Goal: Task Accomplishment & Management: Use online tool/utility

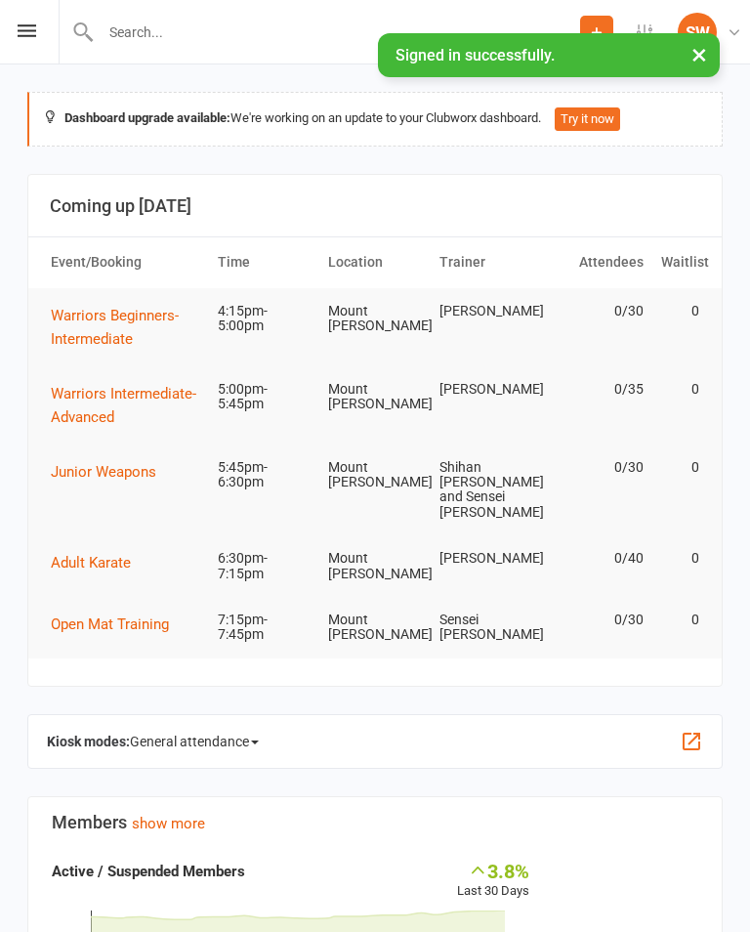
click at [697, 51] on div "SW" at bounding box center [697, 32] width 39 height 39
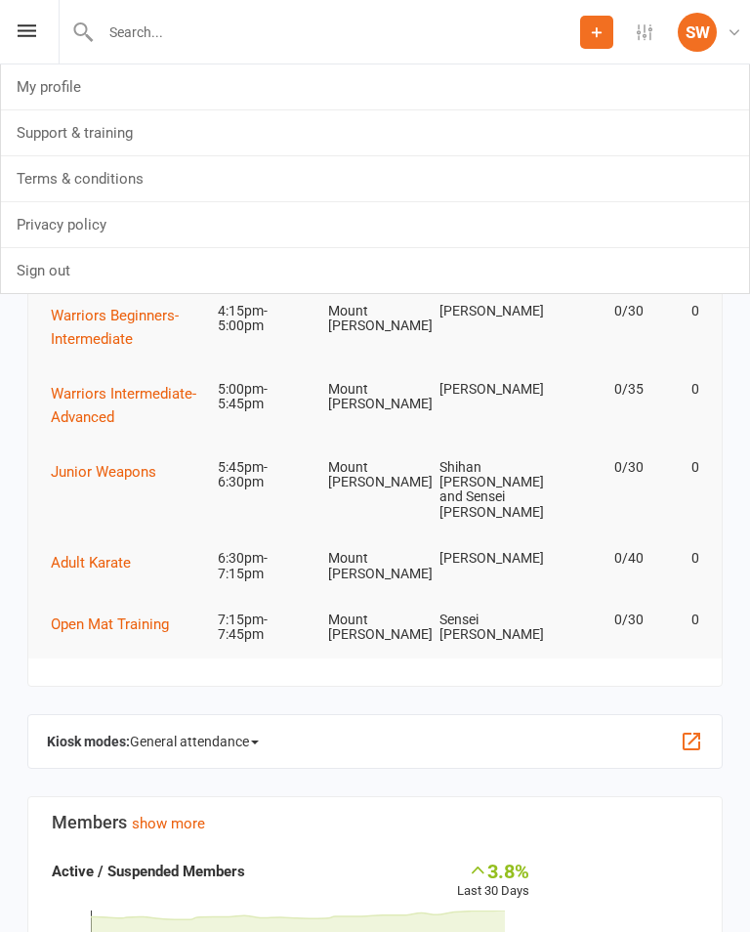
click at [748, 35] on link "SW Sensei [PERSON_NAME] Edge Martial Arts" at bounding box center [713, 32] width 70 height 39
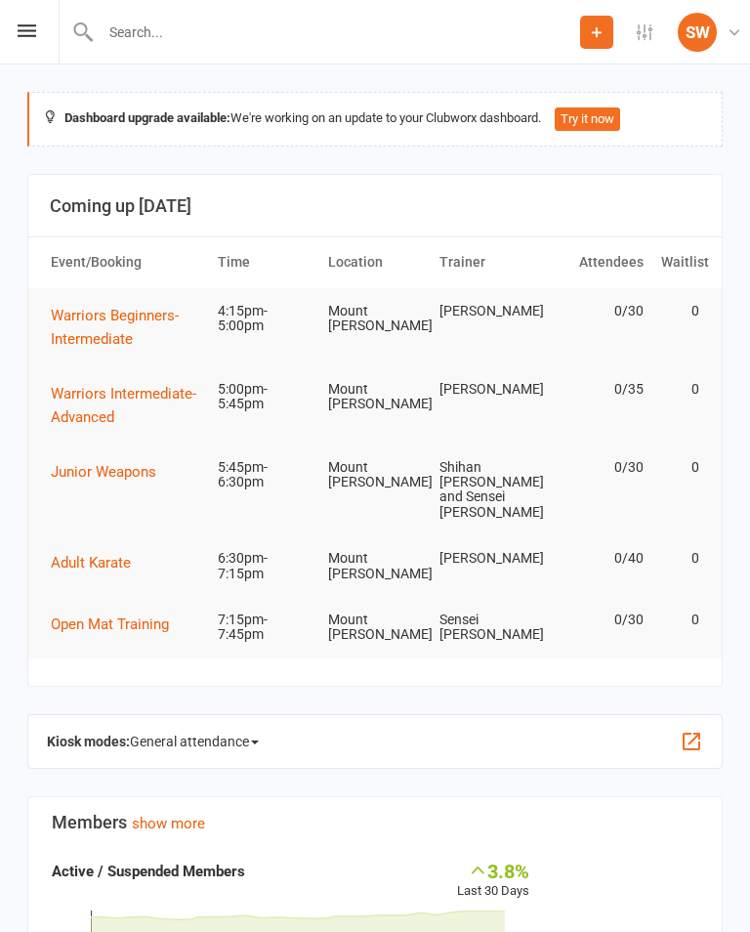
click at [5, 23] on div "Prospect Member Non-attending contact Class / event Appointment Grading event T…" at bounding box center [375, 32] width 750 height 64
click at [40, 18] on div "Prospect Member Non-attending contact Class / event Appointment Grading event T…" at bounding box center [375, 32] width 750 height 64
click at [27, 34] on icon at bounding box center [27, 30] width 19 height 13
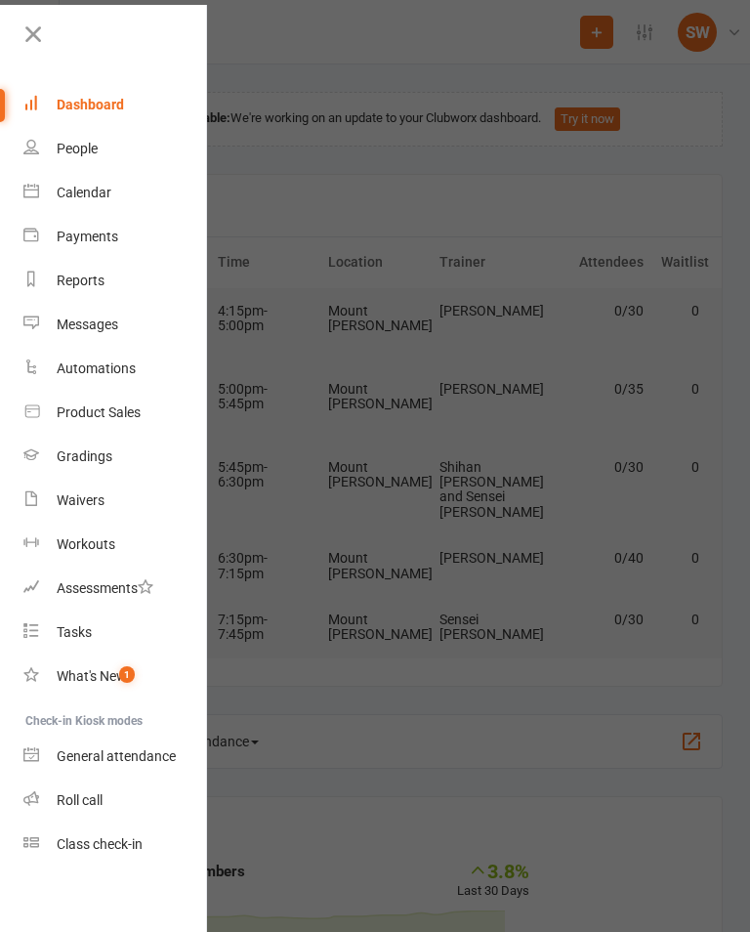
click at [122, 854] on link "Class check-in" at bounding box center [115, 845] width 185 height 44
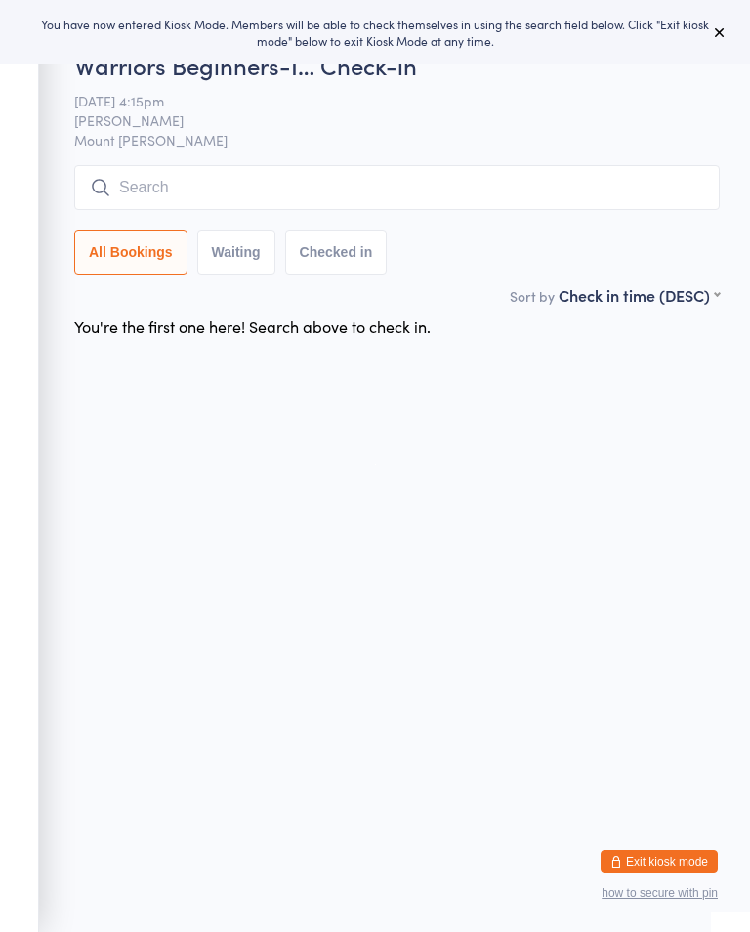
click at [725, 36] on icon at bounding box center [720, 32] width 16 height 16
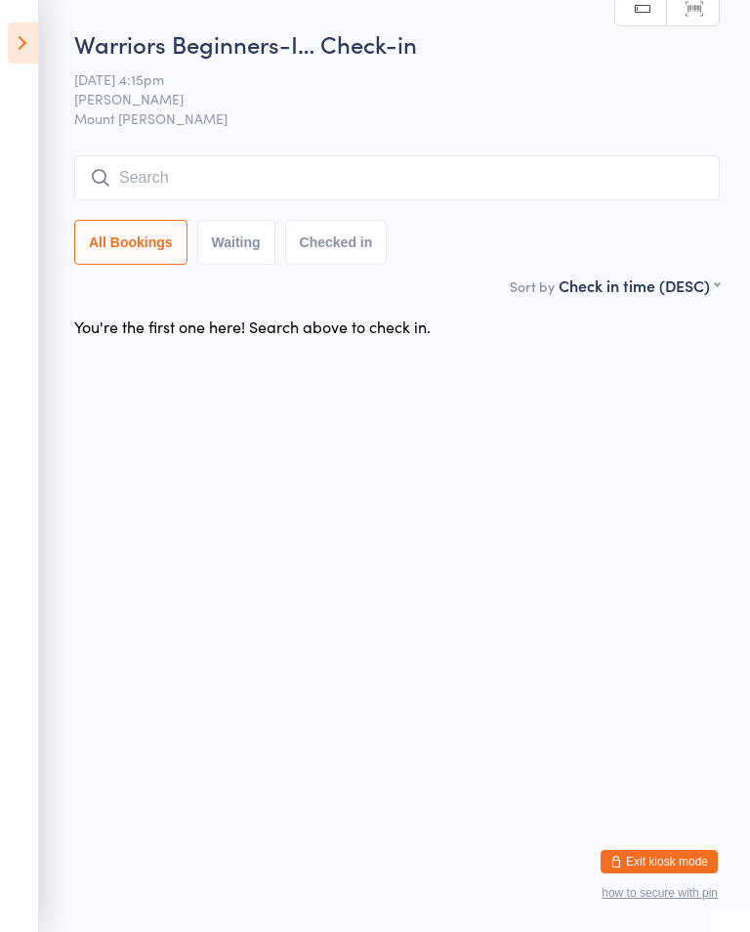
click at [31, 48] on icon at bounding box center [23, 42] width 30 height 41
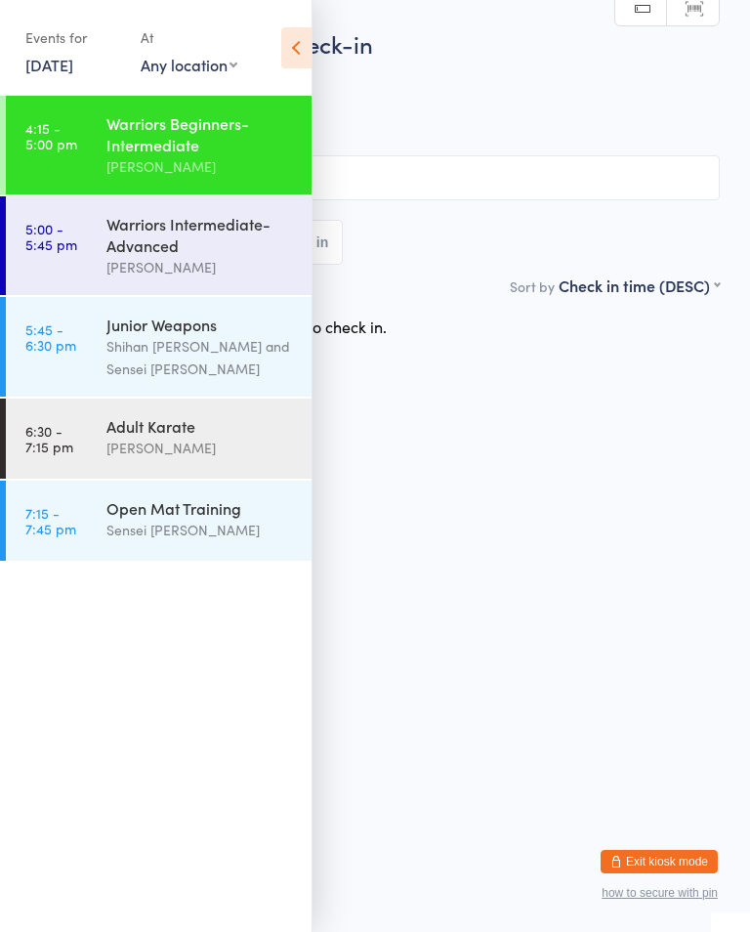
click at [235, 267] on div "[PERSON_NAME]" at bounding box center [201, 267] width 189 height 22
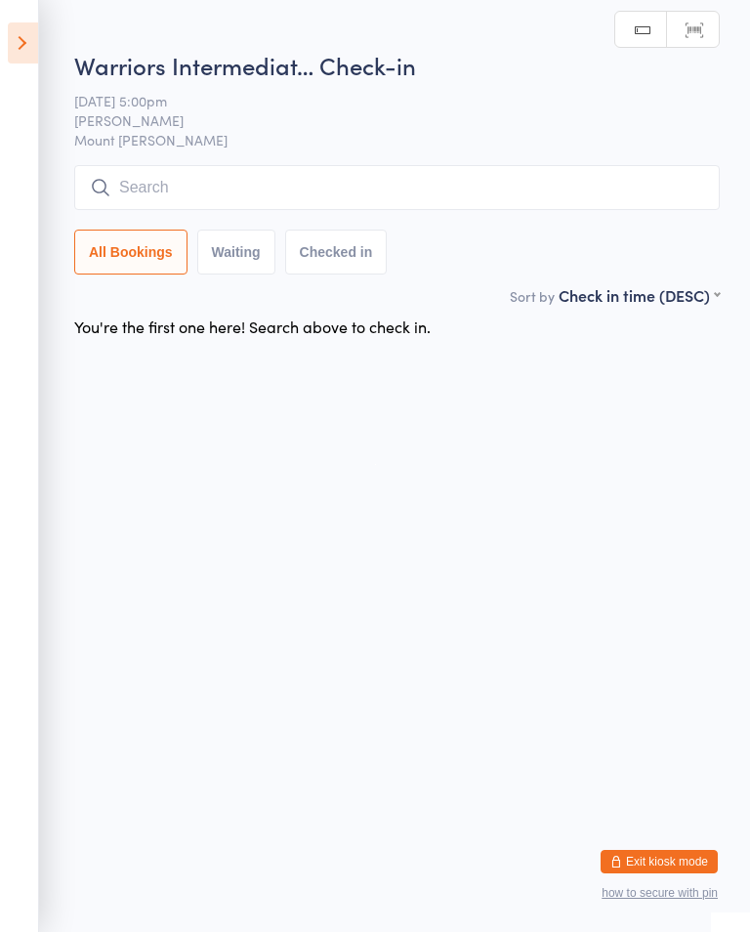
click at [355, 175] on input "search" at bounding box center [397, 187] width 646 height 45
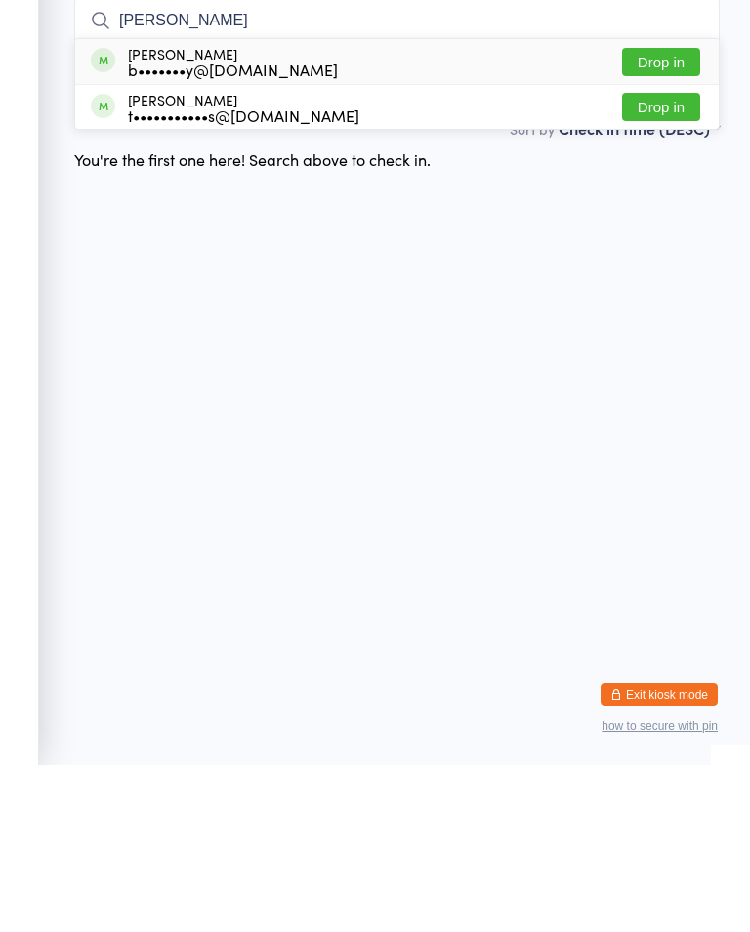
type input "[PERSON_NAME]"
click at [693, 215] on button "Drop in" at bounding box center [661, 229] width 78 height 28
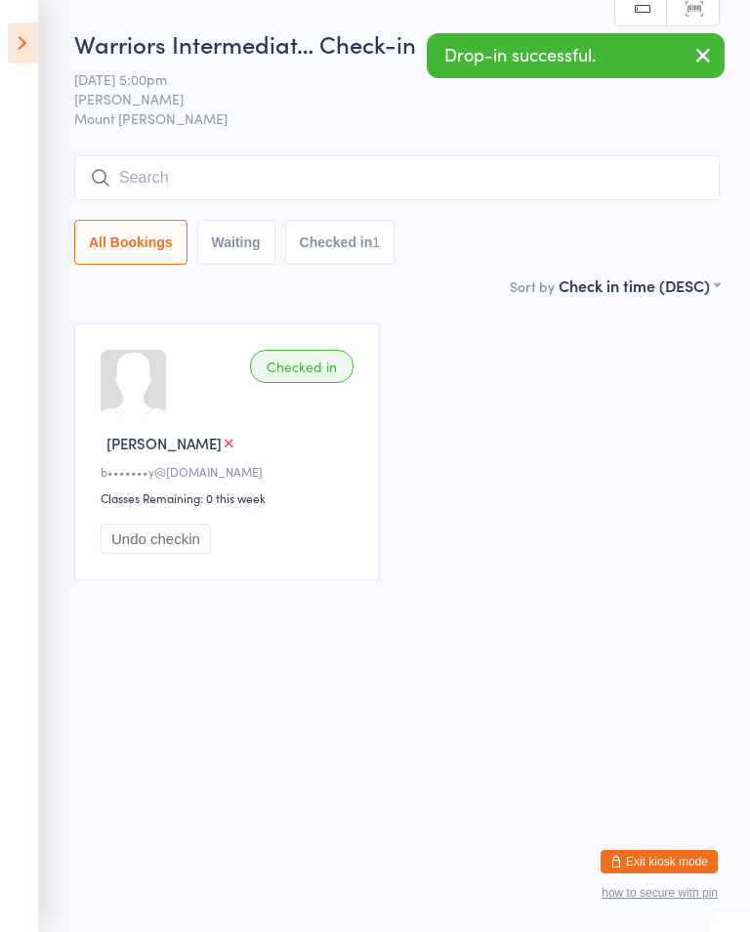
click at [33, 34] on icon at bounding box center [23, 42] width 30 height 41
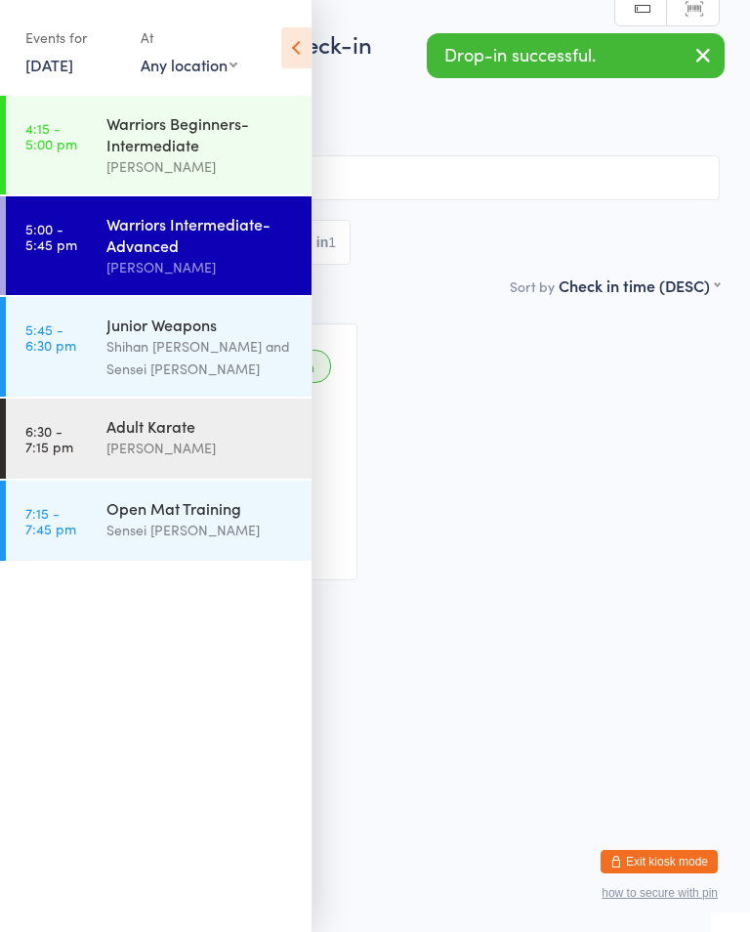
click at [212, 141] on div "Warriors Beginners-Intermediate" at bounding box center [201, 133] width 189 height 43
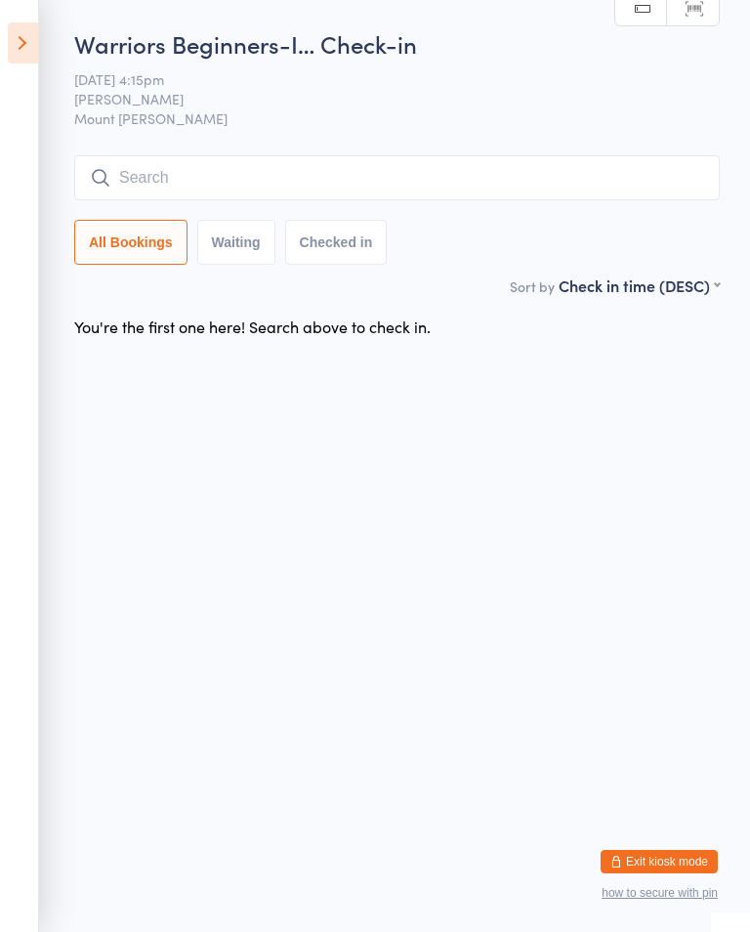
click at [434, 186] on input "search" at bounding box center [397, 177] width 646 height 45
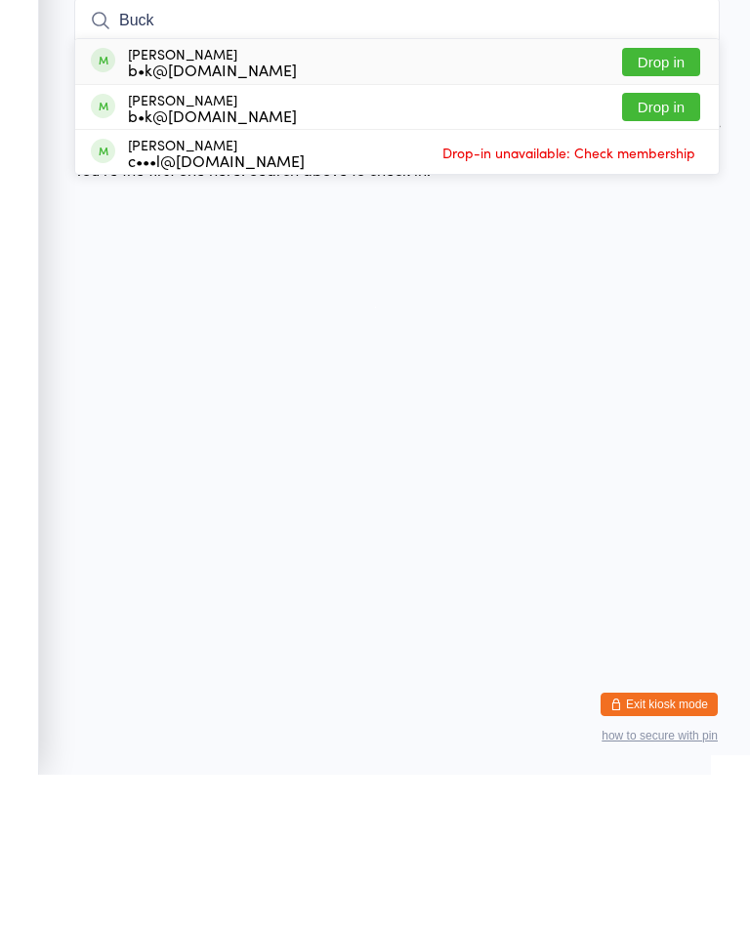
type input "Buck"
click at [690, 250] on button "Drop in" at bounding box center [661, 264] width 78 height 28
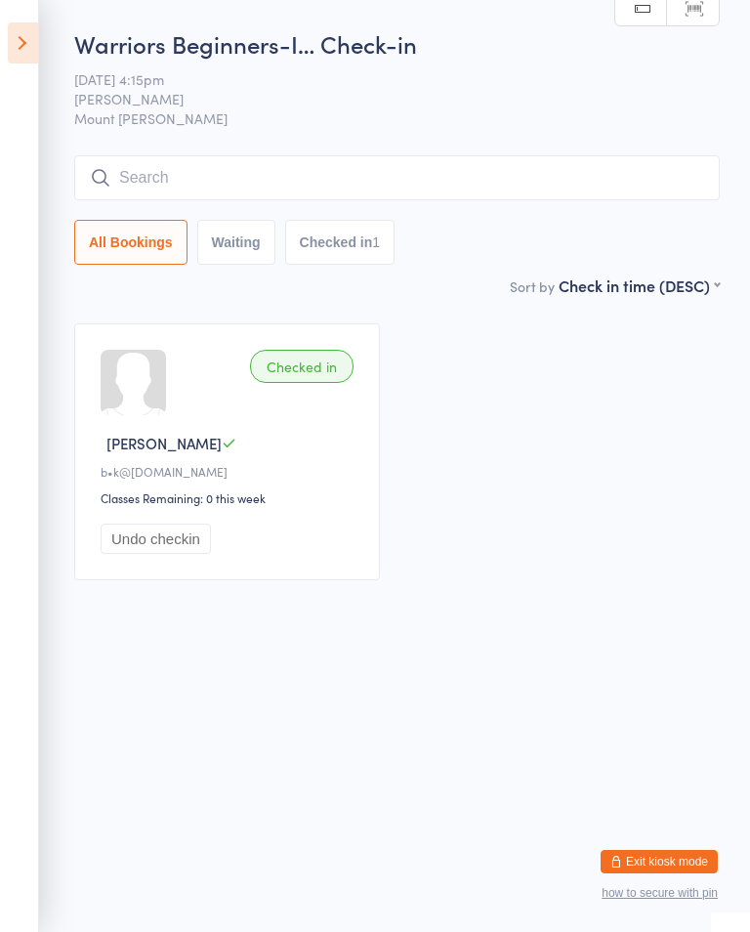
click at [37, 61] on icon at bounding box center [23, 42] width 30 height 41
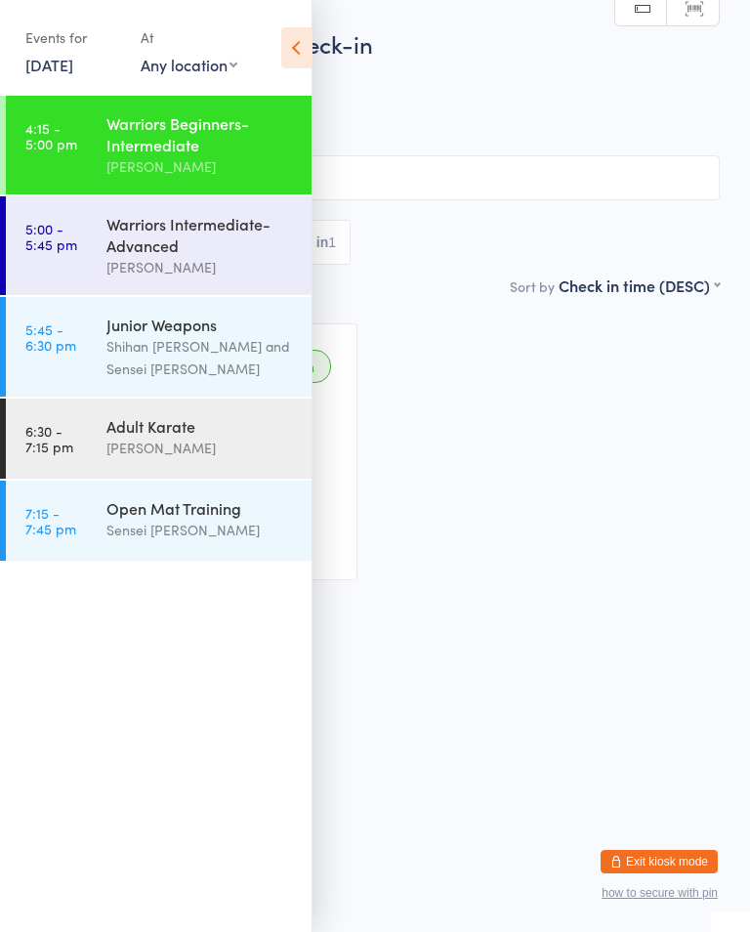
click at [192, 256] on div "Warriors Intermediate-Advanced" at bounding box center [201, 234] width 189 height 43
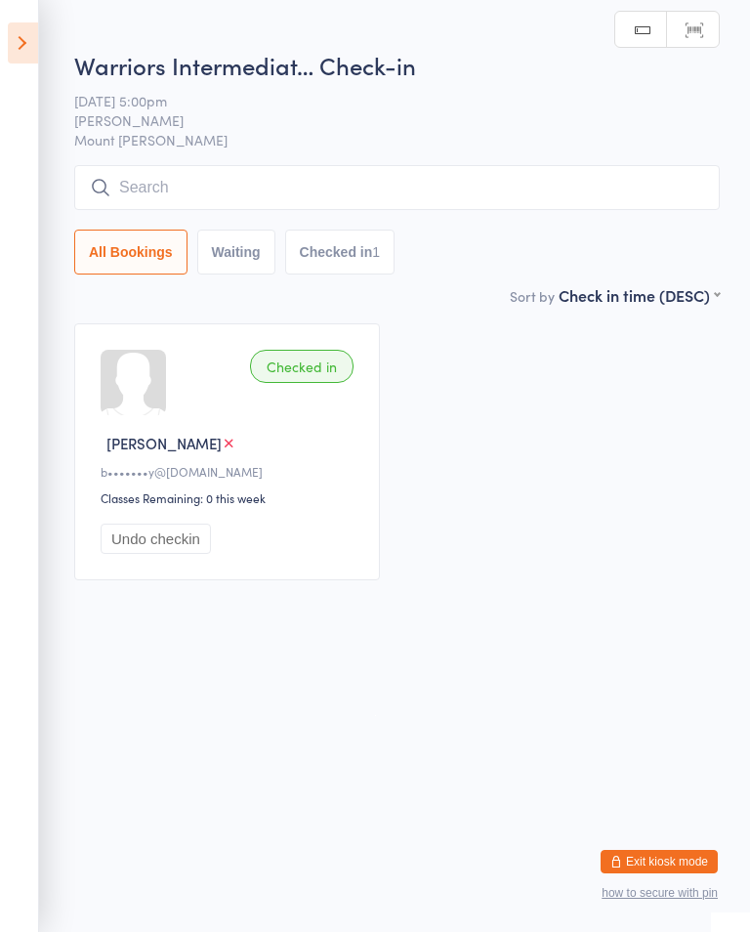
click at [36, 54] on icon at bounding box center [23, 42] width 30 height 41
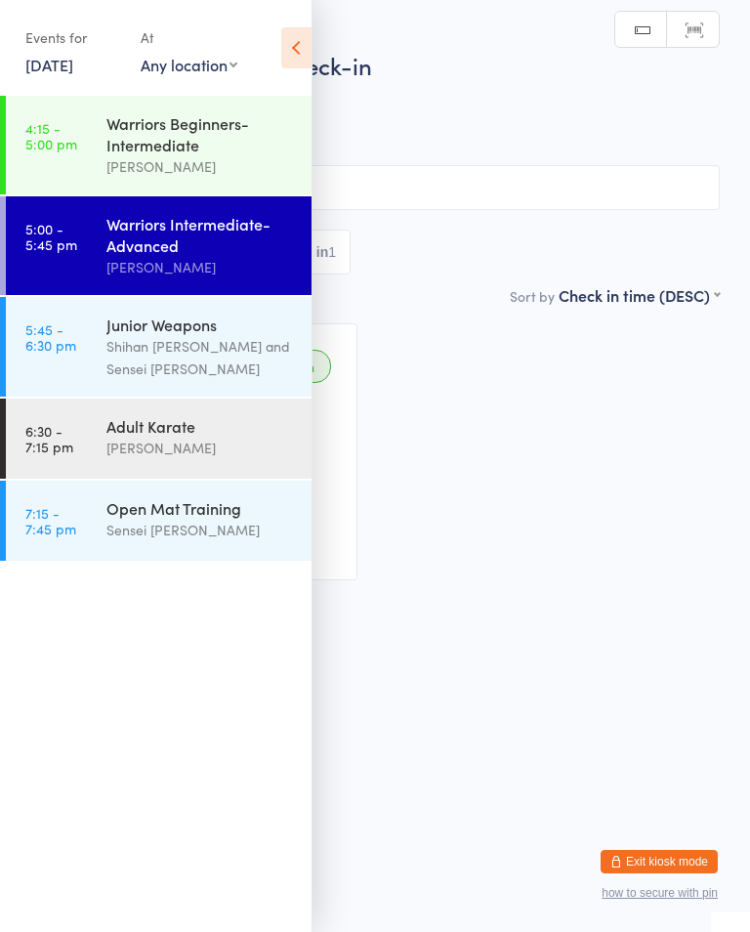
click at [160, 184] on div "Warriors Beginners-Intermediate [PERSON_NAME]" at bounding box center [209, 145] width 205 height 99
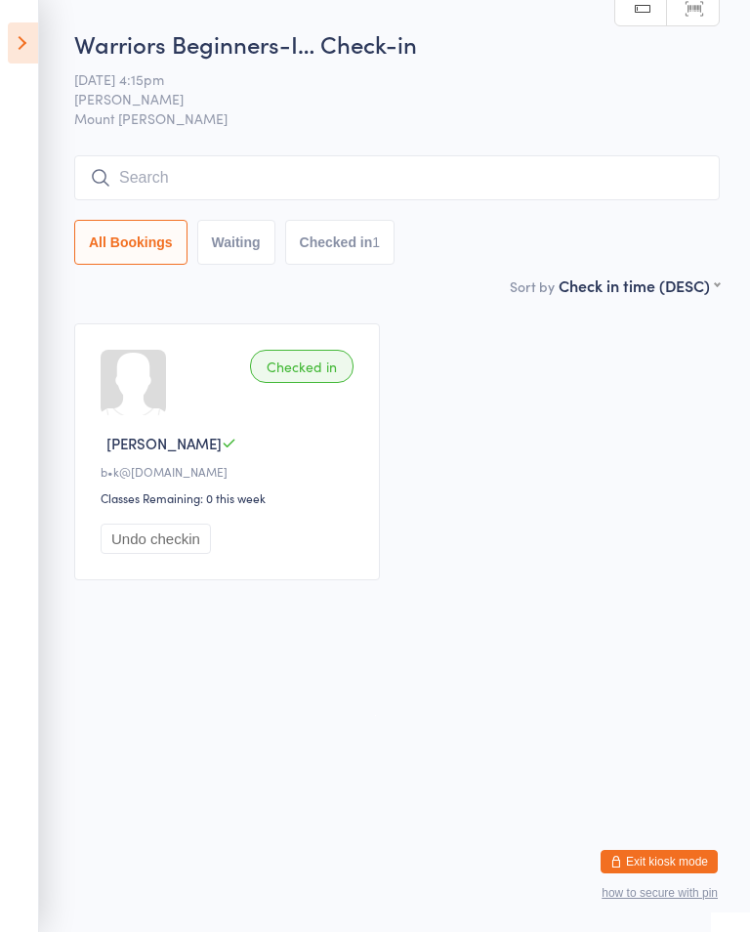
click at [474, 193] on input "search" at bounding box center [397, 177] width 646 height 45
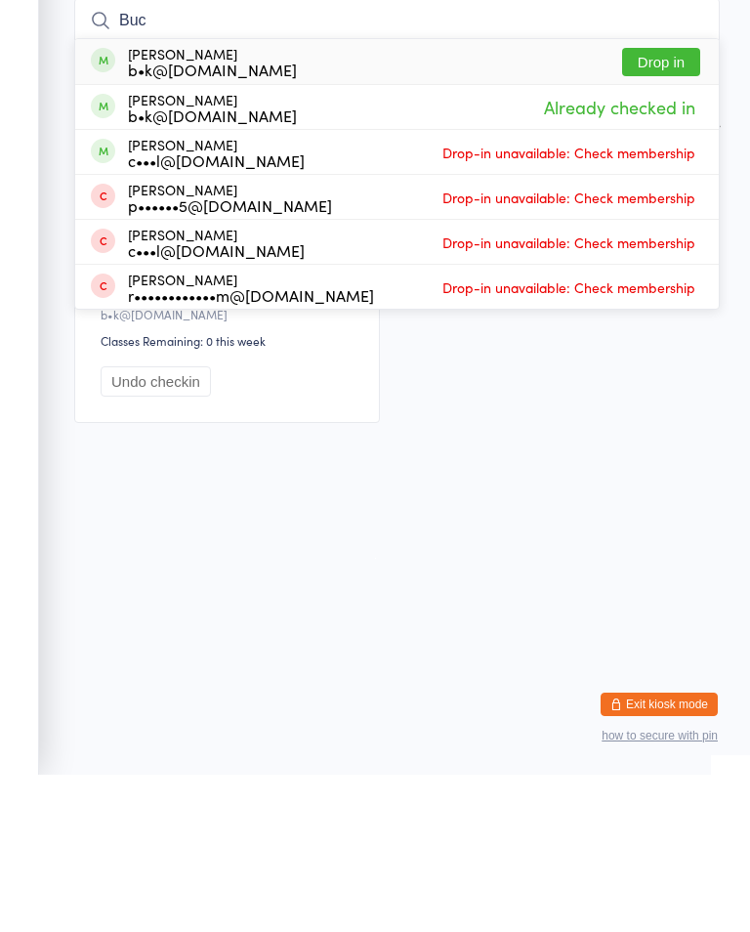
type input "Buc"
click at [671, 205] on button "Drop in" at bounding box center [661, 219] width 78 height 28
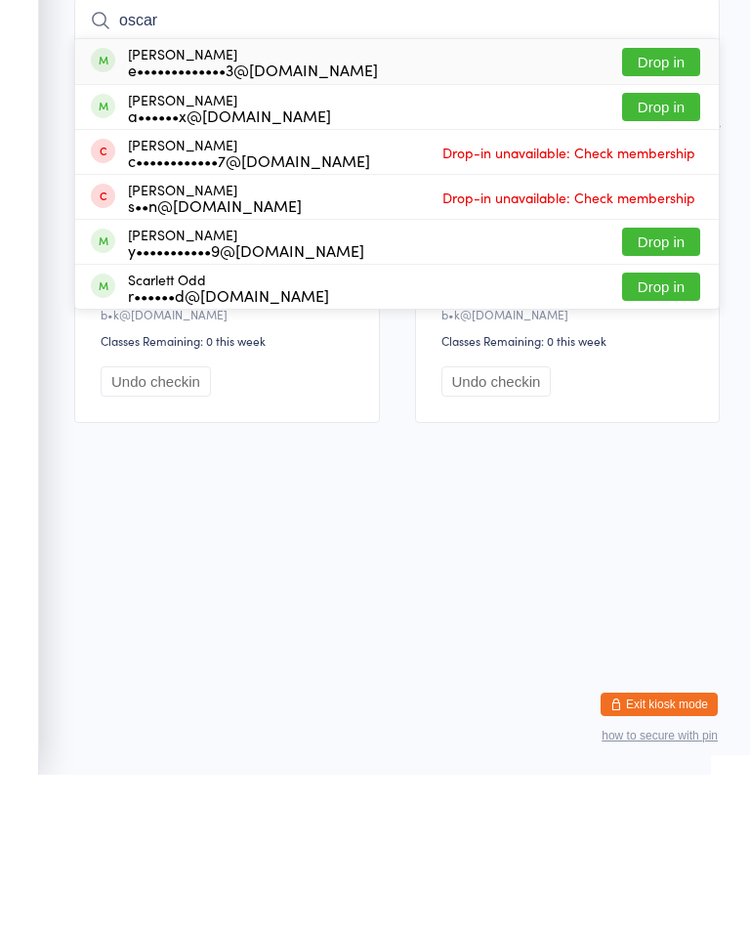
type input "oscar"
click at [681, 385] on button "Drop in" at bounding box center [661, 399] width 78 height 28
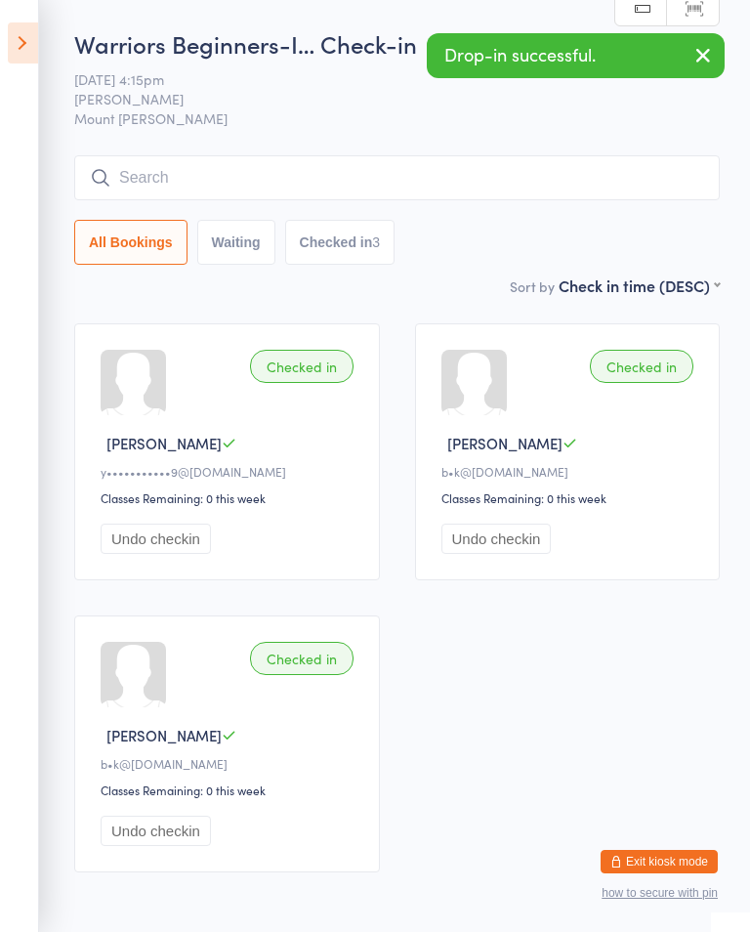
click at [719, 66] on button "button" at bounding box center [703, 56] width 43 height 45
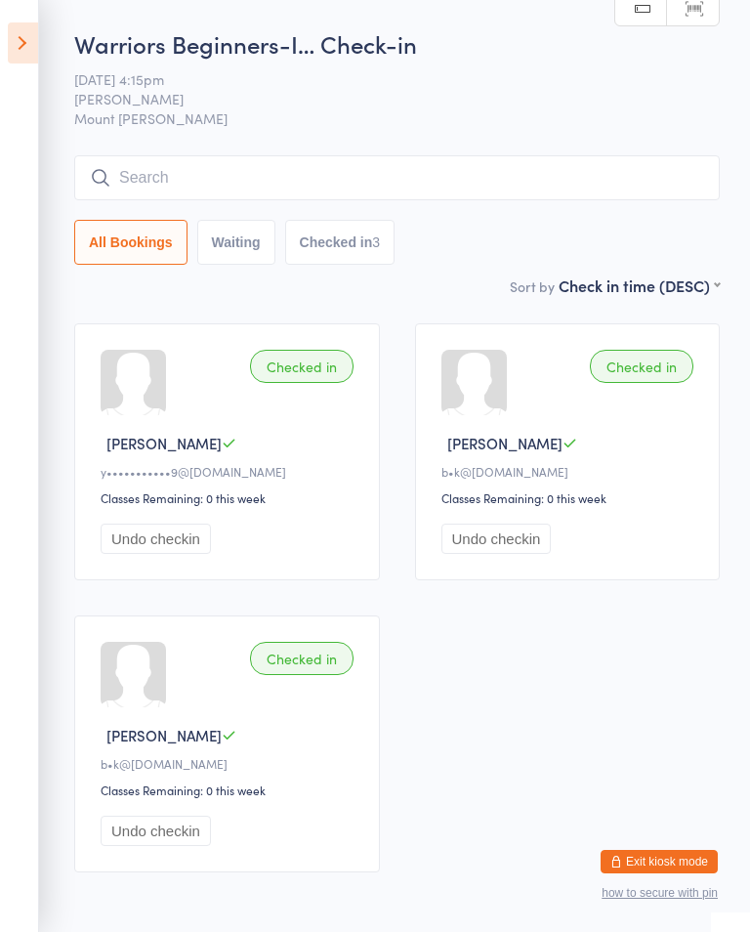
click at [609, 177] on input "search" at bounding box center [397, 177] width 646 height 45
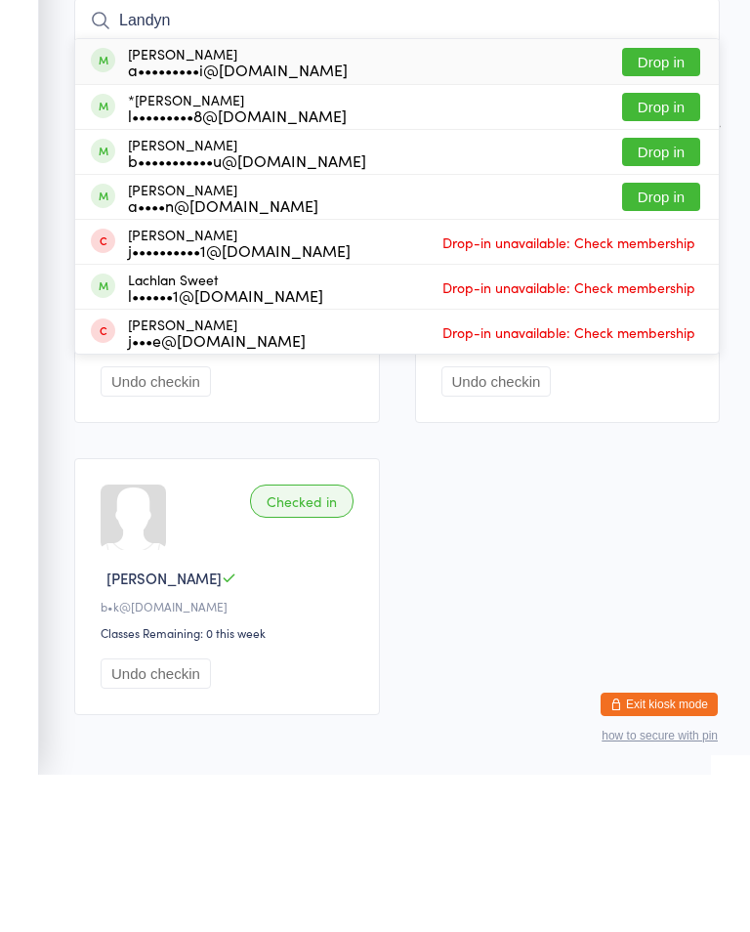
type input "Landyn"
click at [657, 205] on button "Drop in" at bounding box center [661, 219] width 78 height 28
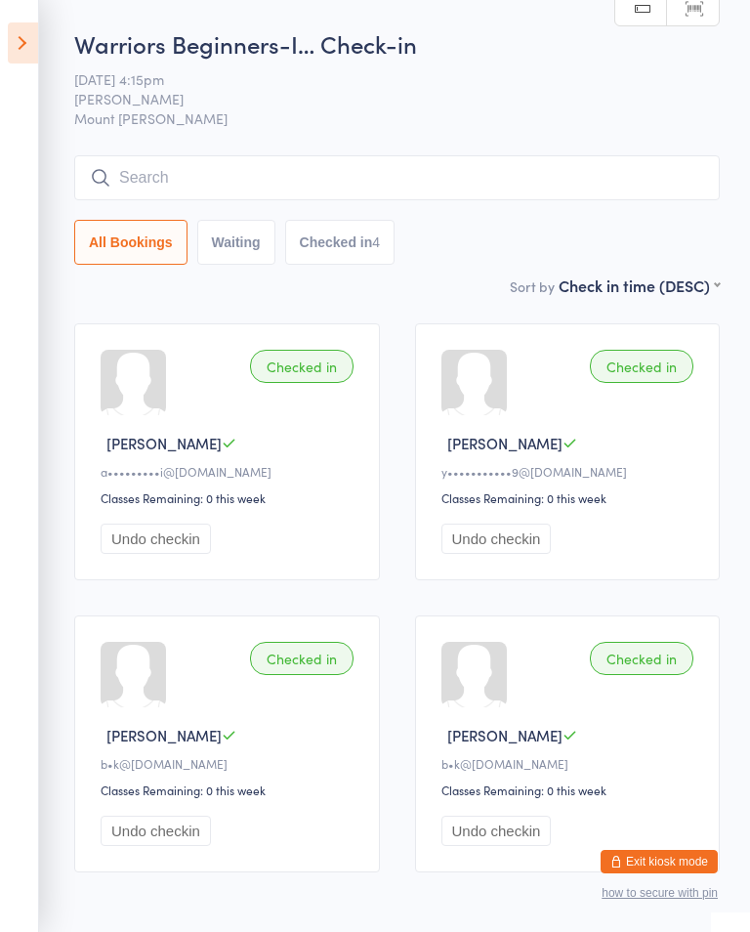
click at [347, 183] on input "search" at bounding box center [397, 177] width 646 height 45
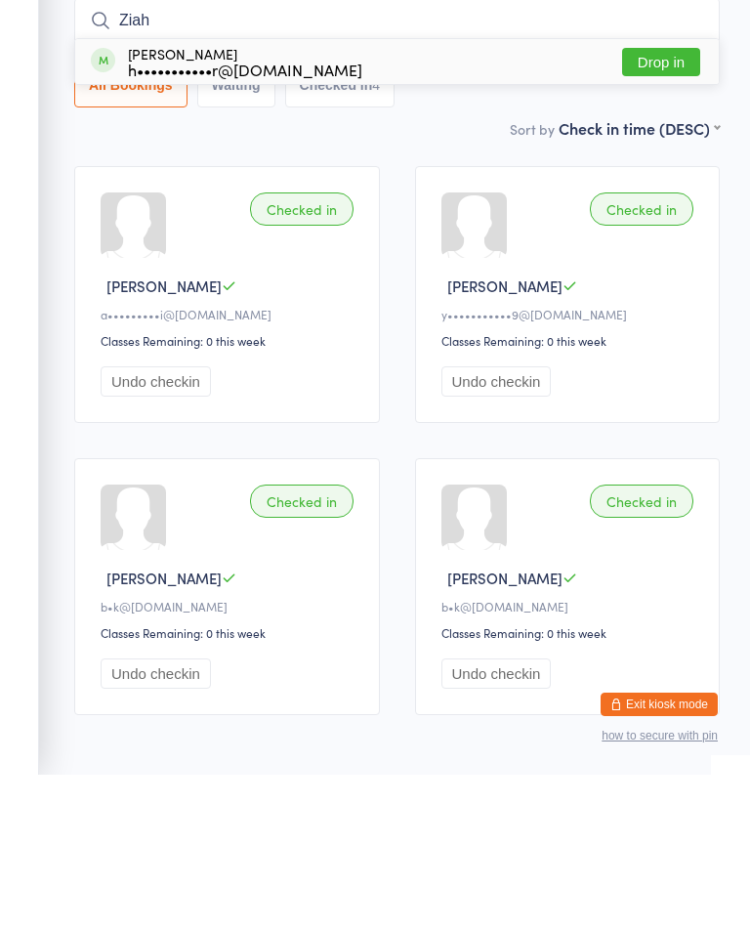
type input "Ziah"
click at [203, 203] on div "[PERSON_NAME] h•••••••••••r@[DOMAIN_NAME]" at bounding box center [245, 218] width 235 height 31
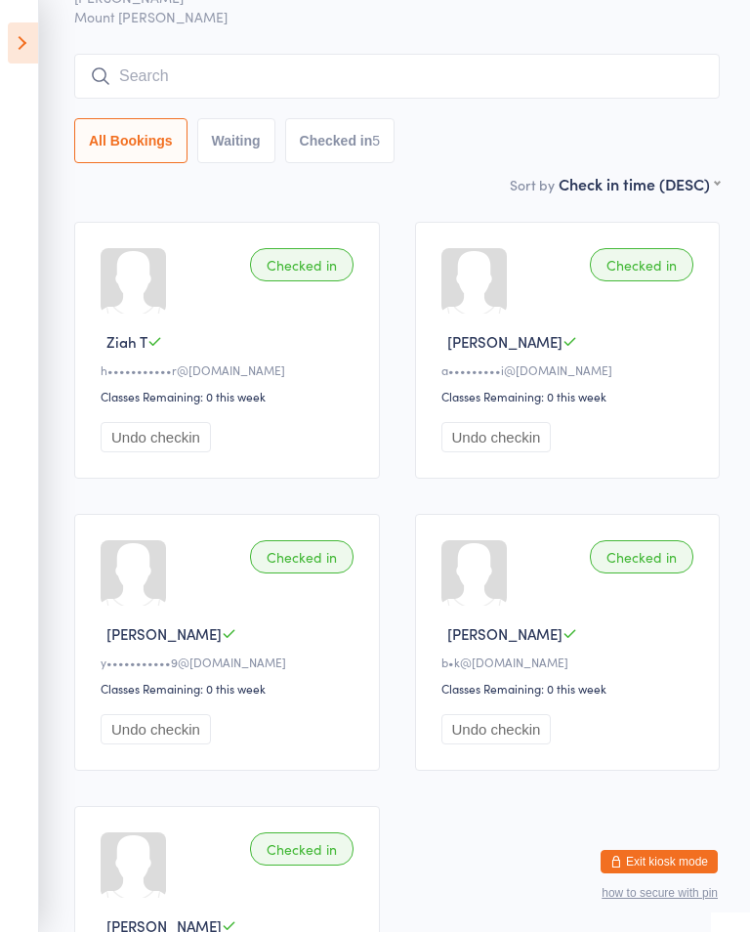
click at [267, 82] on input "search" at bounding box center [397, 76] width 646 height 45
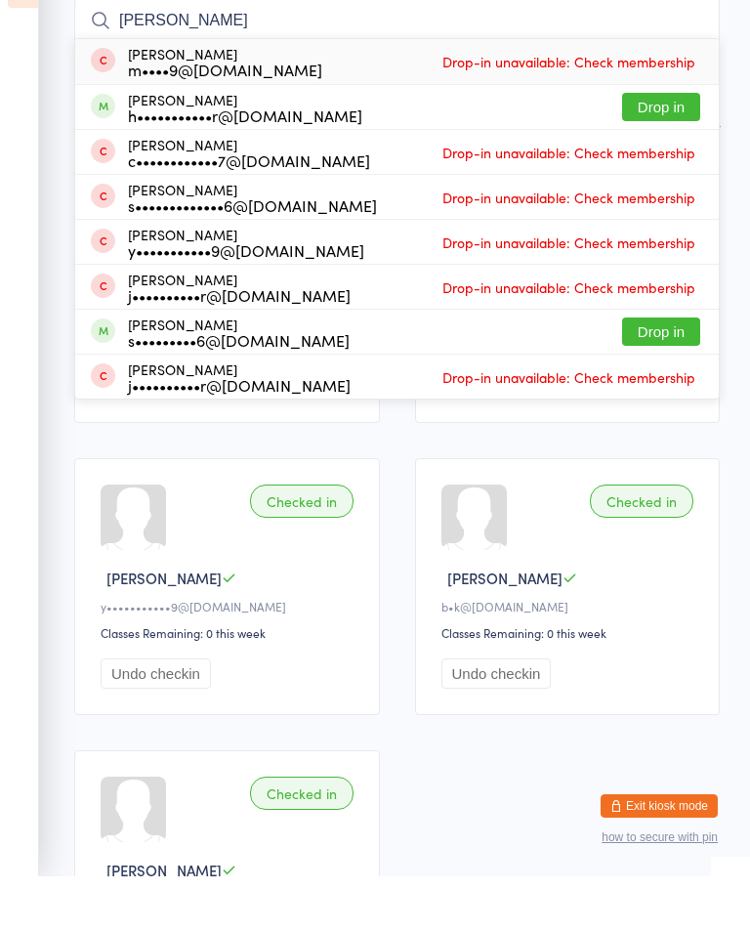
type input "[PERSON_NAME]"
click at [150, 141] on div "[PERSON_NAME] h•••••••••••r@[DOMAIN_NAME] Drop in" at bounding box center [397, 163] width 644 height 44
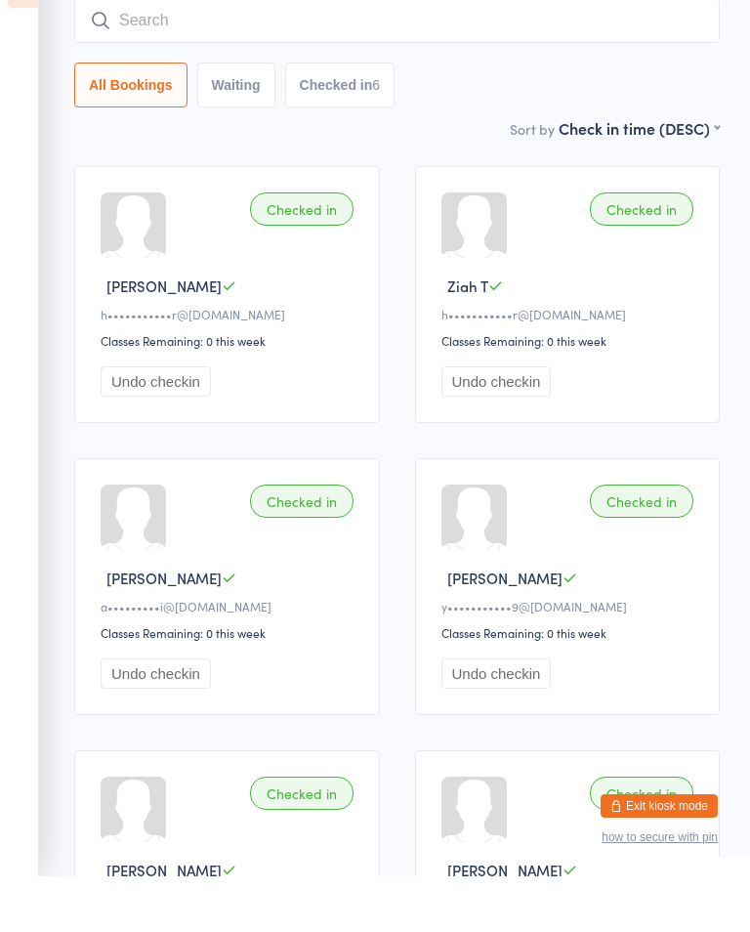
scroll to position [0, 0]
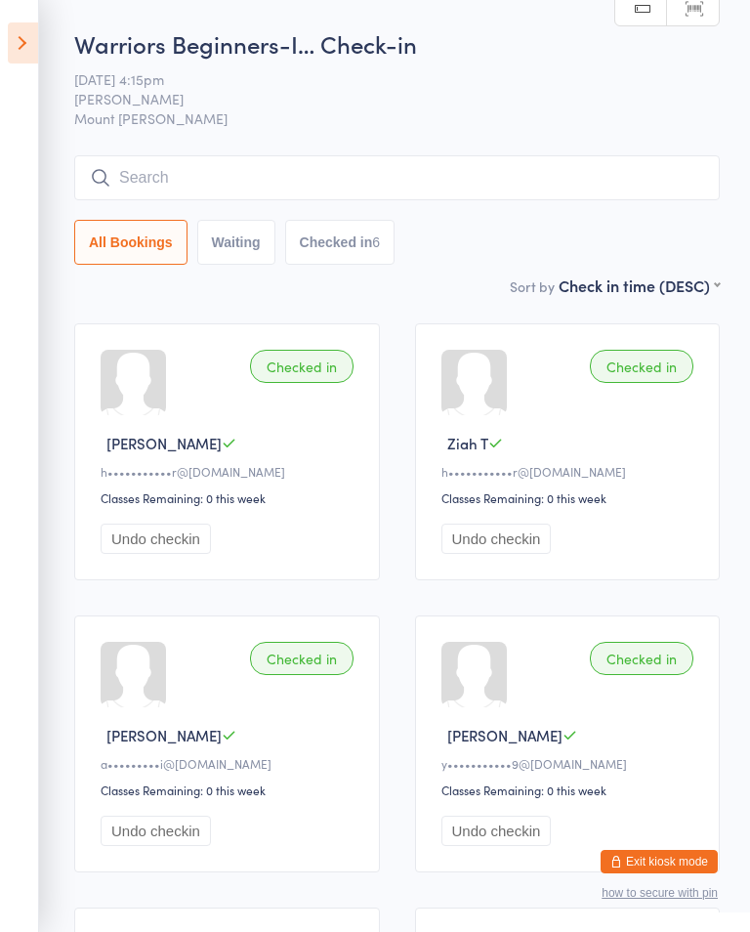
click at [148, 182] on input "search" at bounding box center [397, 177] width 646 height 45
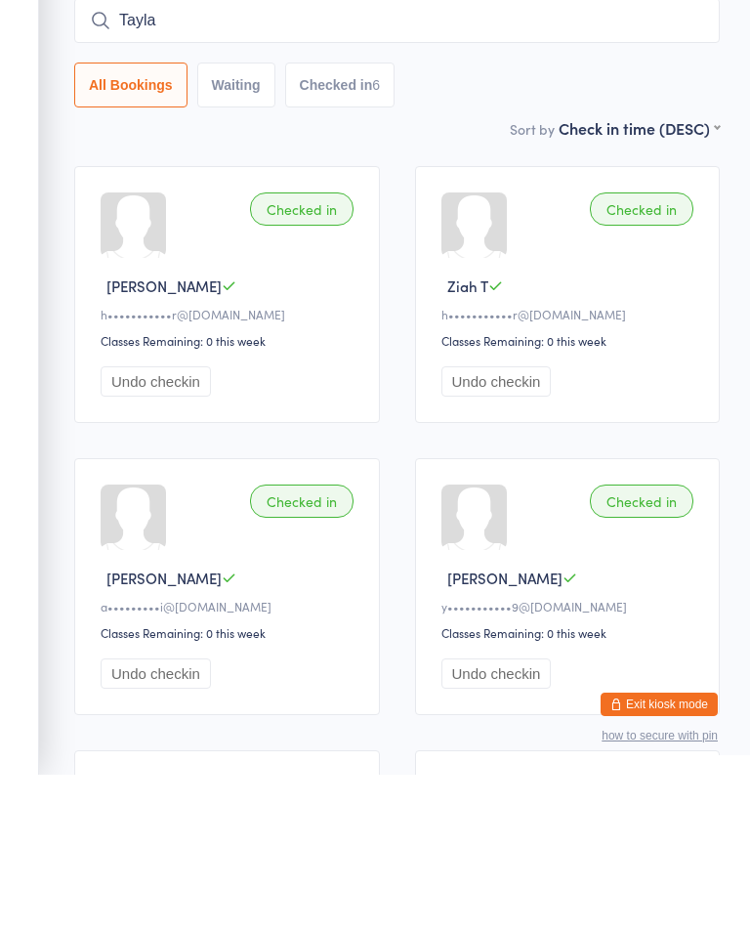
type input "Taylah"
click at [523, 155] on input "search" at bounding box center [397, 177] width 646 height 45
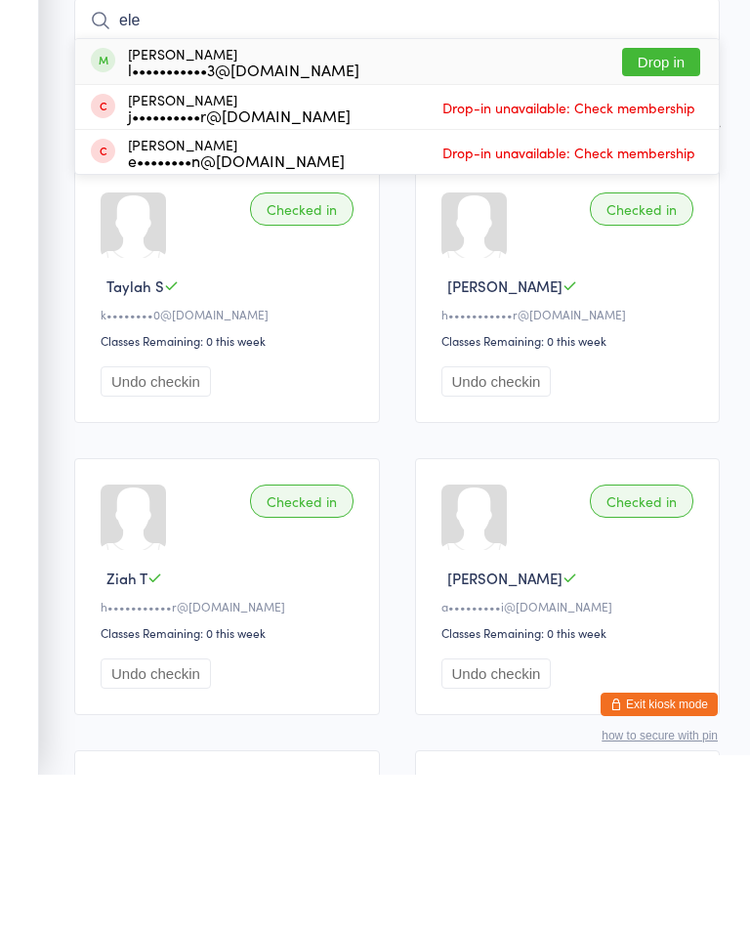
type input "ele"
click at [207, 203] on div "[PERSON_NAME] l•••••••••••3@[DOMAIN_NAME]" at bounding box center [244, 218] width 232 height 31
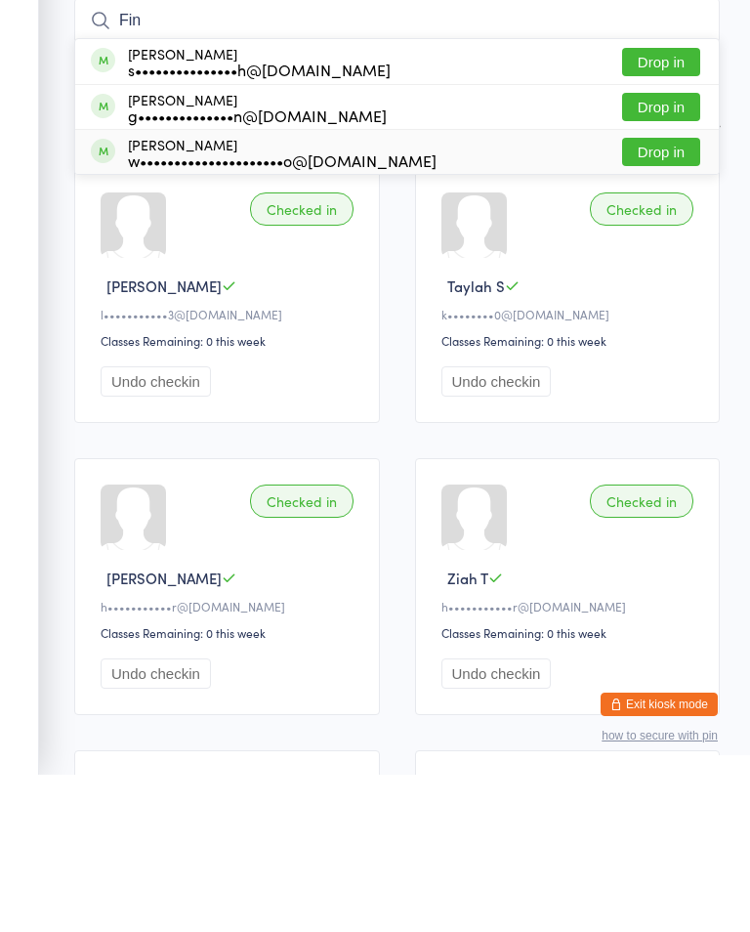
type input "Fin"
click at [668, 295] on button "Drop in" at bounding box center [661, 309] width 78 height 28
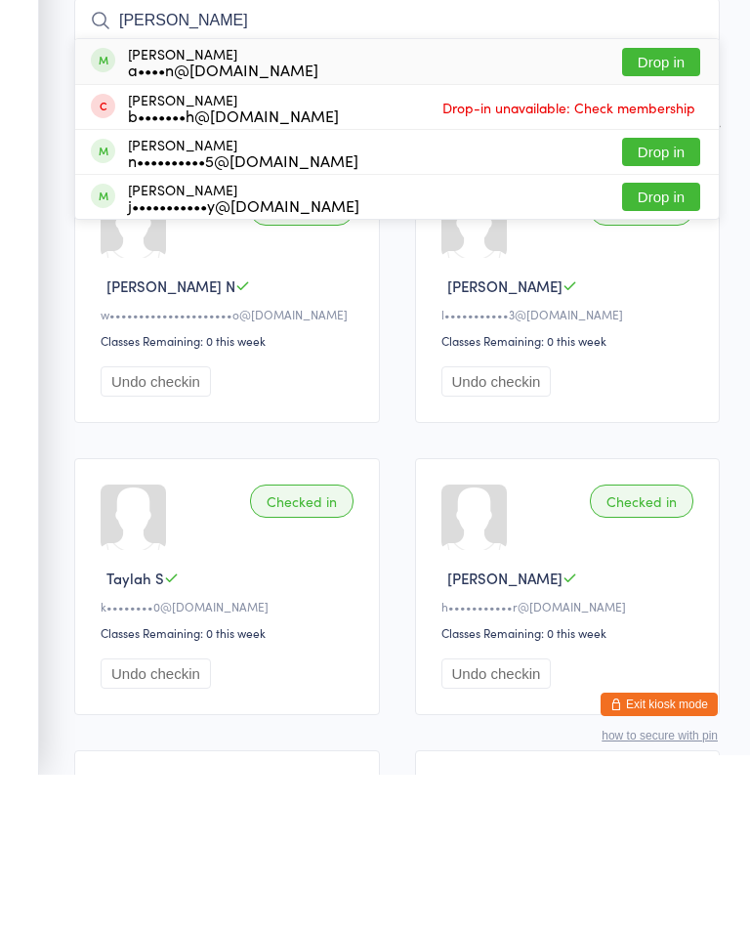
type input "[PERSON_NAME]"
click at [658, 205] on button "Drop in" at bounding box center [661, 219] width 78 height 28
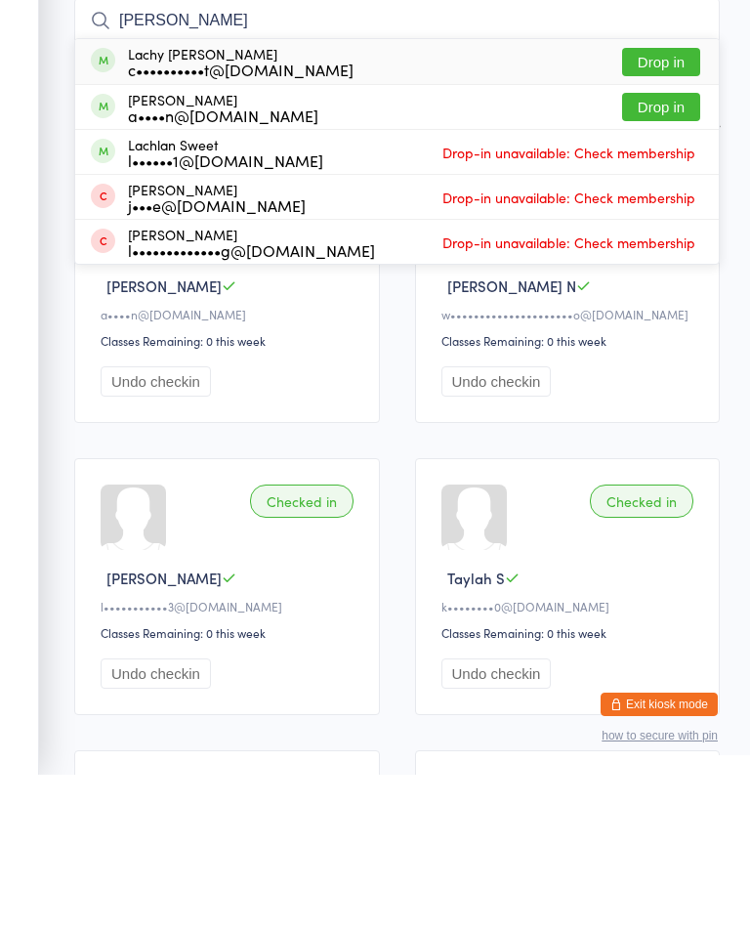
type input "[PERSON_NAME]"
click at [648, 250] on button "Drop in" at bounding box center [661, 264] width 78 height 28
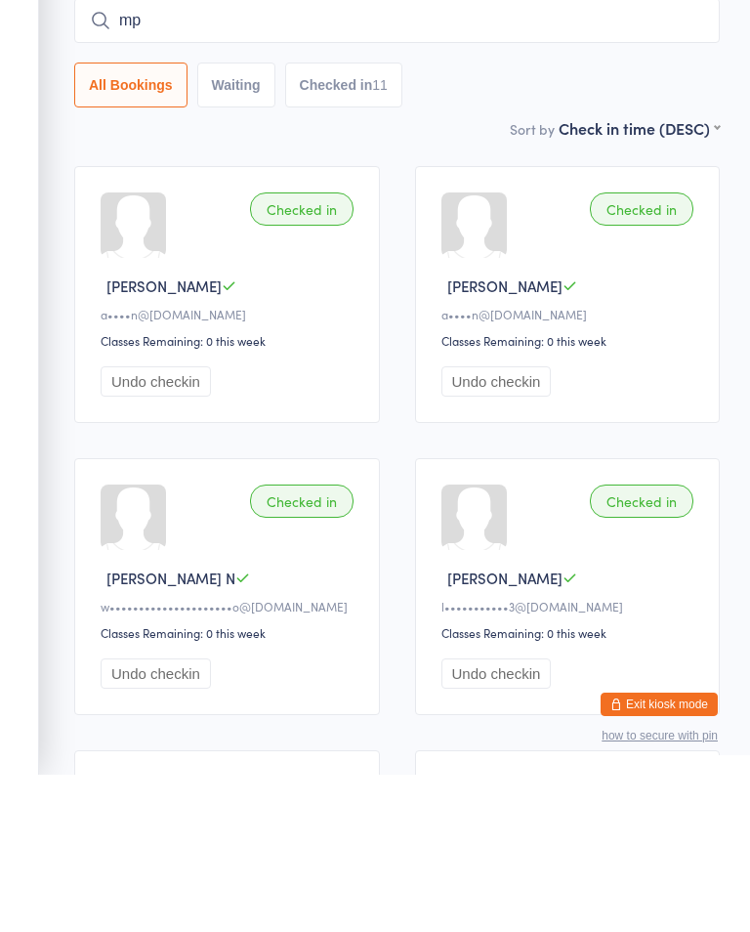
type input "m"
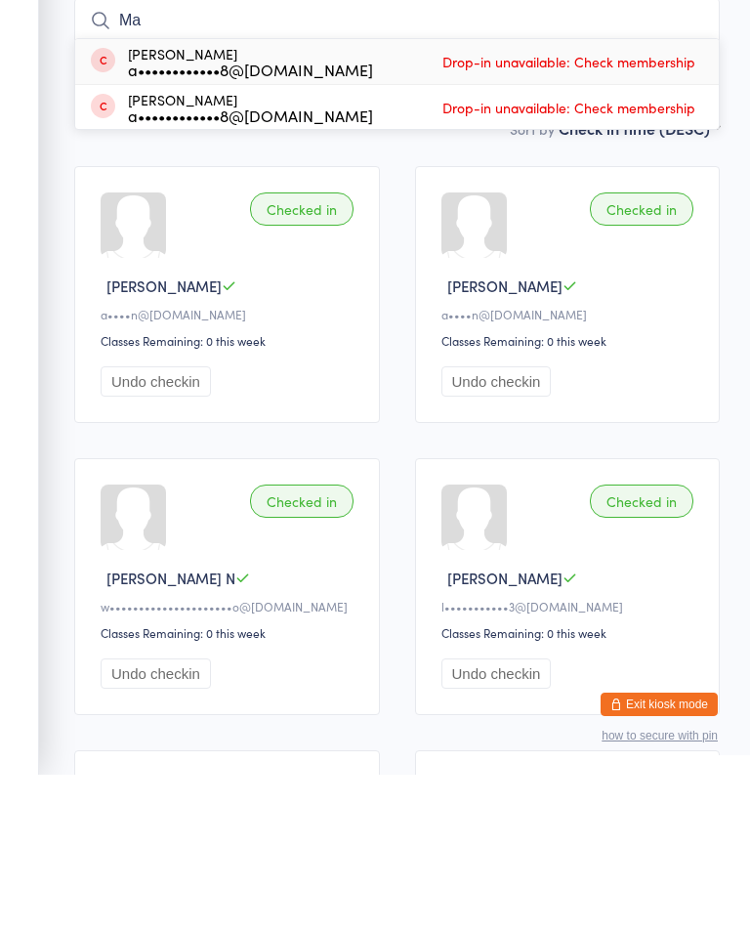
type input "M"
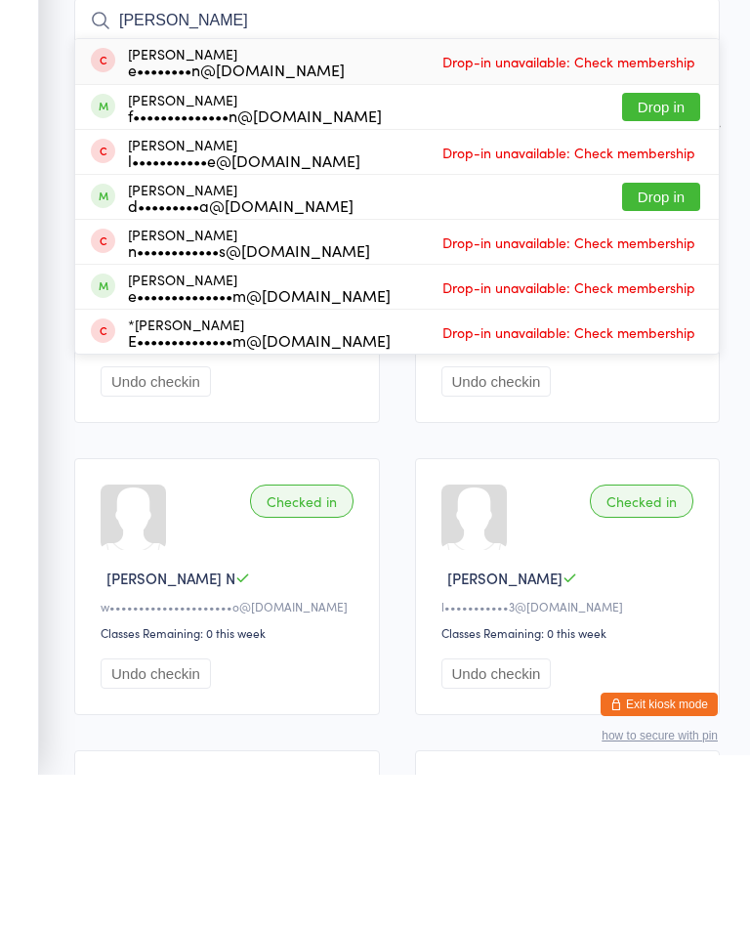
type input "[PERSON_NAME]"
click at [677, 250] on button "Drop in" at bounding box center [661, 264] width 78 height 28
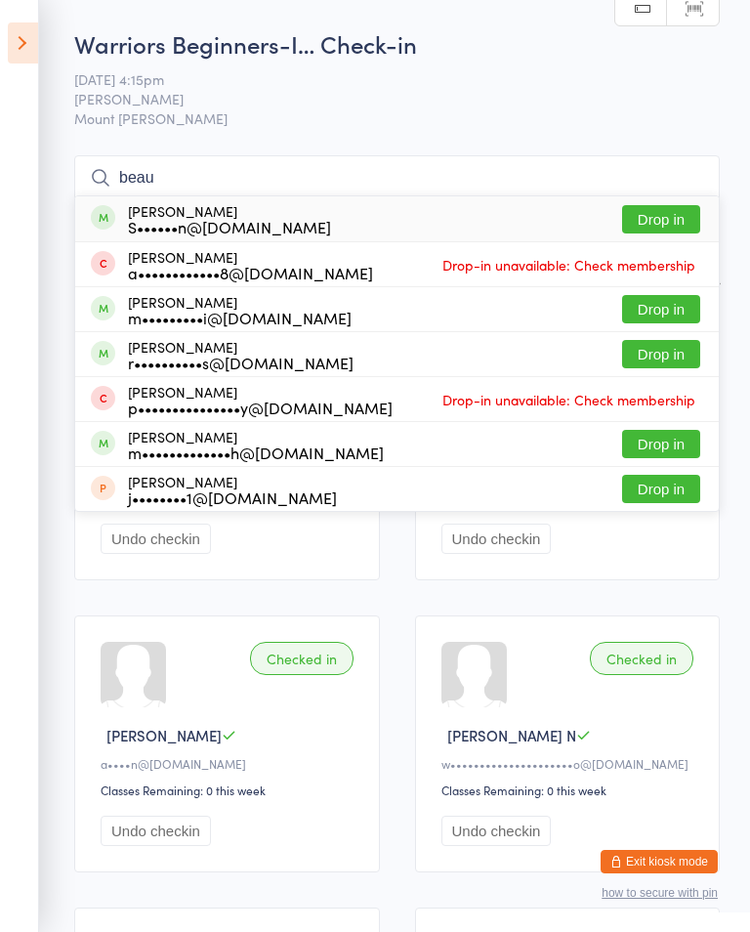
type input "beau"
click at [675, 303] on button "Drop in" at bounding box center [661, 309] width 78 height 28
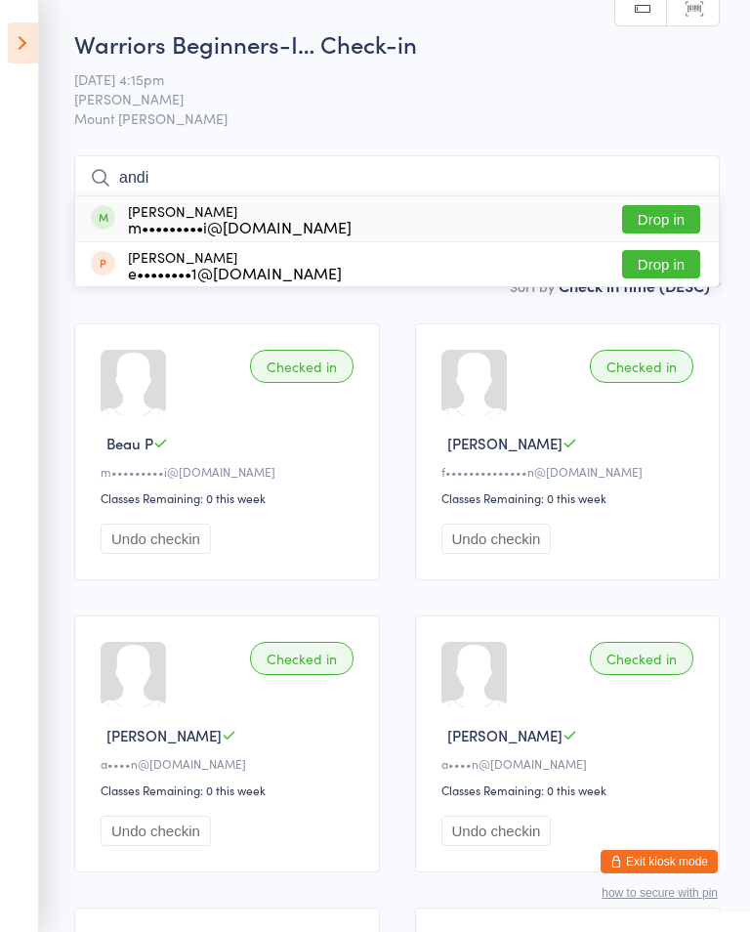
type input "andi"
click at [676, 212] on button "Drop in" at bounding box center [661, 219] width 78 height 28
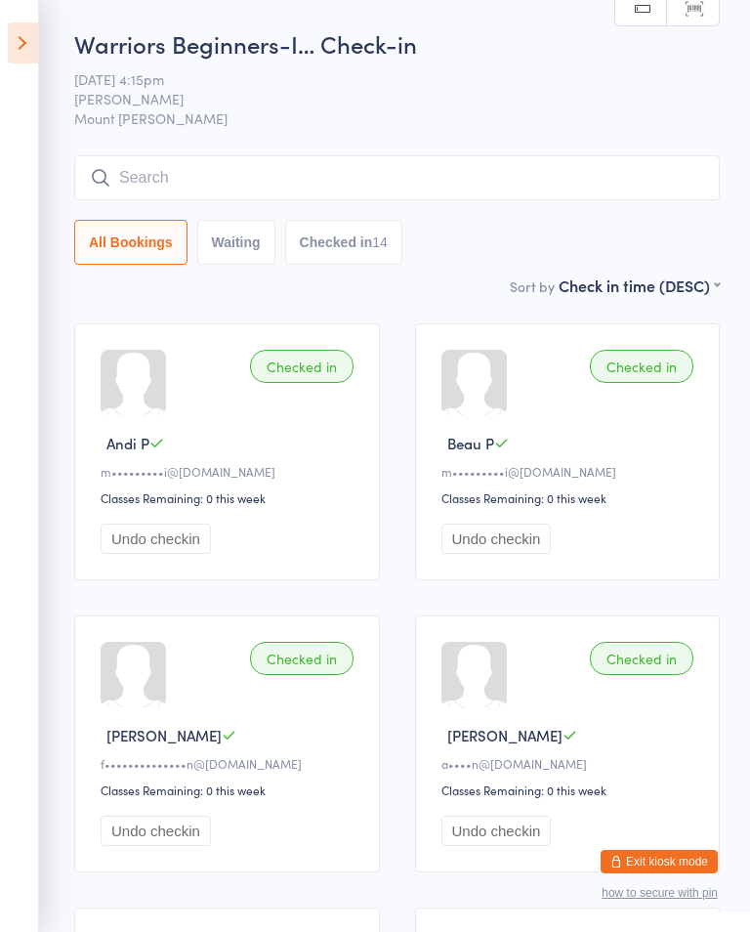
click at [31, 38] on icon at bounding box center [23, 42] width 30 height 41
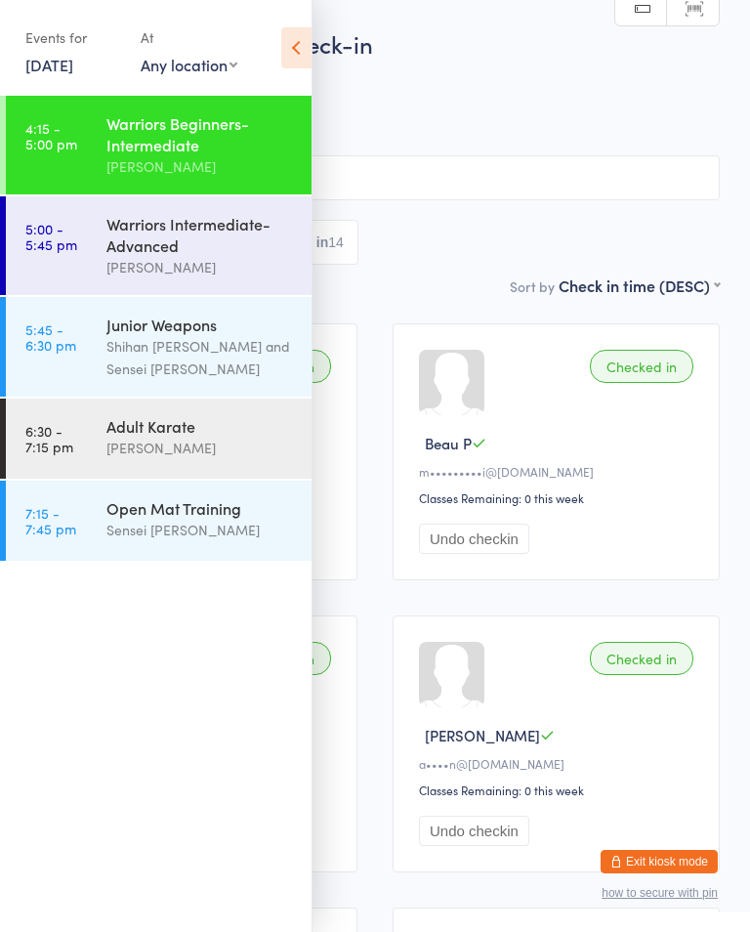
click at [64, 227] on time "5:00 - 5:45 pm" at bounding box center [51, 236] width 52 height 31
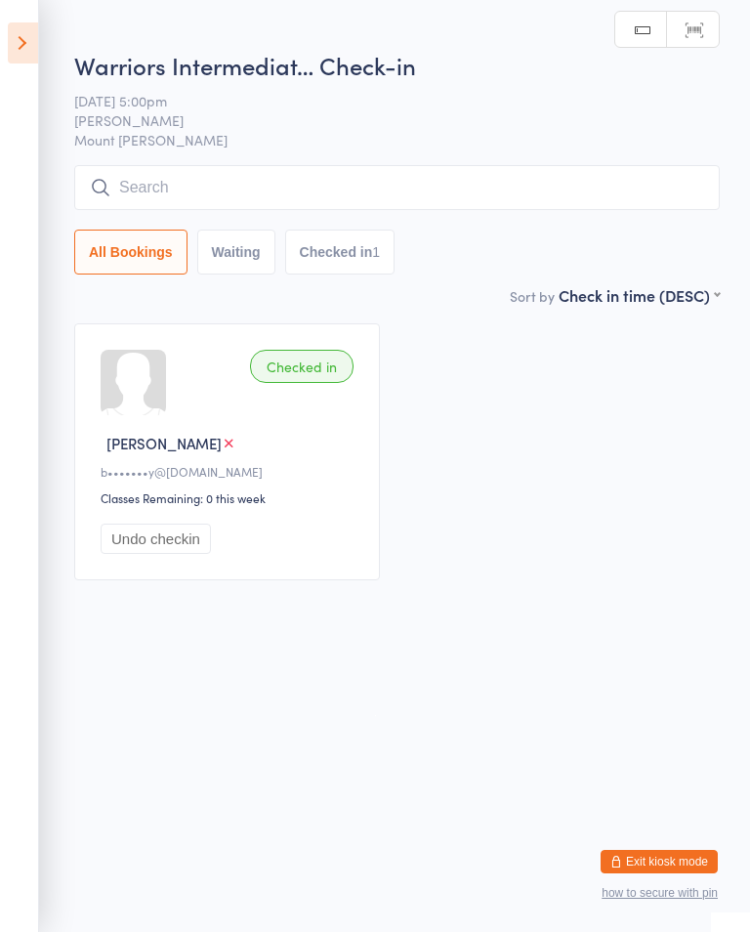
click at [563, 186] on input "search" at bounding box center [397, 187] width 646 height 45
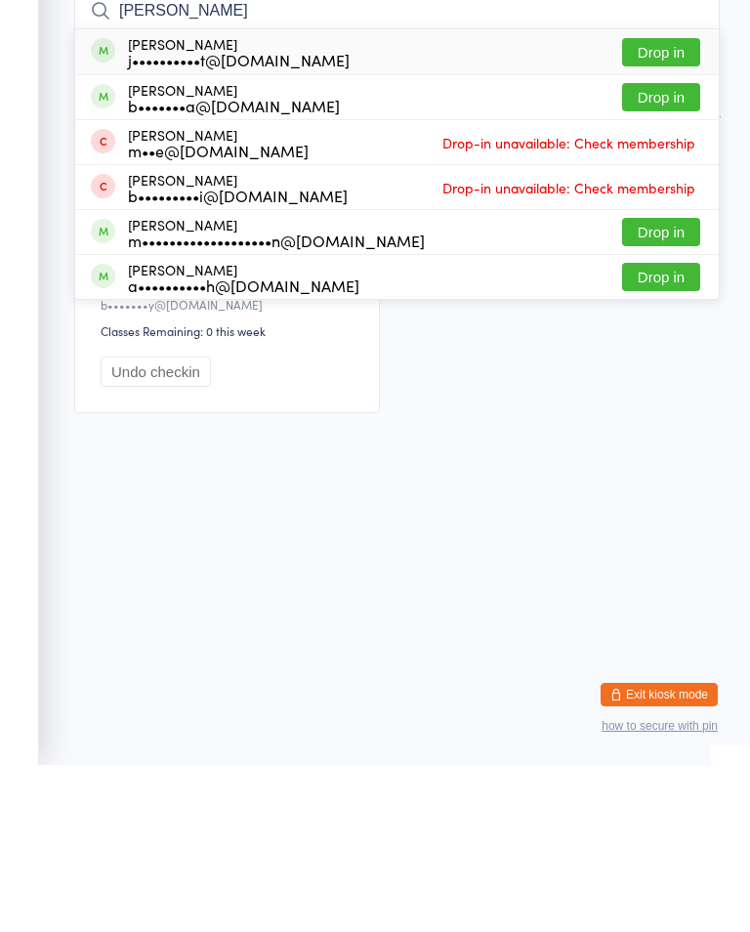
type input "[PERSON_NAME]"
click at [683, 385] on button "Drop in" at bounding box center [661, 399] width 78 height 28
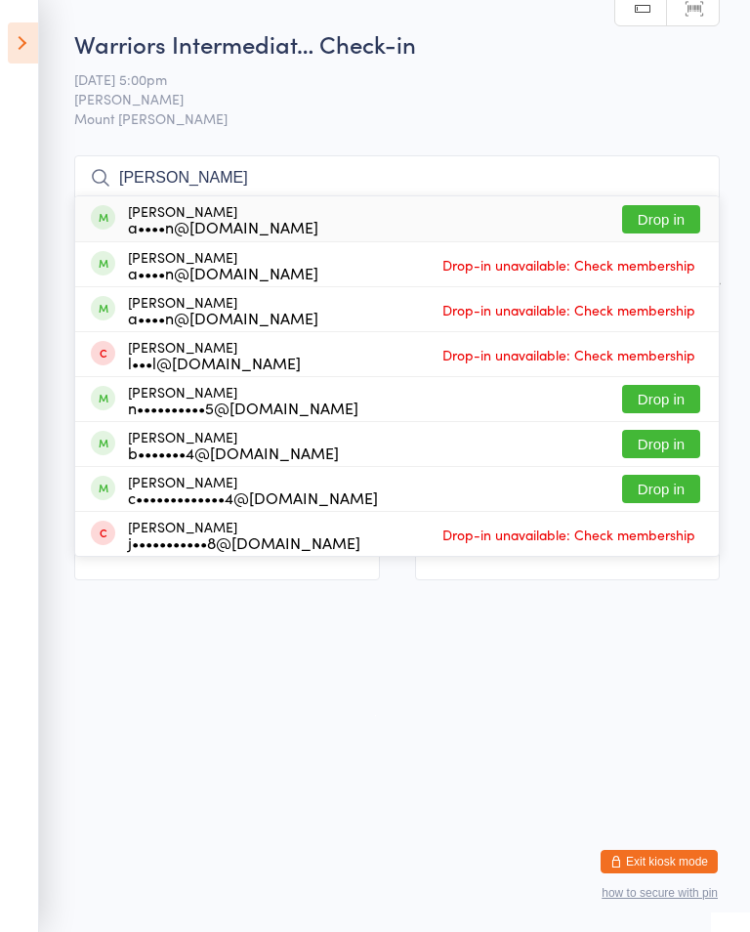
type input "[PERSON_NAME]"
click at [626, 74] on span "[DATE] 5:00pm" at bounding box center [382, 79] width 616 height 20
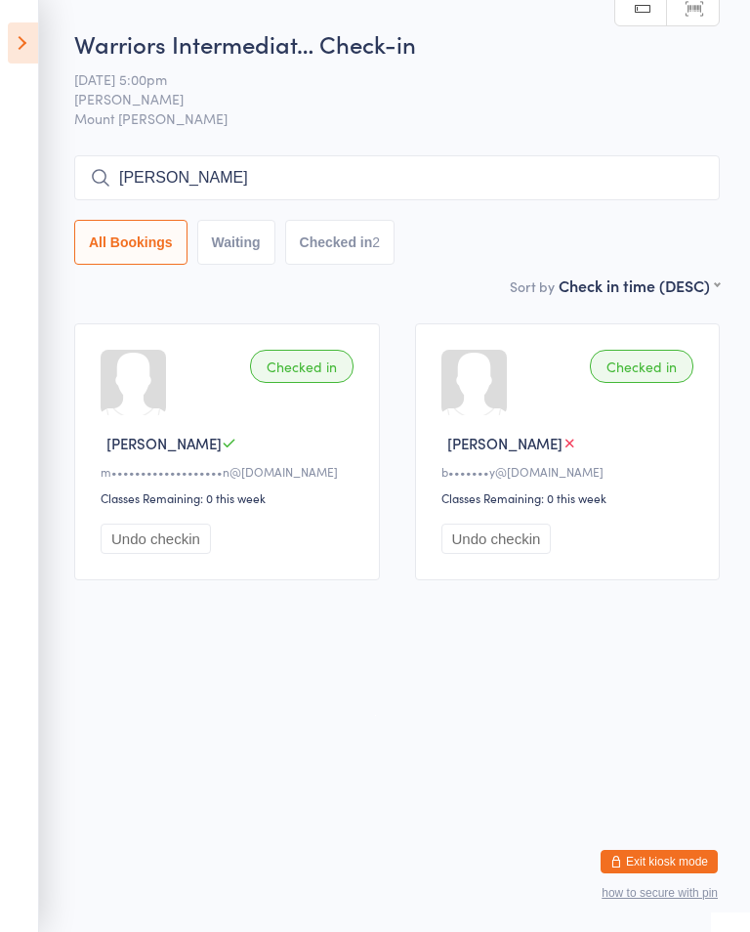
click at [26, 34] on icon at bounding box center [23, 42] width 30 height 41
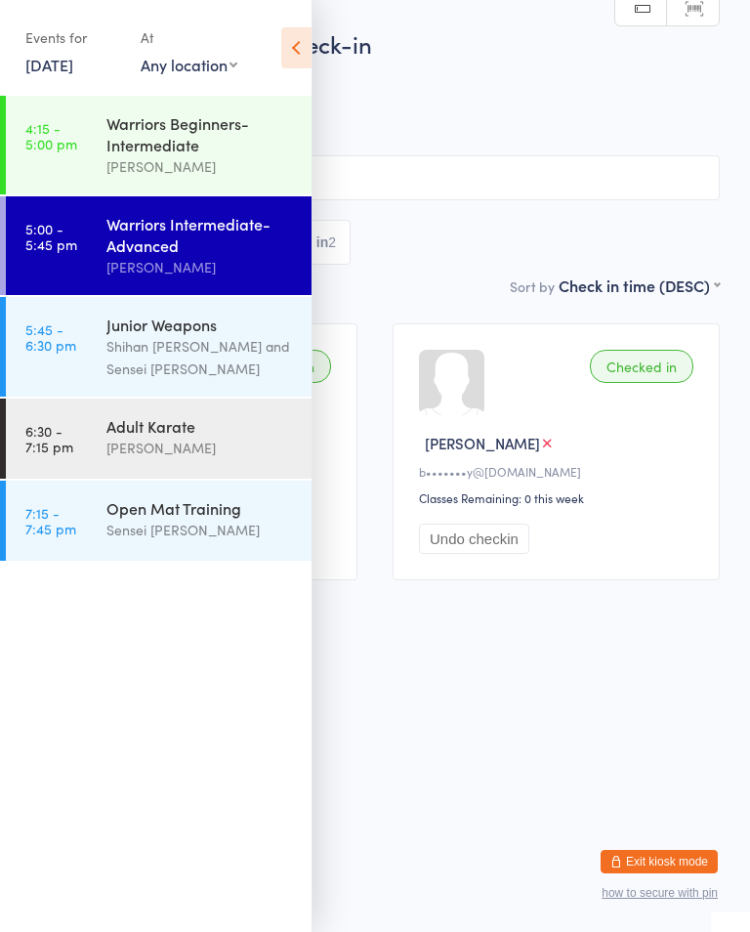
click at [118, 150] on div "Warriors Beginners-Intermediate" at bounding box center [201, 133] width 189 height 43
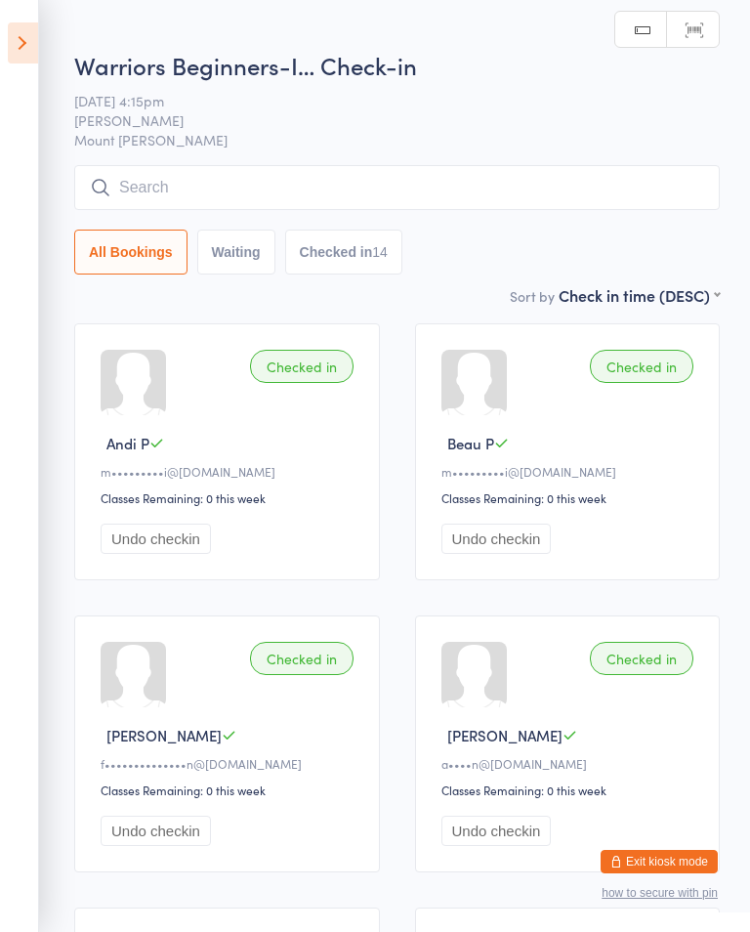
click at [571, 178] on input "search" at bounding box center [397, 187] width 646 height 45
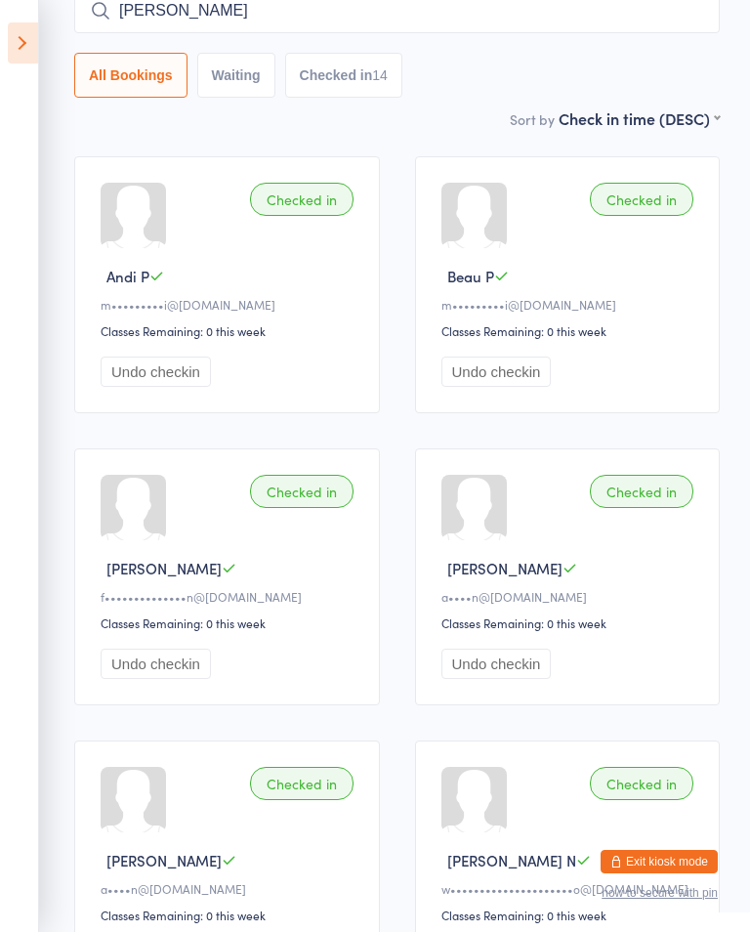
click at [655, 18] on input "[PERSON_NAME]" at bounding box center [397, 10] width 646 height 45
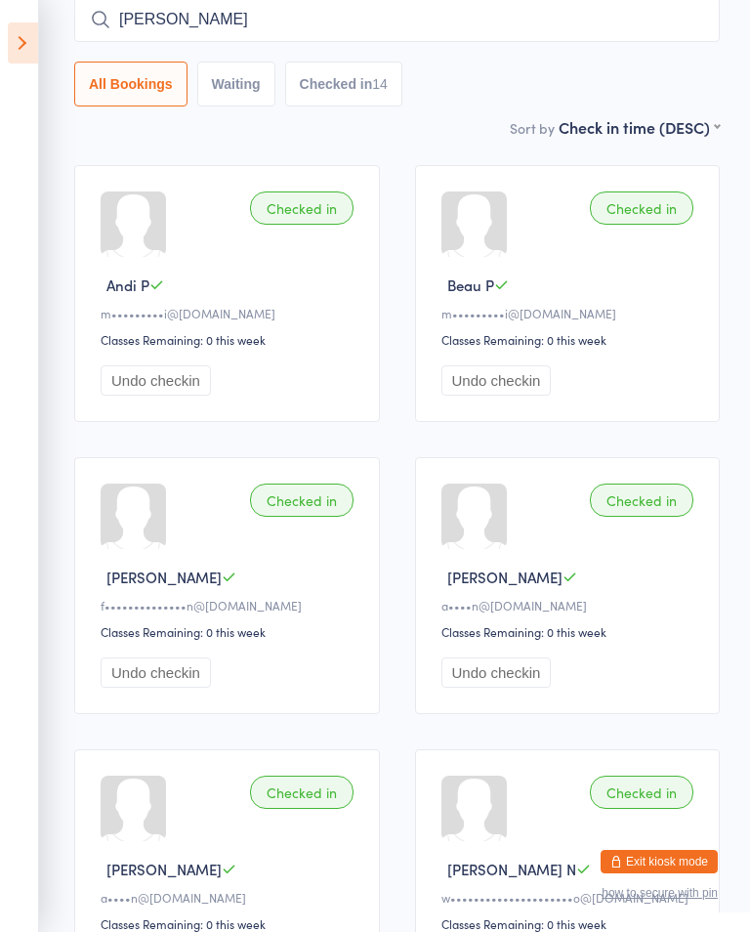
scroll to position [157, 0]
type input "M"
click at [14, 228] on aside "Events for [DATE] [DATE] [DATE] Sun Mon Tue Wed Thu Fri Sat 36 31 01 02 03 04 0…" at bounding box center [19, 466] width 39 height 932
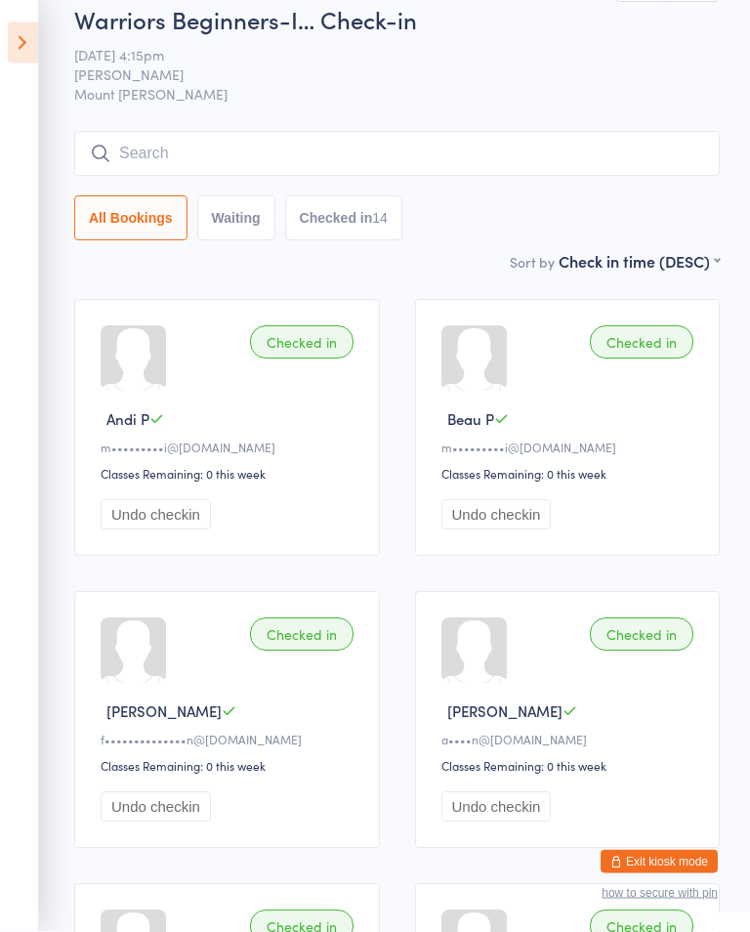
scroll to position [0, 0]
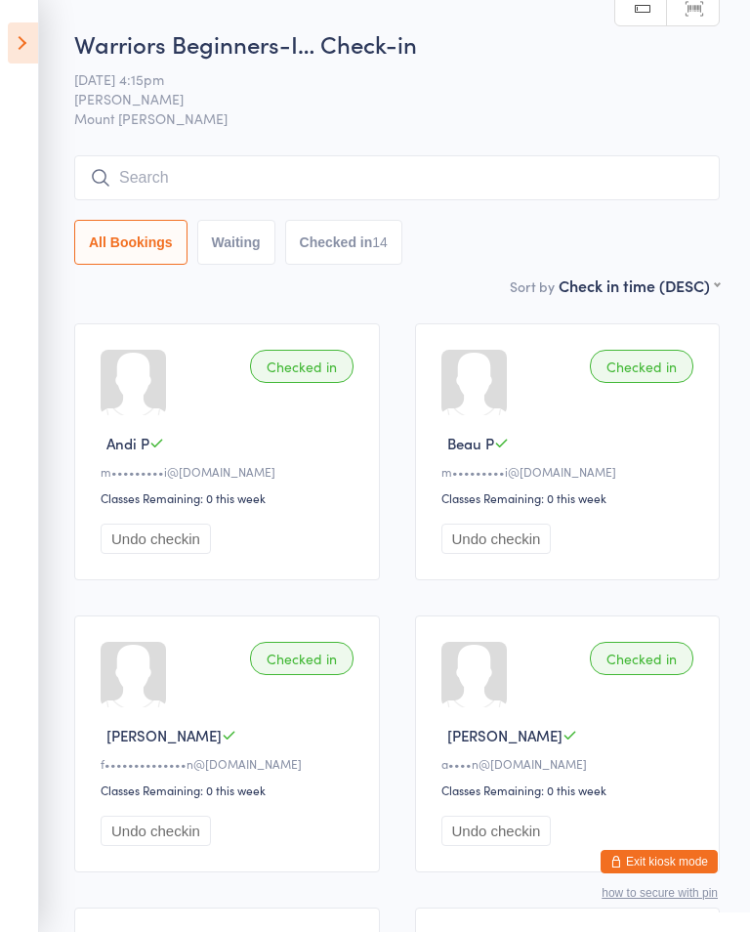
click at [19, 37] on icon at bounding box center [23, 42] width 30 height 41
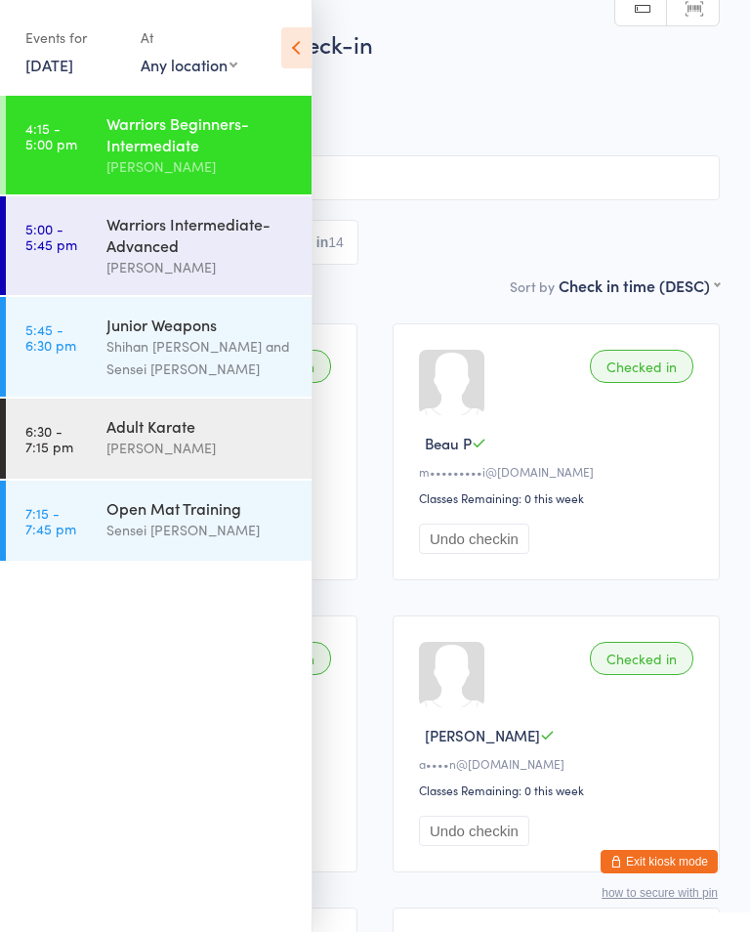
click at [160, 245] on div "Warriors Intermediate-Advanced" at bounding box center [201, 234] width 189 height 43
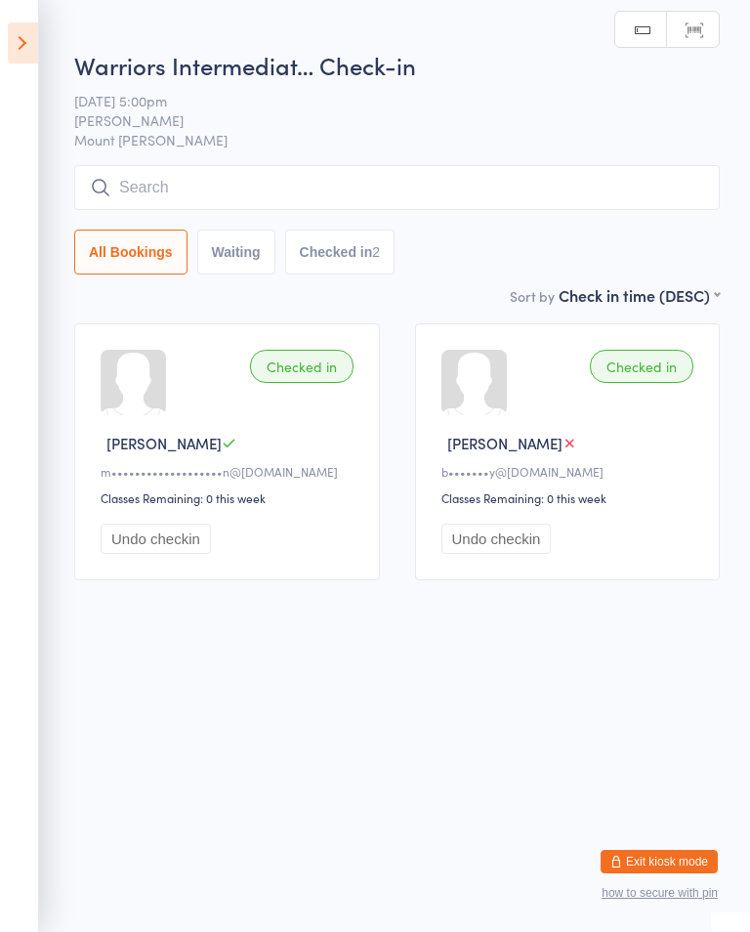
click at [615, 195] on input "search" at bounding box center [397, 187] width 646 height 45
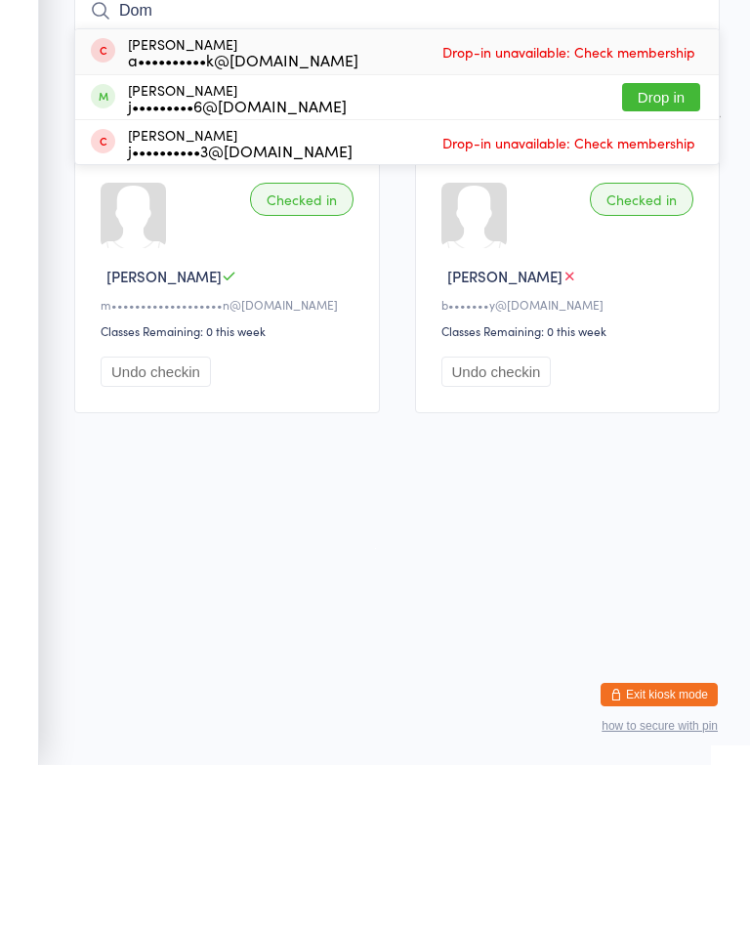
type input "Dom"
click at [652, 250] on button "Drop in" at bounding box center [661, 264] width 78 height 28
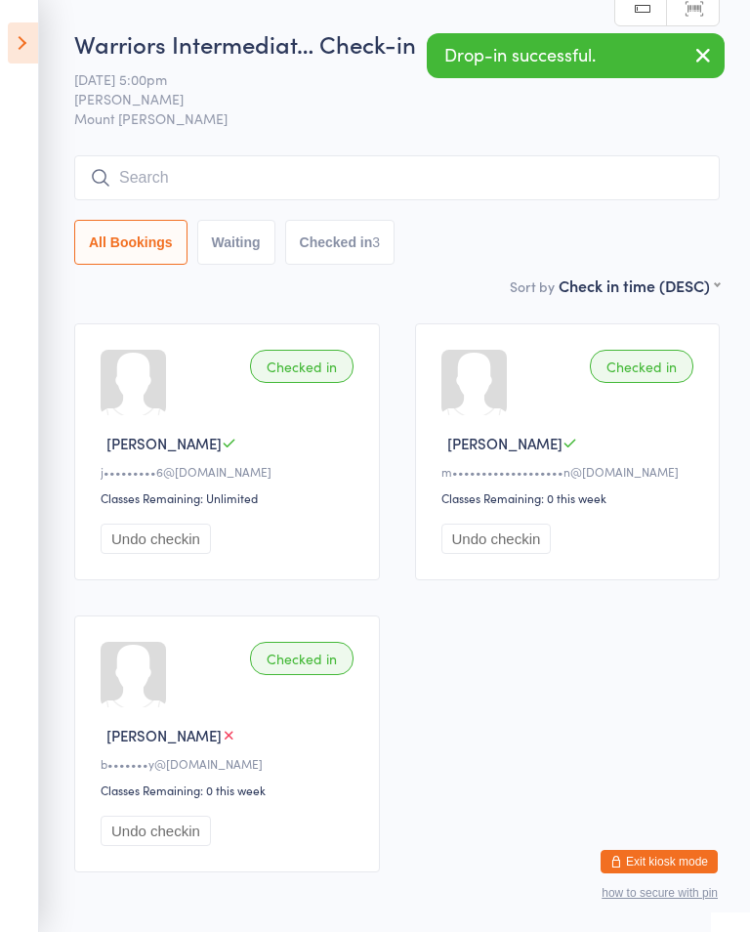
click at [656, 181] on input "search" at bounding box center [397, 177] width 646 height 45
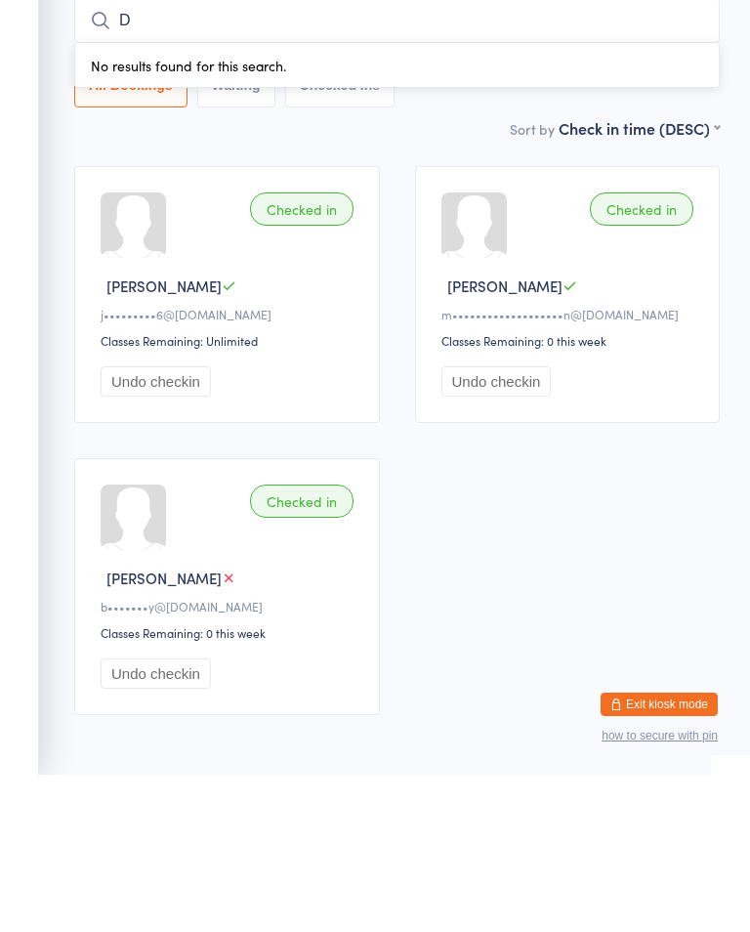
type input "D"
click at [23, 326] on aside "Events for [DATE] [DATE] [DATE] Sun Mon Tue Wed Thu Fri Sat 36 31 01 02 03 04 0…" at bounding box center [19, 466] width 39 height 932
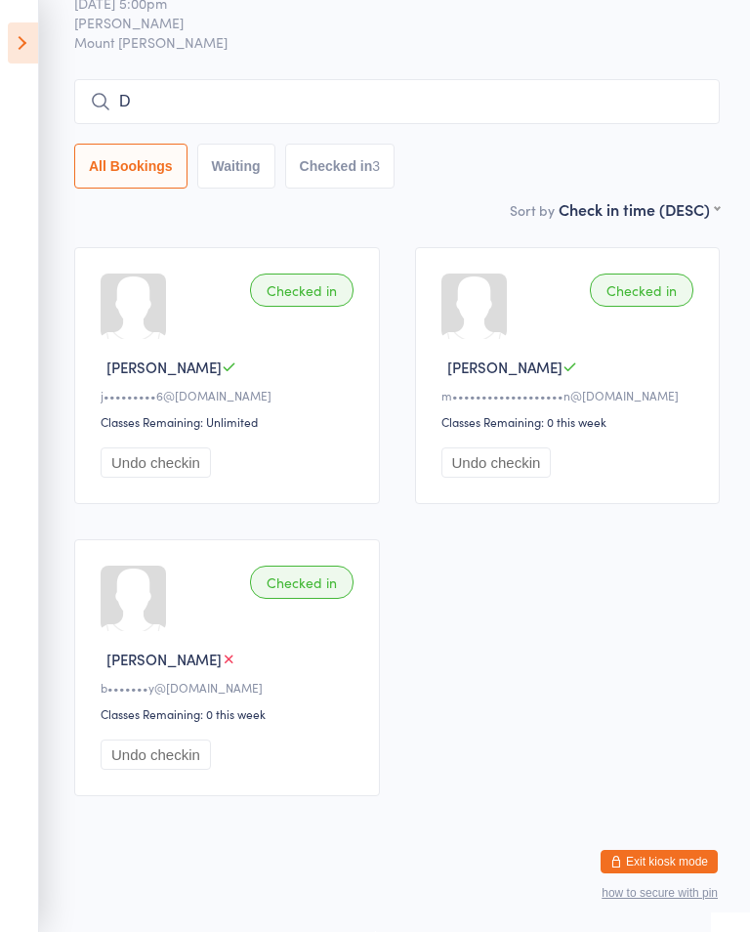
click at [27, 26] on icon at bounding box center [23, 42] width 30 height 41
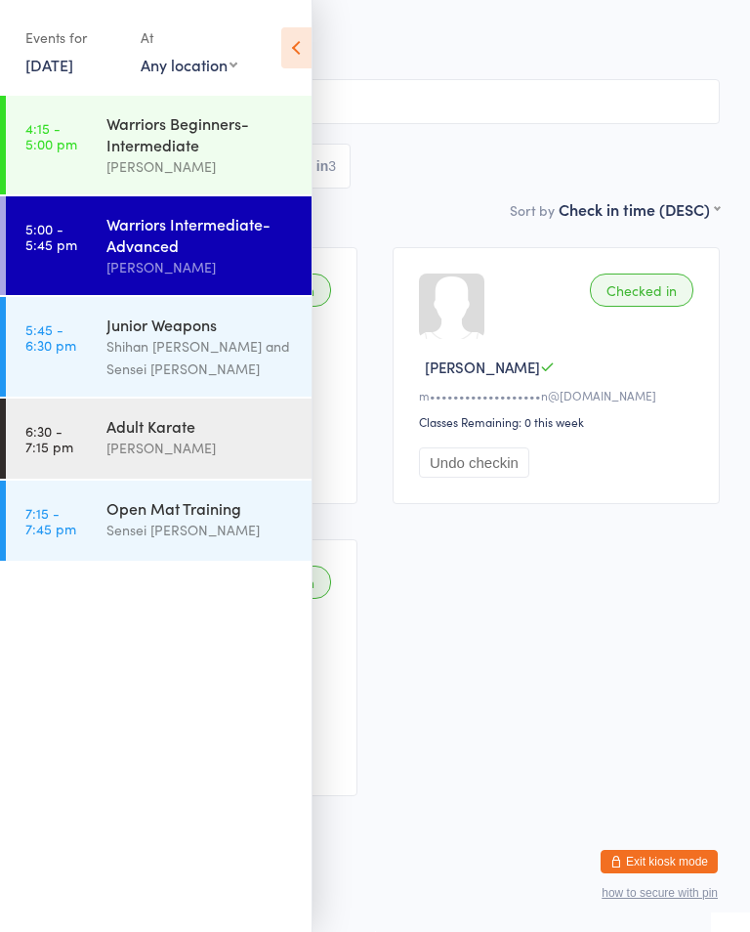
click at [104, 340] on link "5:45 - 6:30 pm Junior Weapons Shihan [PERSON_NAME] and Sensei [PERSON_NAME]" at bounding box center [159, 347] width 306 height 100
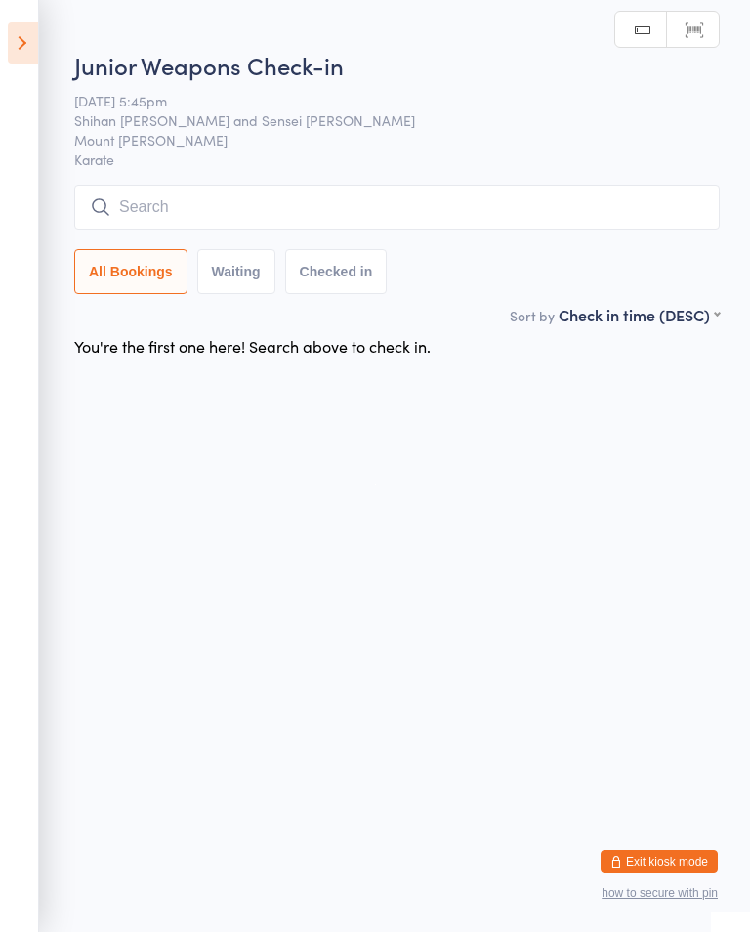
click at [568, 230] on input "search" at bounding box center [397, 207] width 646 height 45
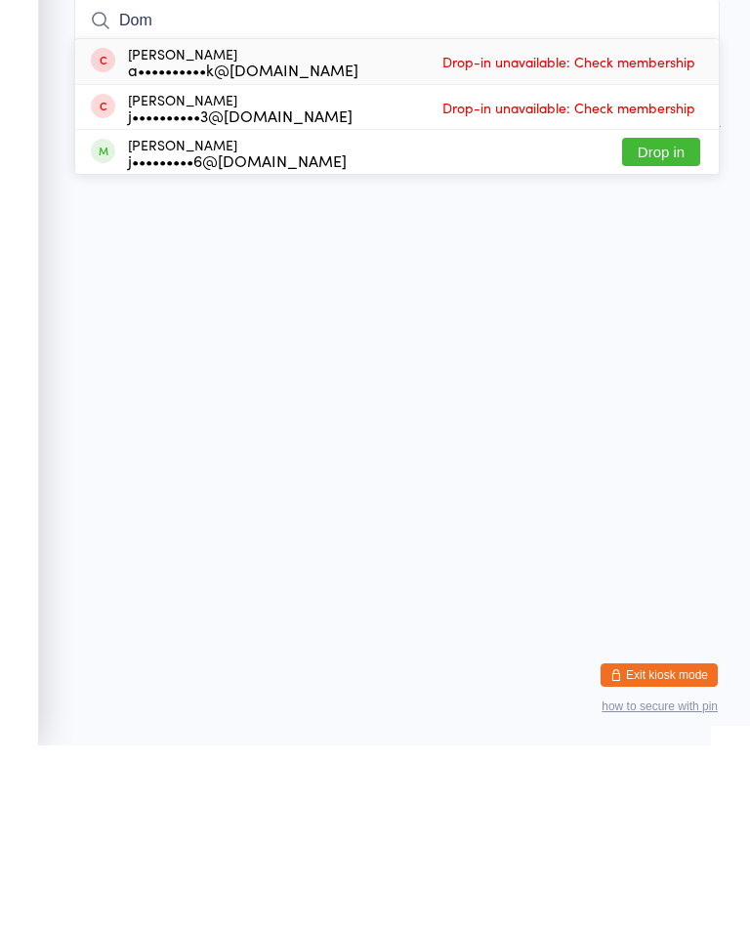
type input "Dom"
click at [664, 324] on button "Drop in" at bounding box center [661, 338] width 78 height 28
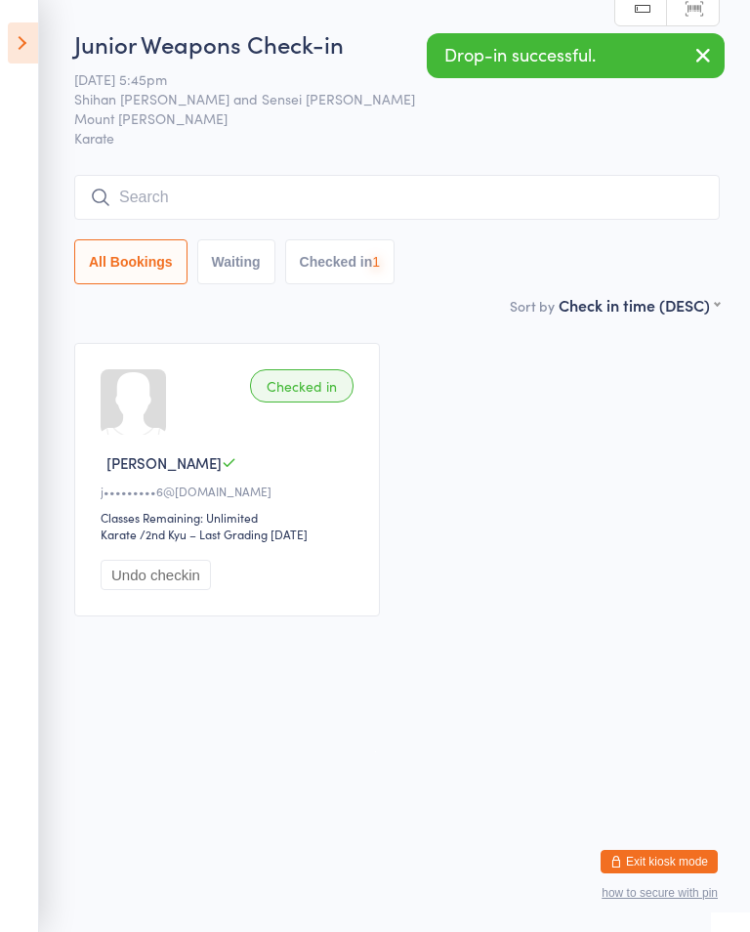
click at [27, 28] on icon at bounding box center [23, 42] width 30 height 41
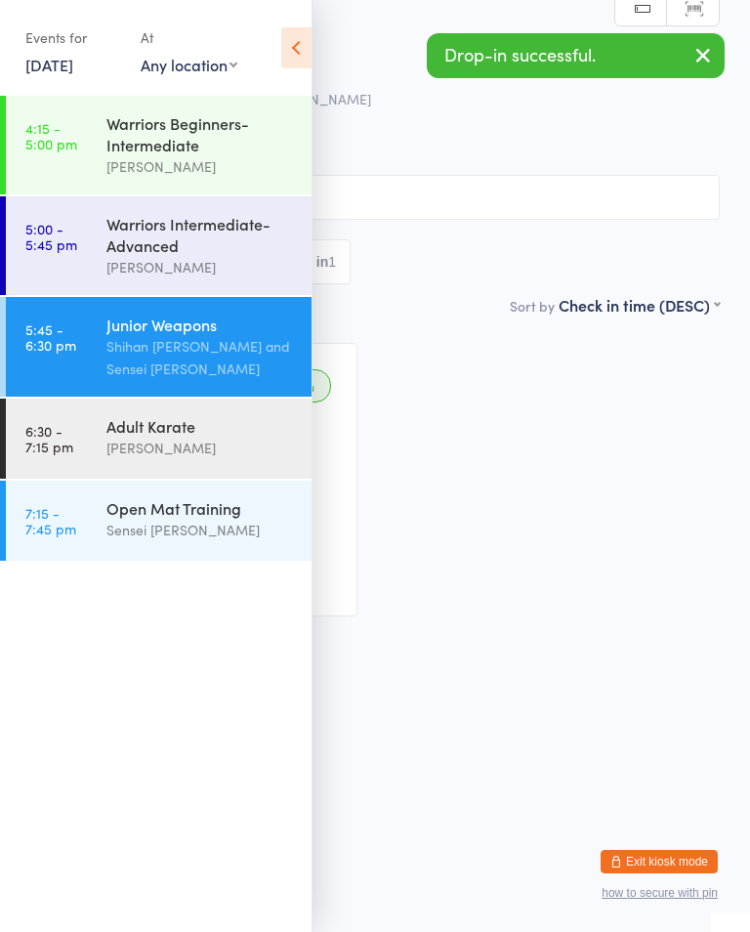
click at [138, 238] on div "Warriors Intermediate-Advanced" at bounding box center [201, 234] width 189 height 43
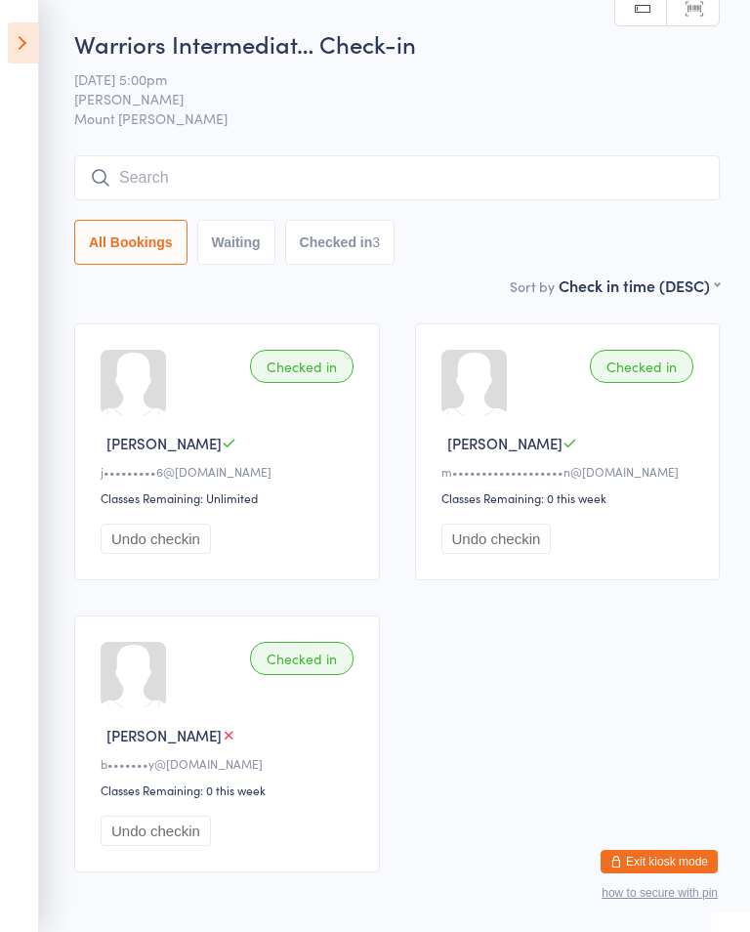
click at [165, 166] on input "search" at bounding box center [397, 177] width 646 height 45
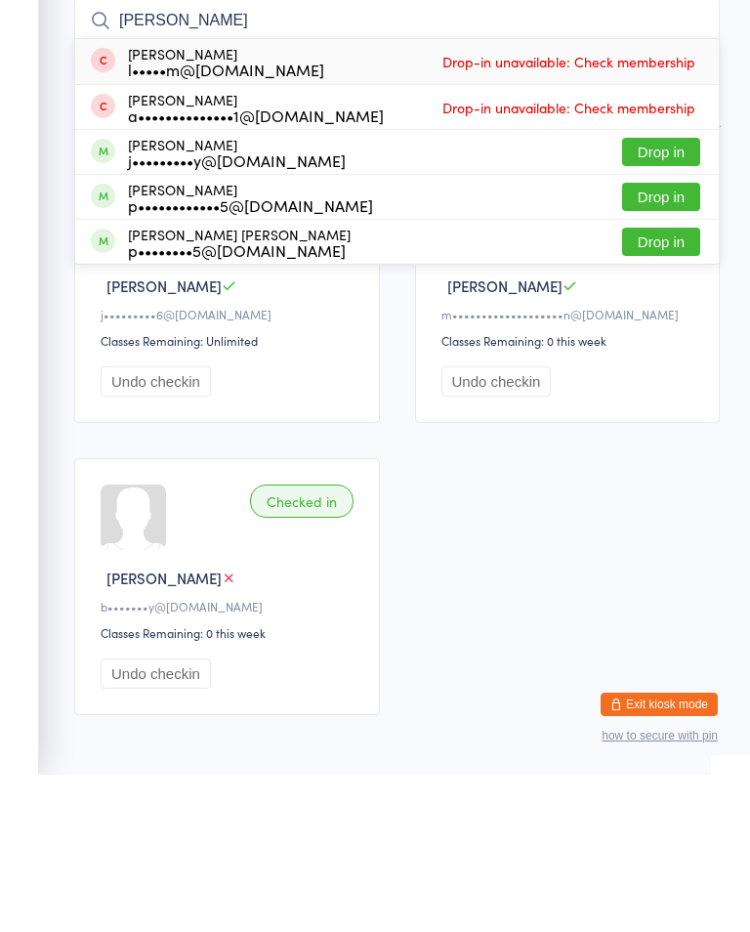
type input "[PERSON_NAME]"
click at [666, 295] on button "Drop in" at bounding box center [661, 309] width 78 height 28
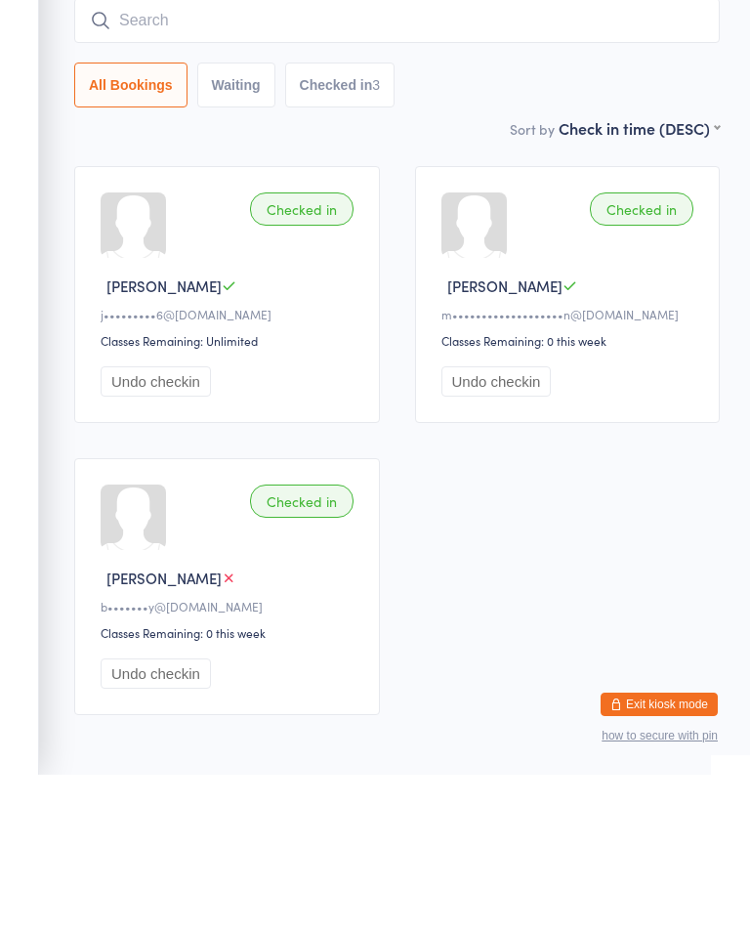
scroll to position [102, 0]
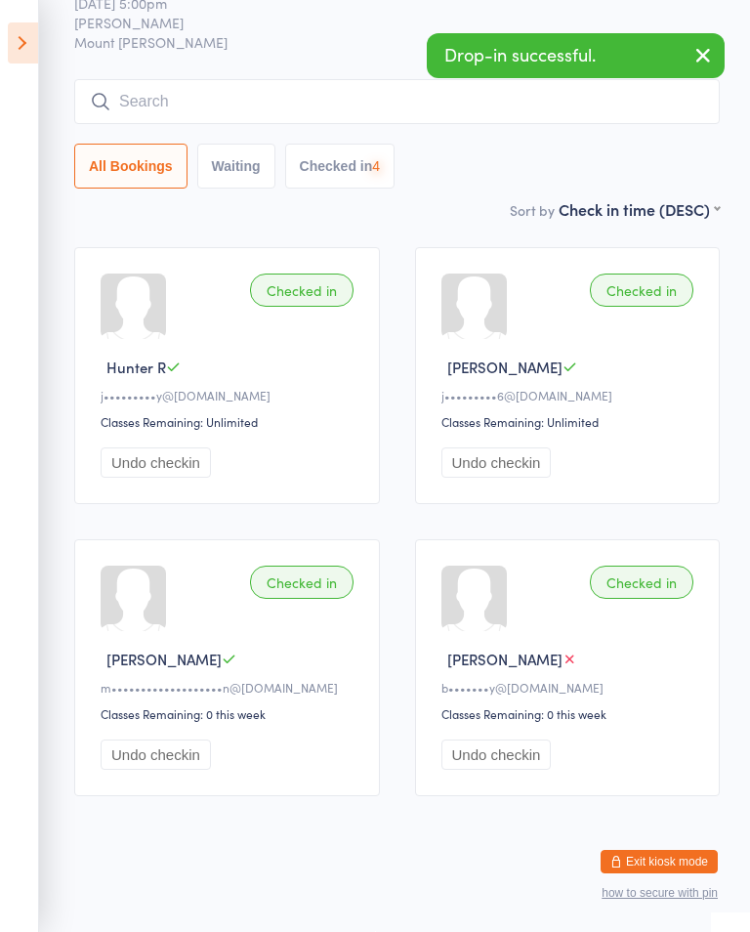
click at [143, 79] on input "search" at bounding box center [397, 101] width 646 height 45
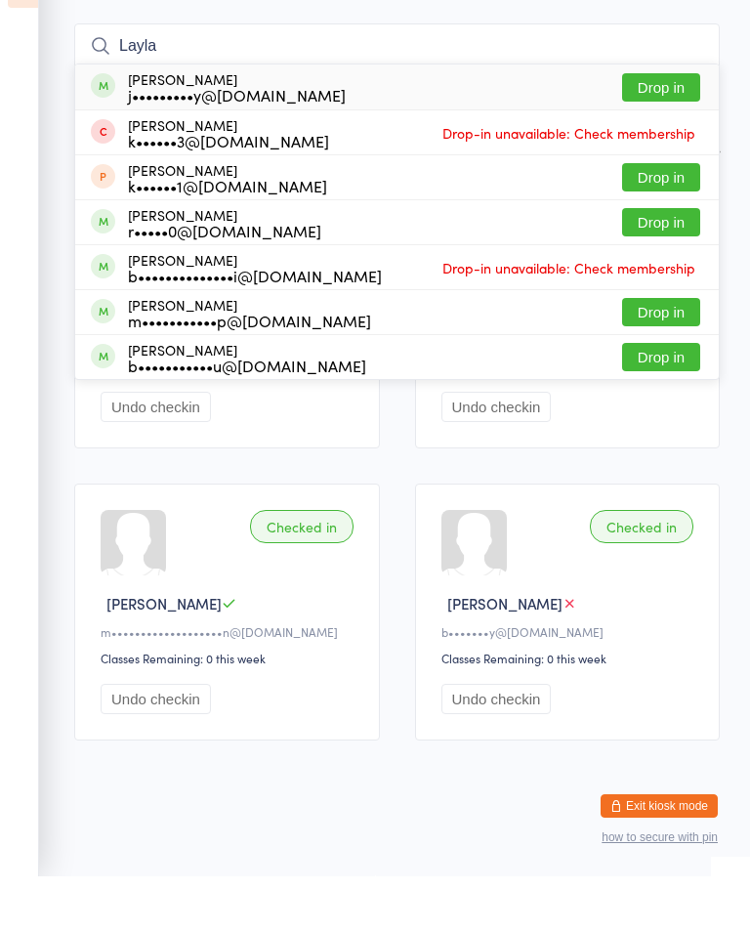
type input "Layla"
click at [679, 129] on button "Drop in" at bounding box center [661, 143] width 78 height 28
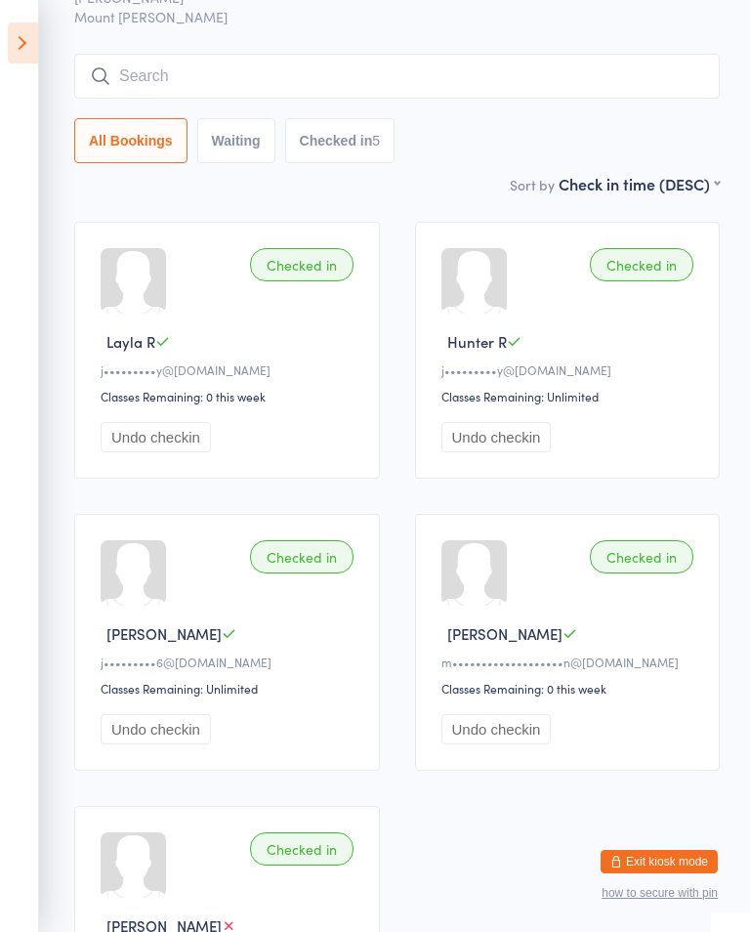
click at [572, 84] on input "search" at bounding box center [397, 76] width 646 height 45
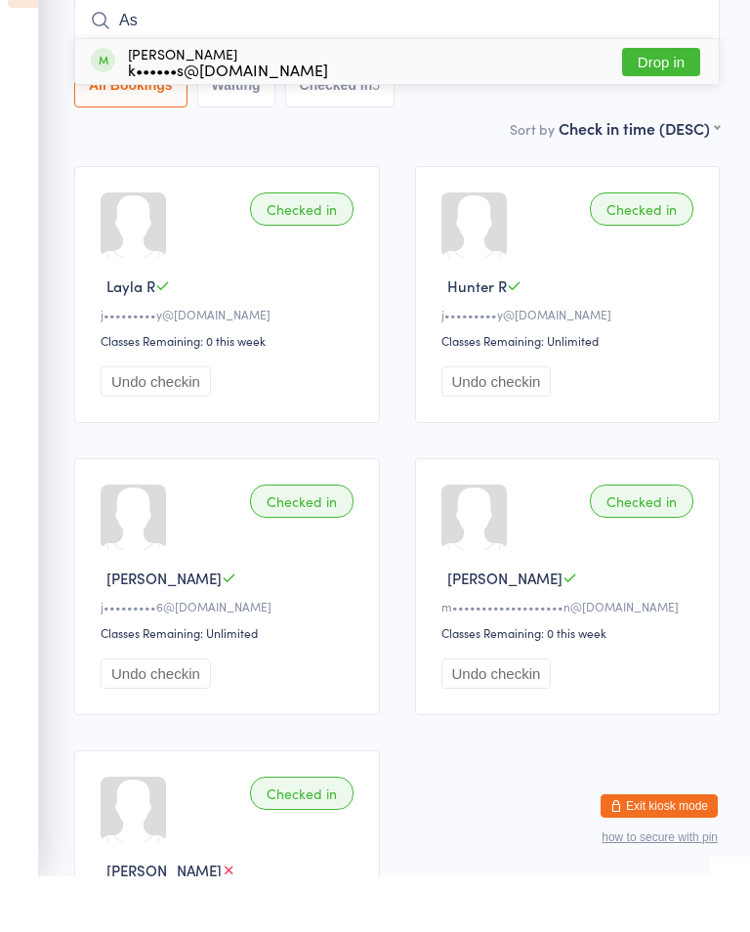
type input "As"
click at [639, 104] on button "Drop in" at bounding box center [661, 118] width 78 height 28
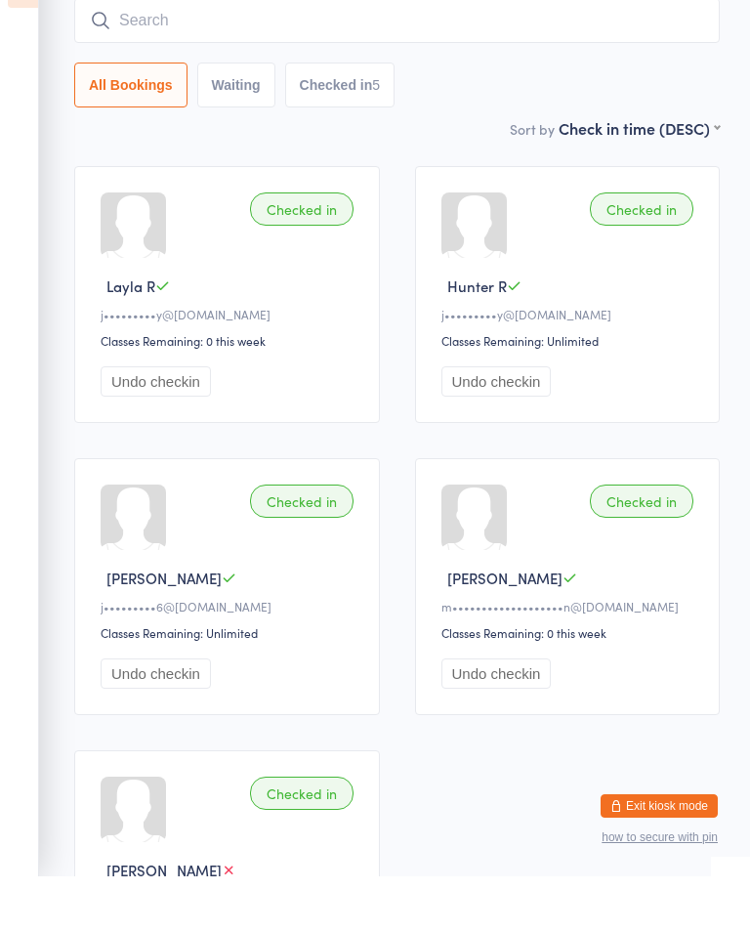
scroll to position [157, 0]
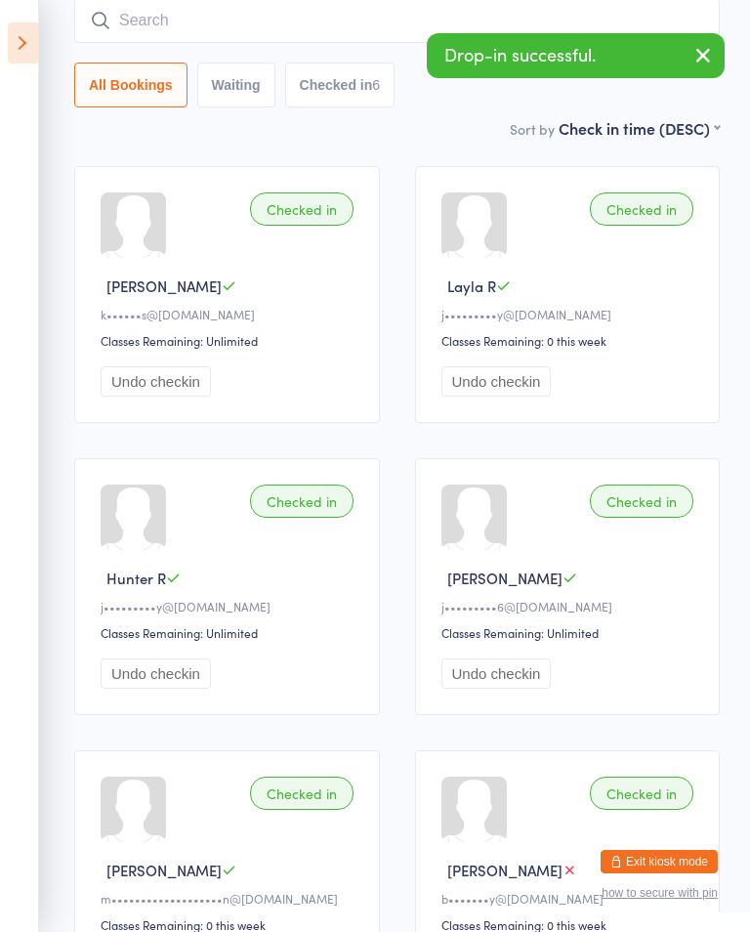
click at [254, 4] on input "search" at bounding box center [397, 20] width 646 height 45
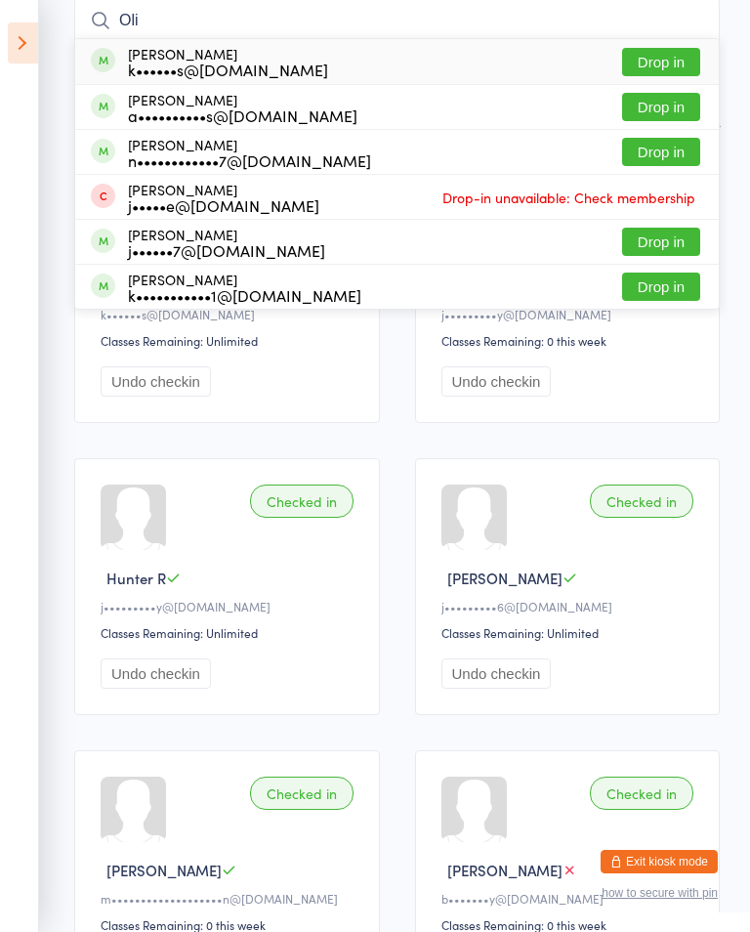
type input "Oli"
click at [657, 64] on button "Drop in" at bounding box center [661, 62] width 78 height 28
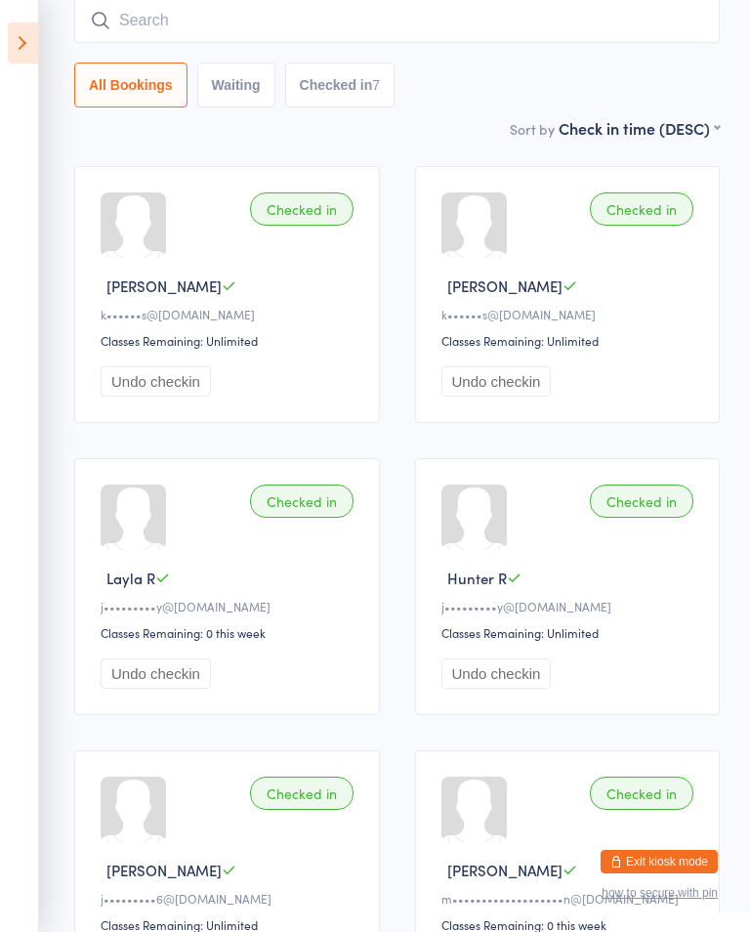
scroll to position [0, 0]
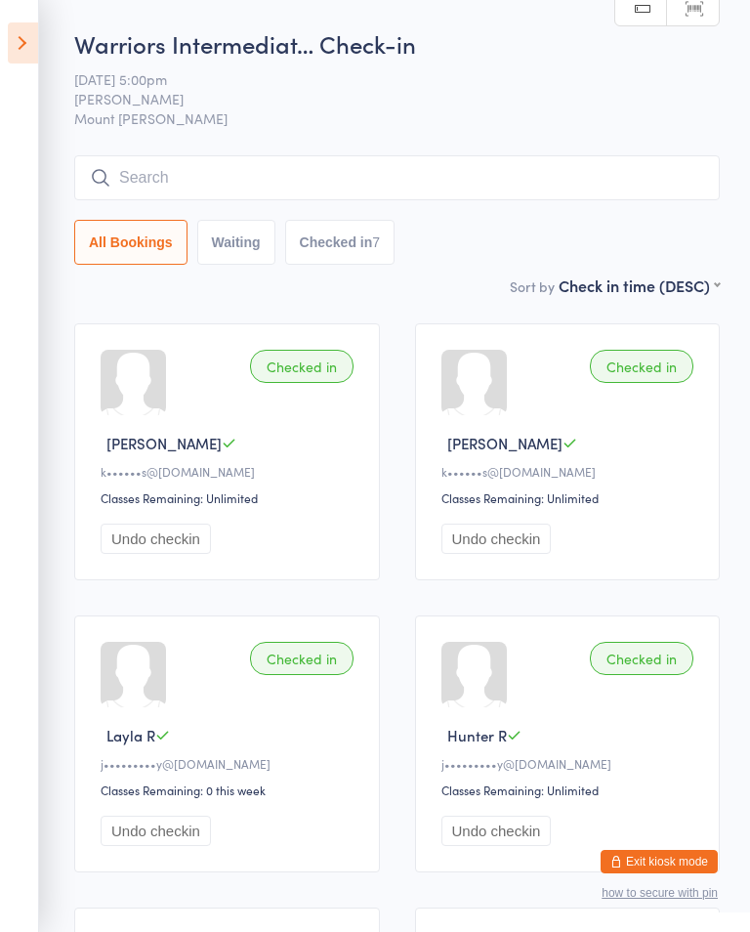
click at [318, 189] on input "search" at bounding box center [397, 177] width 646 height 45
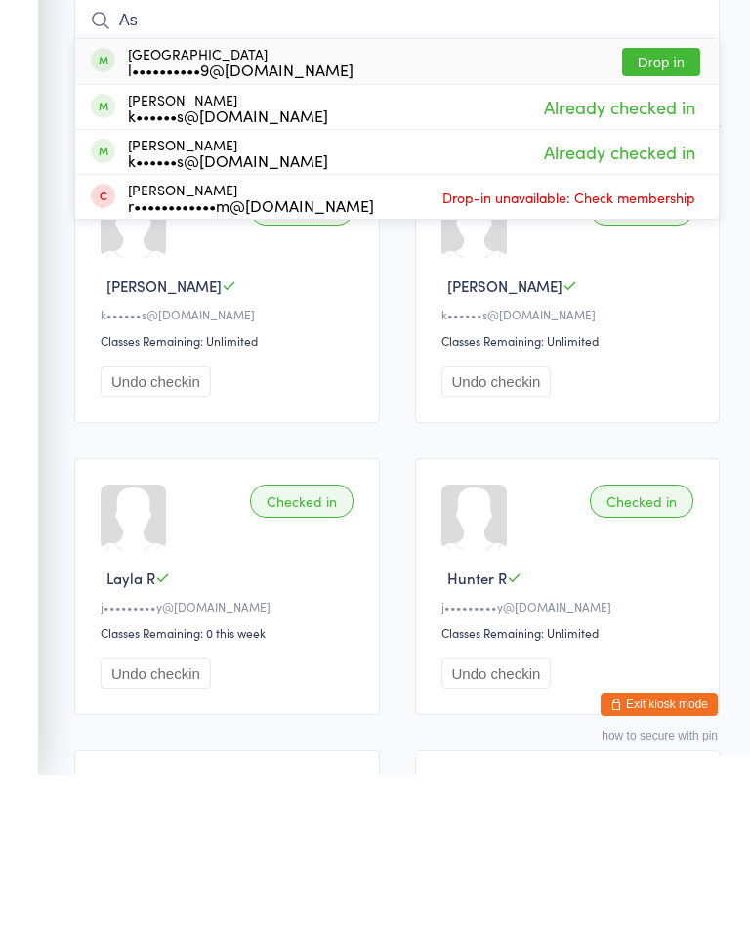
type input "A"
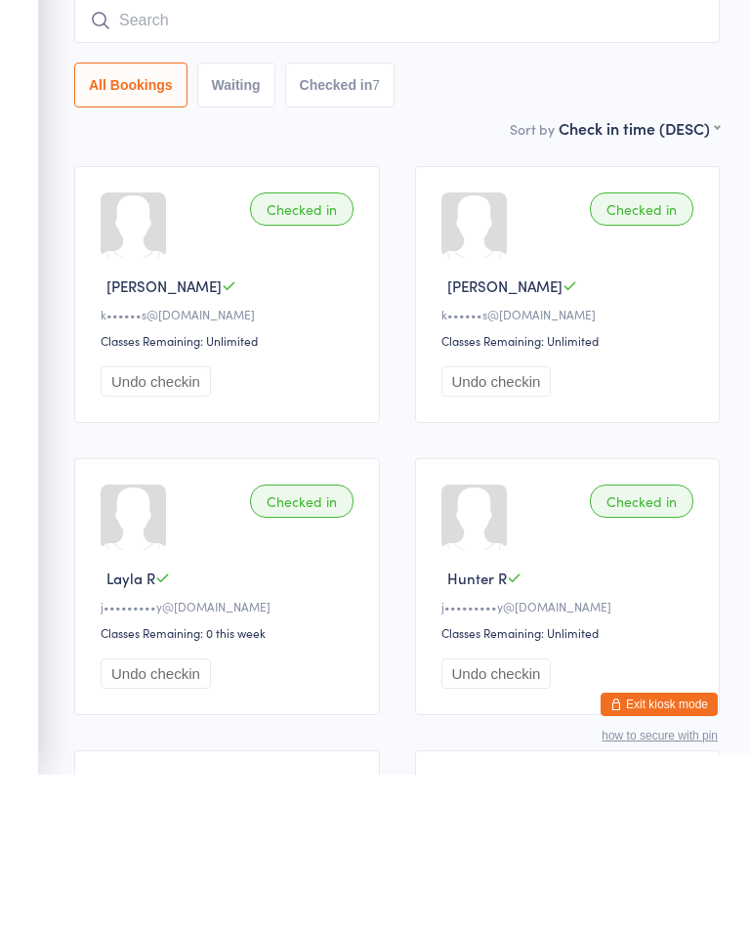
scroll to position [157, 0]
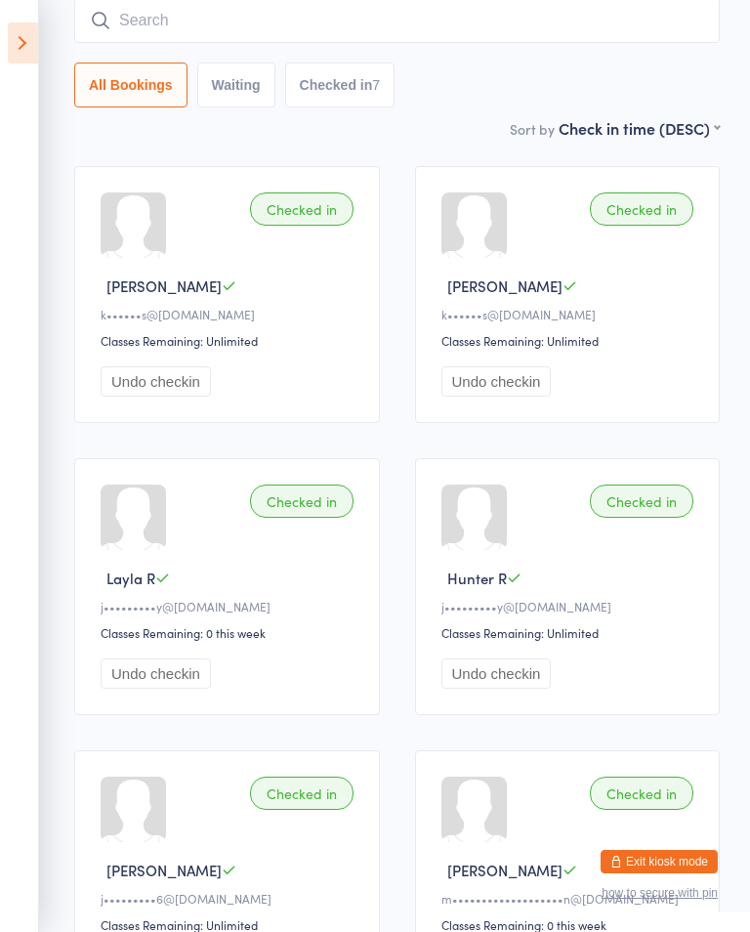
click at [179, 21] on input "search" at bounding box center [397, 20] width 646 height 45
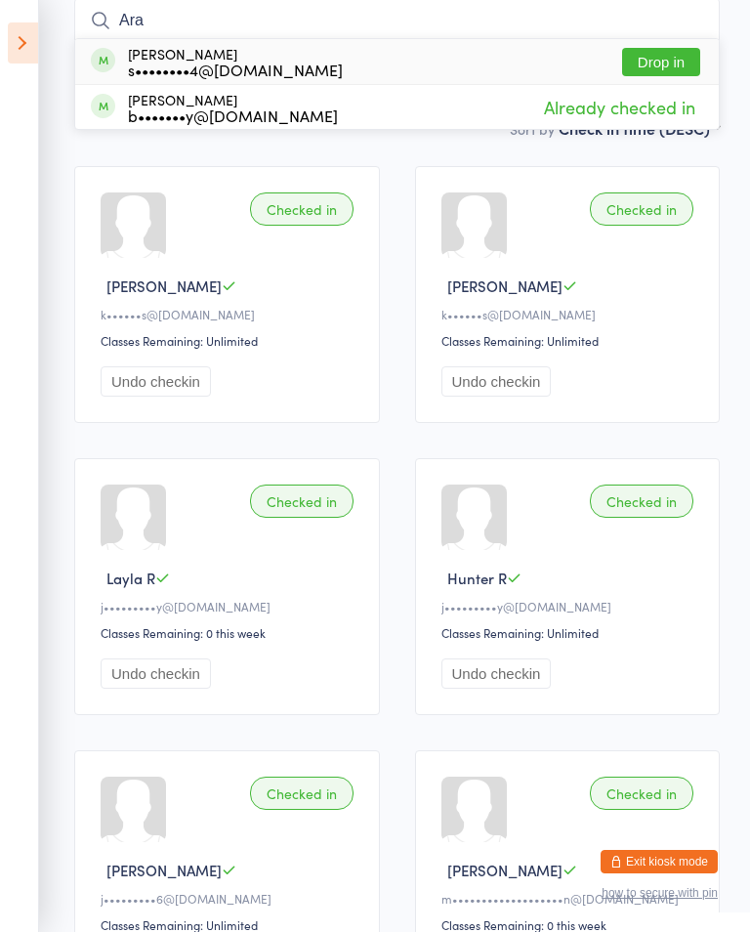
type input "Ara"
click at [649, 70] on button "Drop in" at bounding box center [661, 62] width 78 height 28
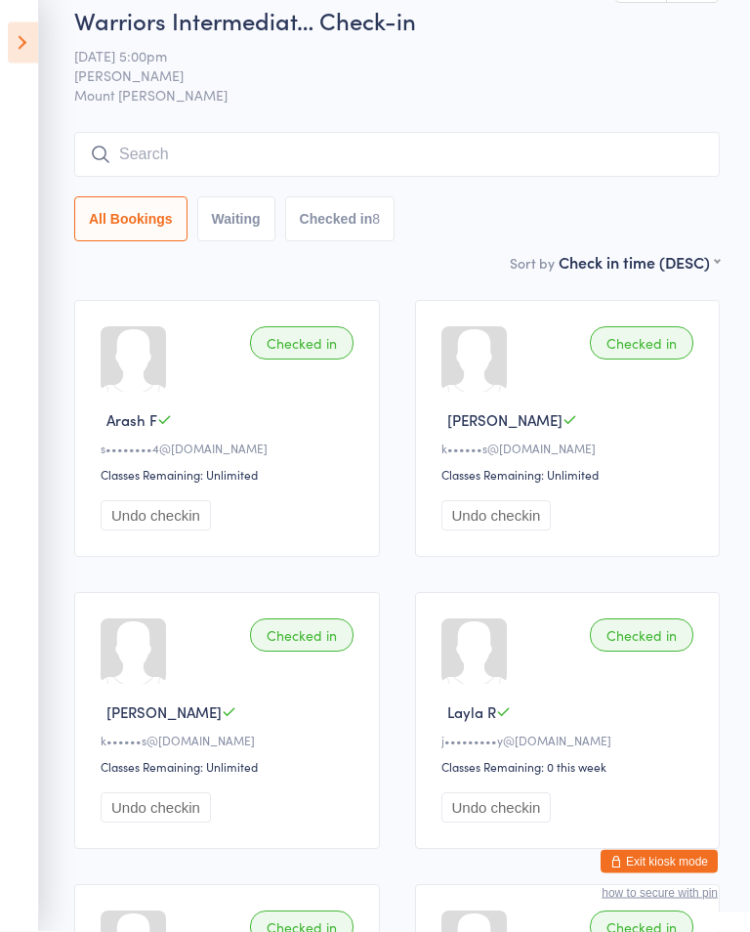
scroll to position [0, 0]
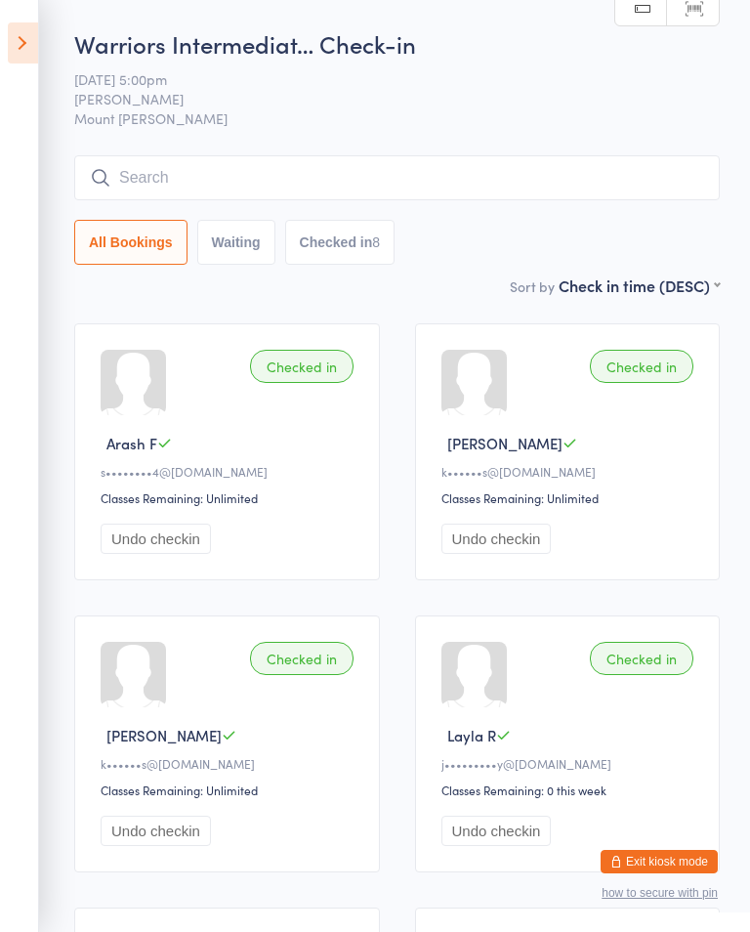
click at [33, 24] on icon at bounding box center [23, 42] width 30 height 41
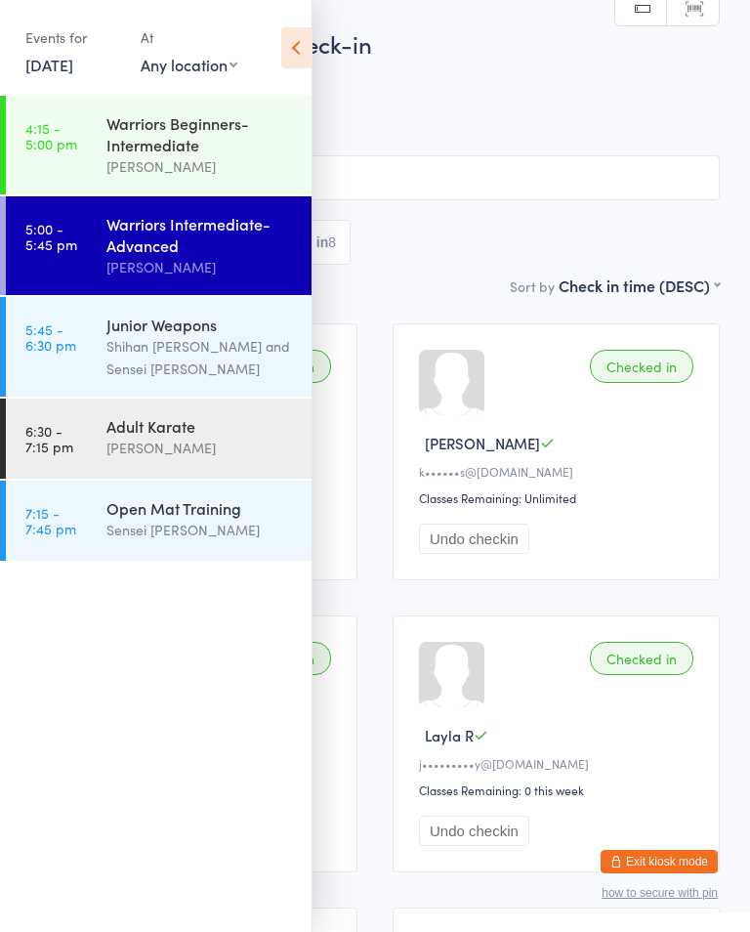
click at [305, 31] on icon at bounding box center [296, 47] width 30 height 41
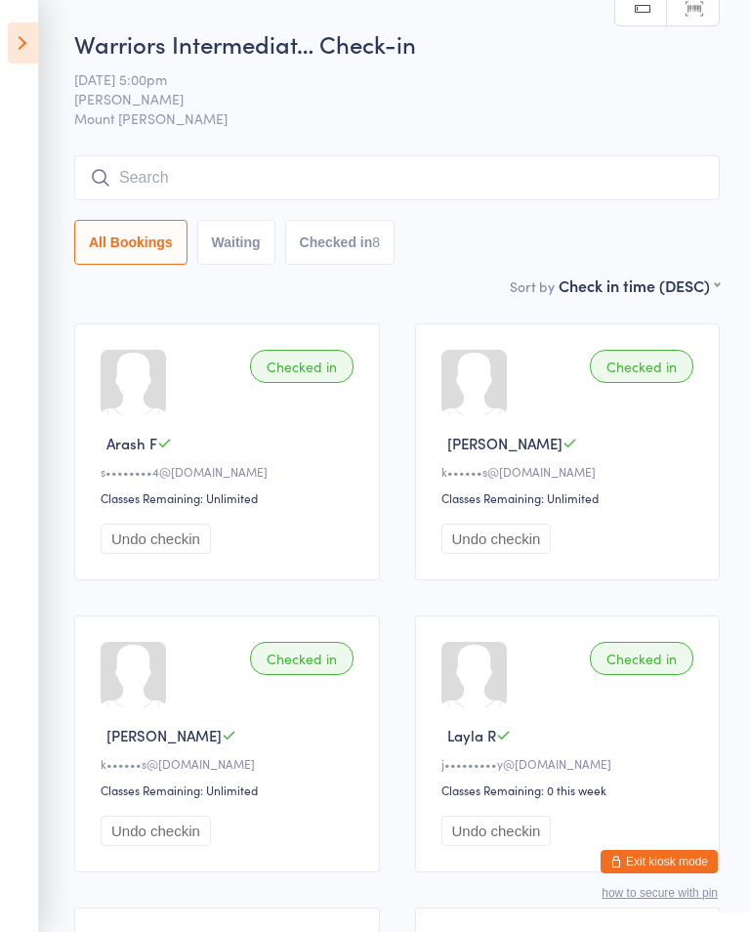
click at [118, 200] on input "search" at bounding box center [397, 177] width 646 height 45
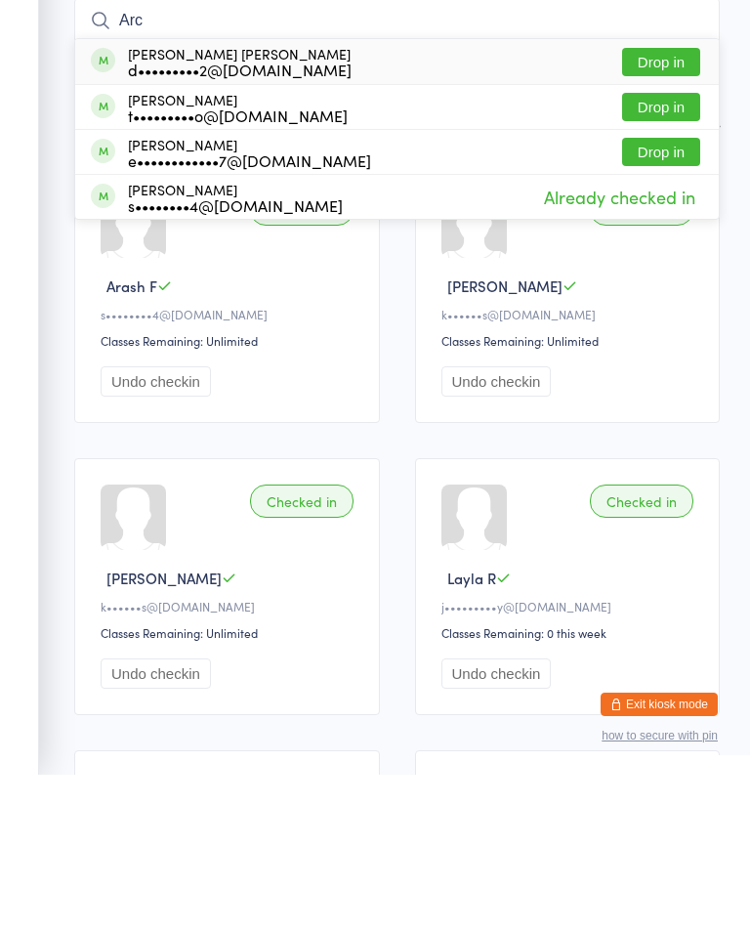
type input "Arc"
click at [652, 205] on button "Drop in" at bounding box center [661, 219] width 78 height 28
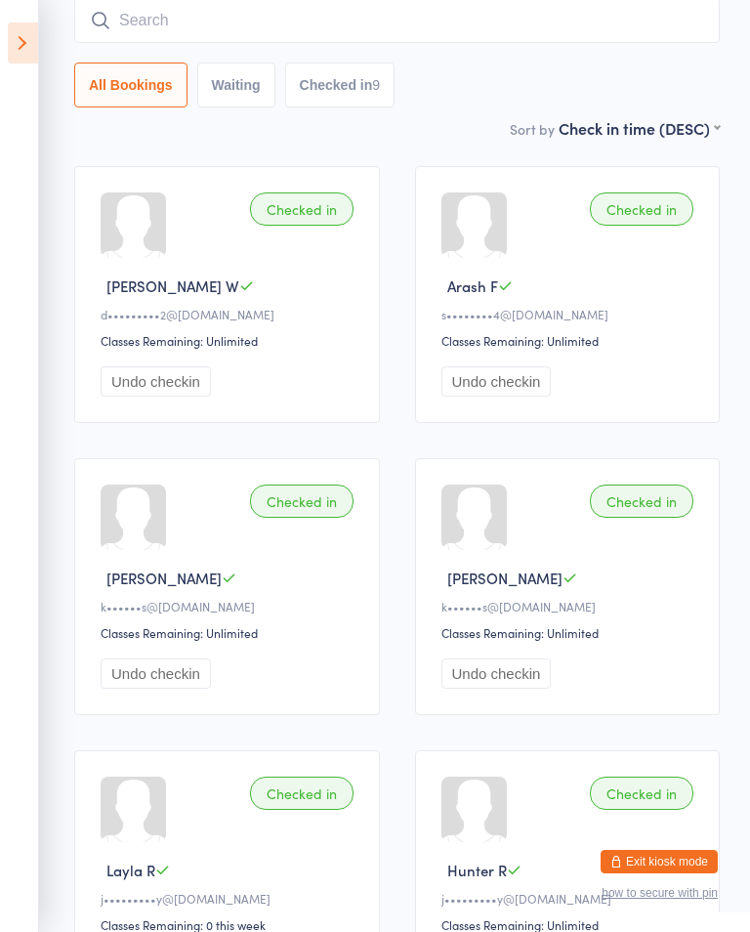
click at [640, 16] on input "search" at bounding box center [397, 20] width 646 height 45
type input "s"
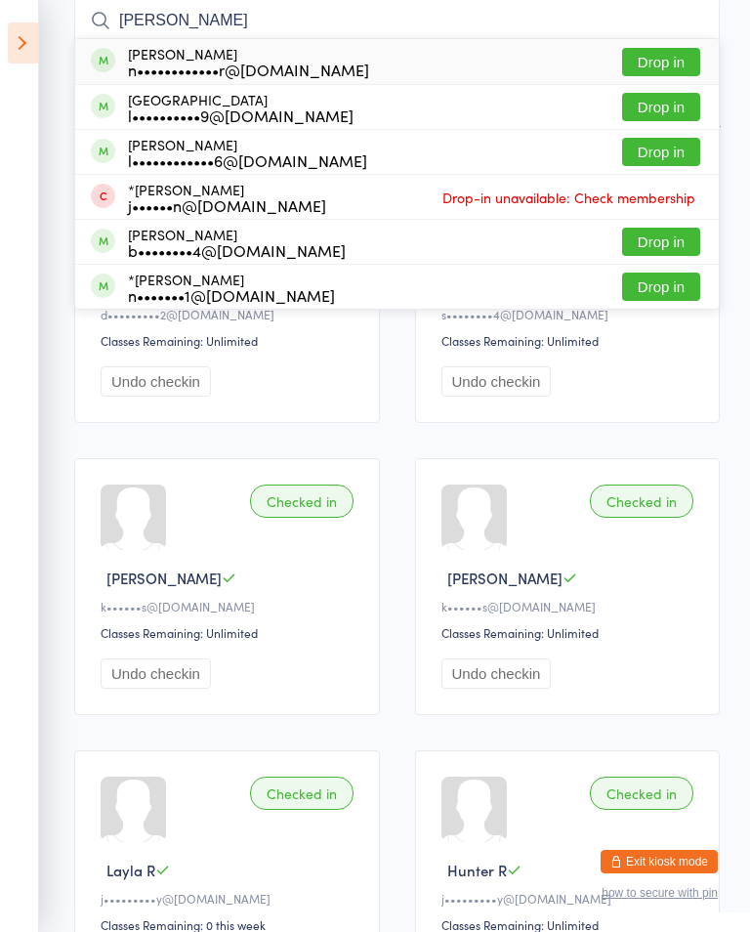
type input "[PERSON_NAME]"
click at [664, 73] on button "Drop in" at bounding box center [661, 62] width 78 height 28
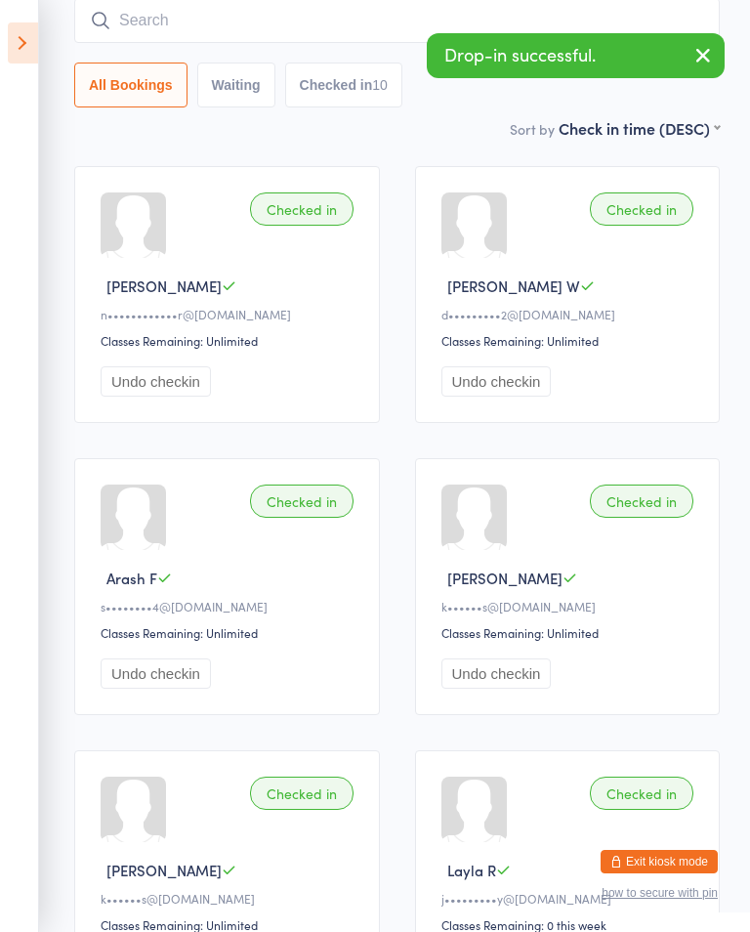
click at [448, 21] on input "search" at bounding box center [397, 20] width 646 height 45
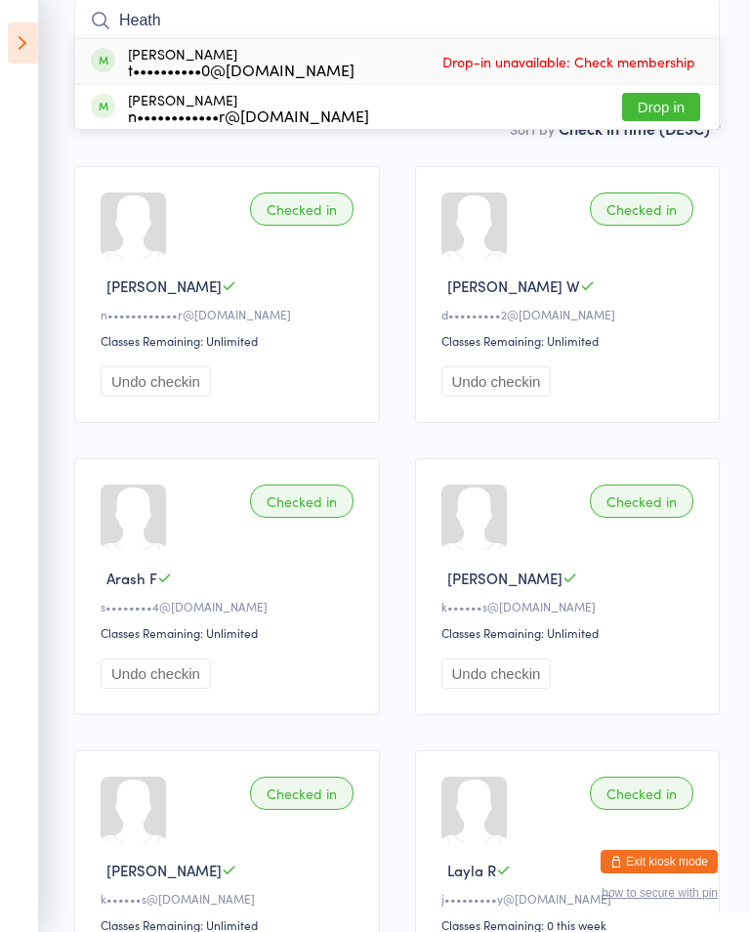
type input "Heath"
click at [669, 106] on button "Drop in" at bounding box center [661, 107] width 78 height 28
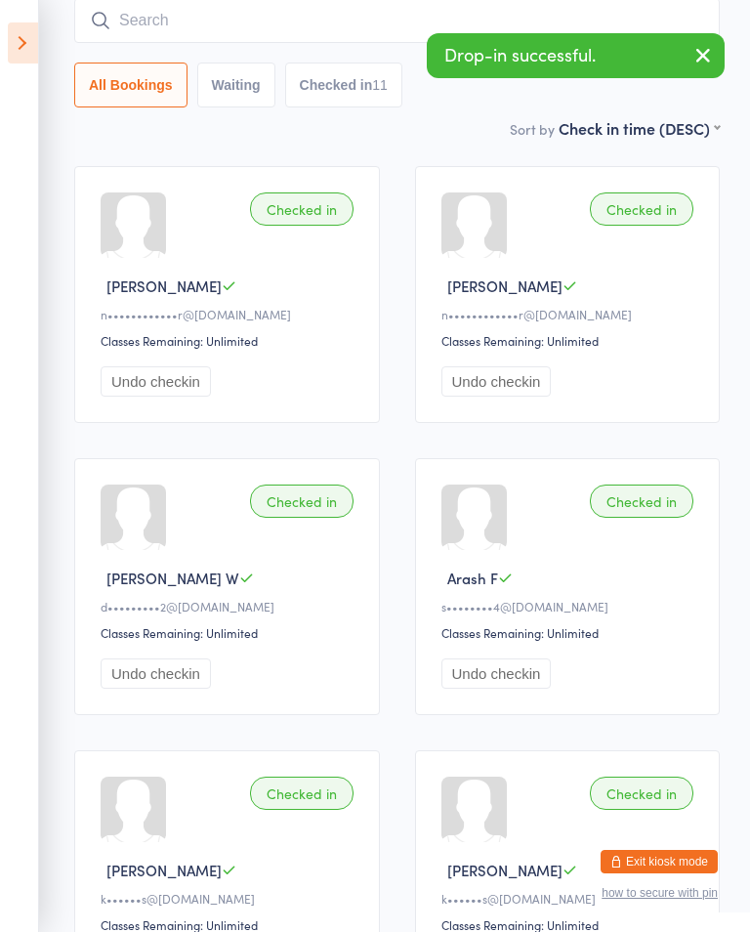
click at [35, 32] on icon at bounding box center [23, 42] width 30 height 41
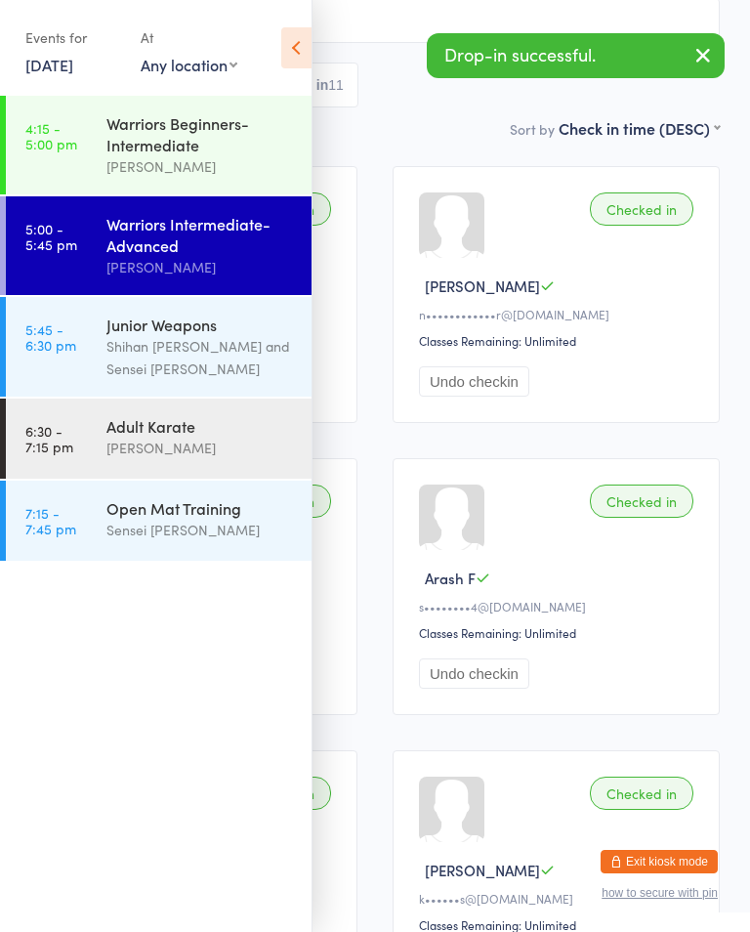
click at [215, 372] on div "Shihan [PERSON_NAME] and Sensei [PERSON_NAME]" at bounding box center [201, 357] width 189 height 45
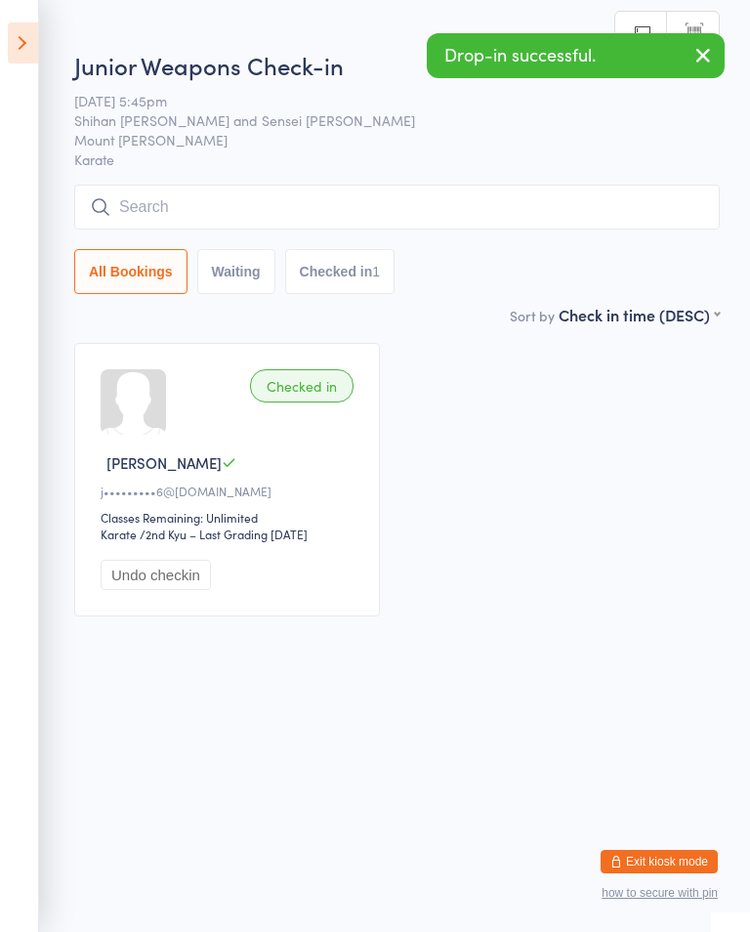
click at [295, 209] on input "search" at bounding box center [397, 207] width 646 height 45
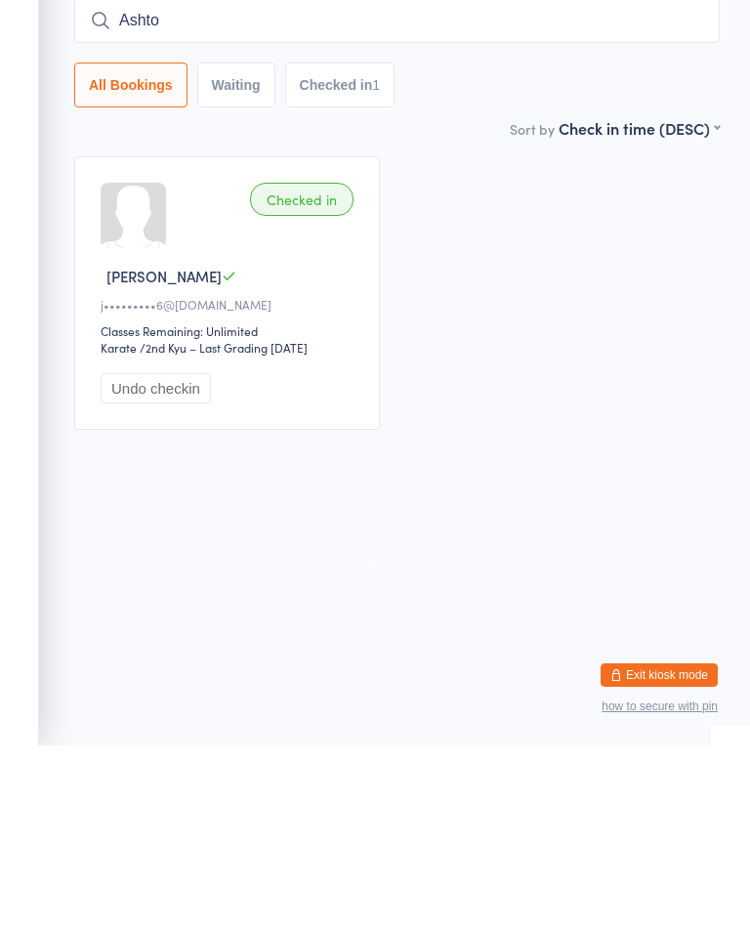
type input "[PERSON_NAME]"
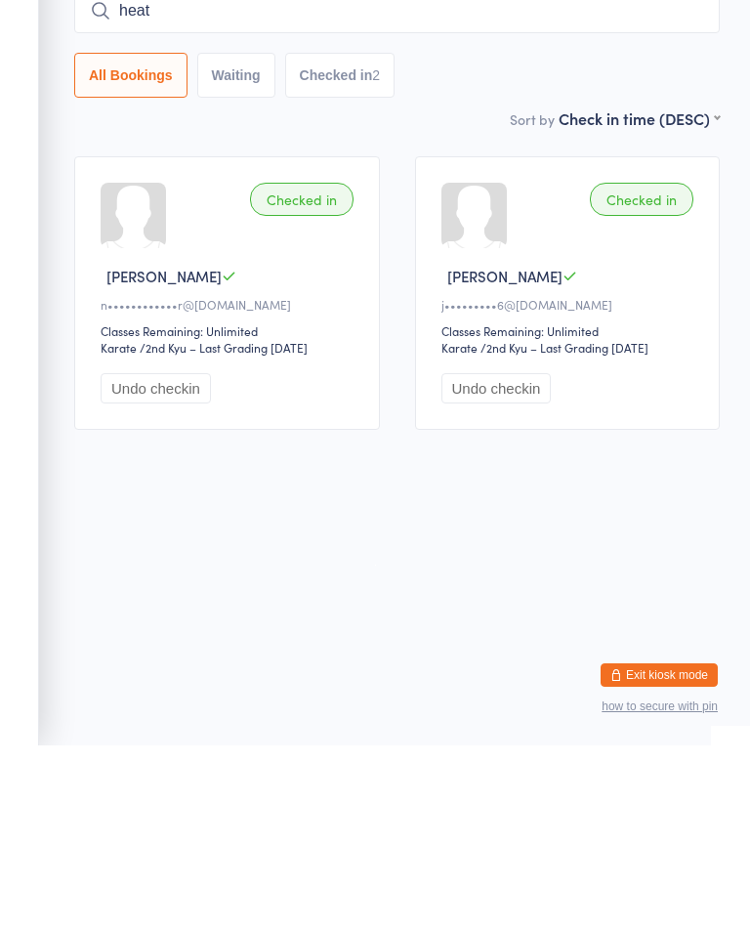
type input "heath"
type input "a"
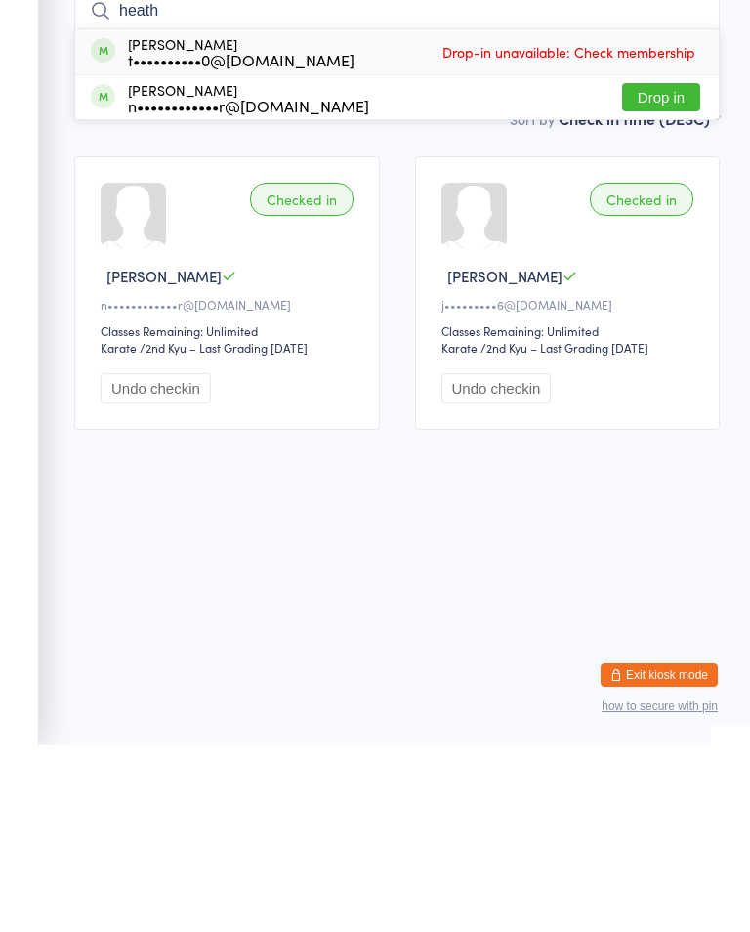
type input "heath"
click at [667, 270] on button "Drop in" at bounding box center [661, 284] width 78 height 28
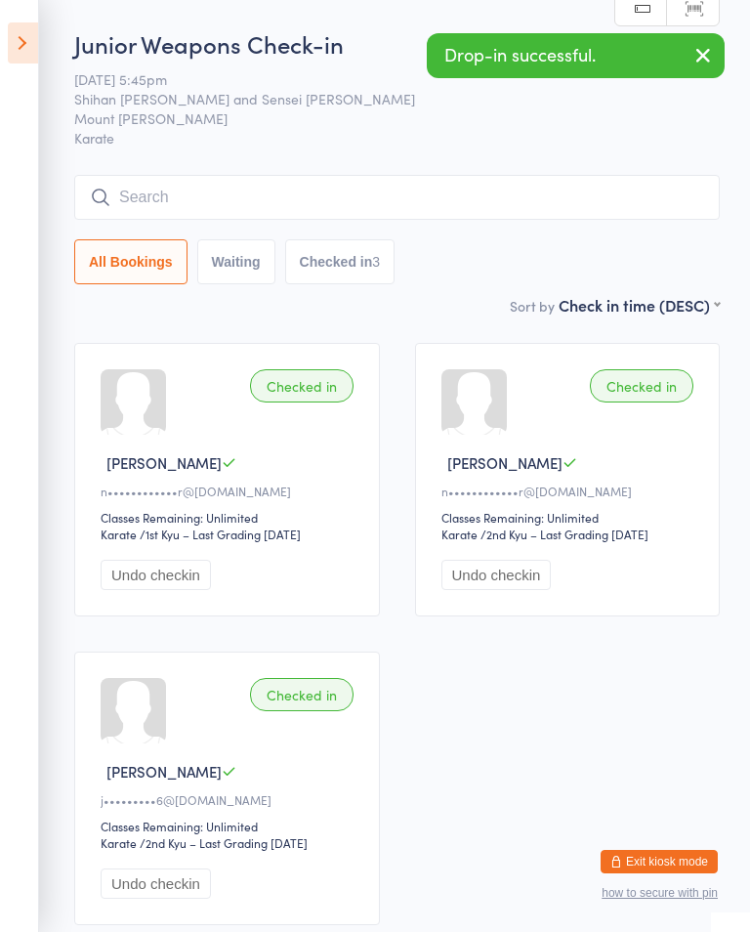
click at [619, 186] on input "search" at bounding box center [397, 197] width 646 height 45
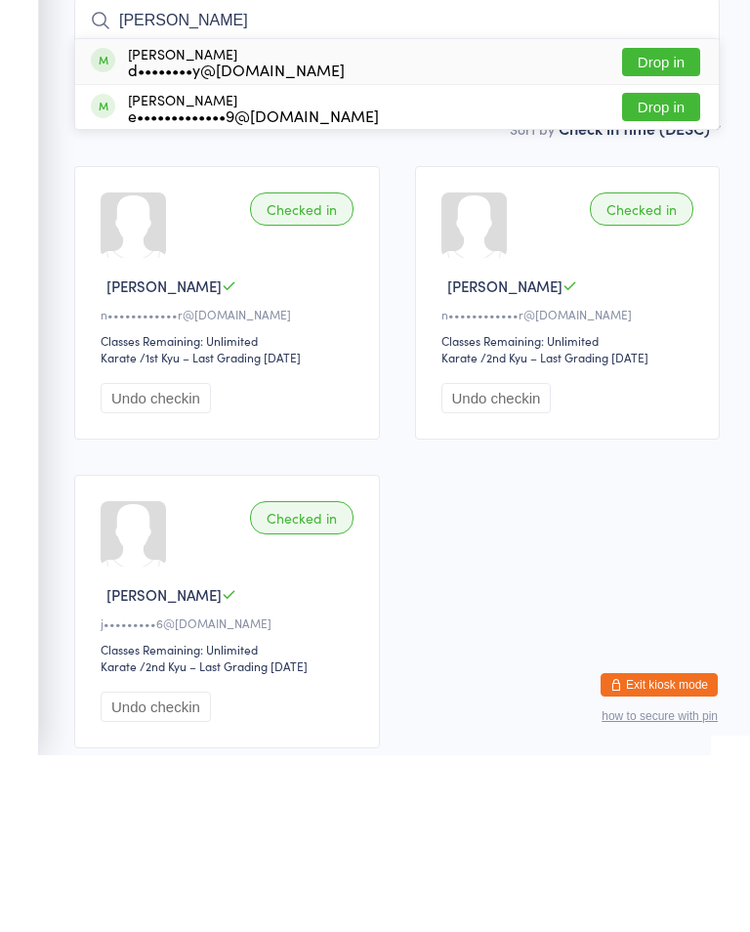
type input "[PERSON_NAME]"
click at [342, 216] on div "[PERSON_NAME] d••••••••y@[DOMAIN_NAME] Drop in" at bounding box center [397, 238] width 644 height 45
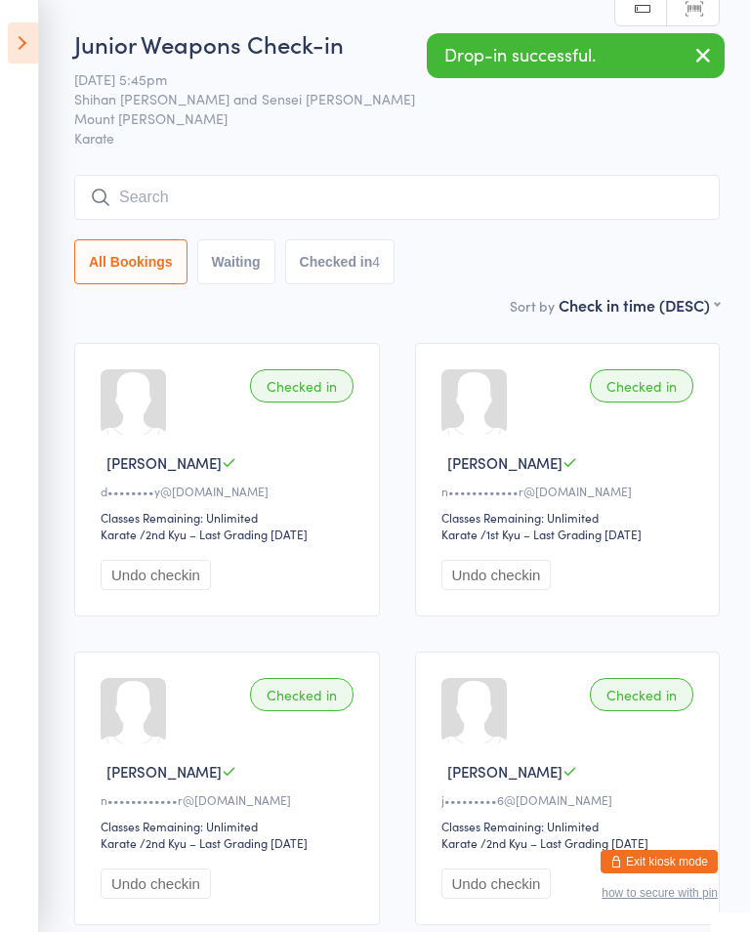
click at [27, 50] on icon at bounding box center [23, 42] width 30 height 41
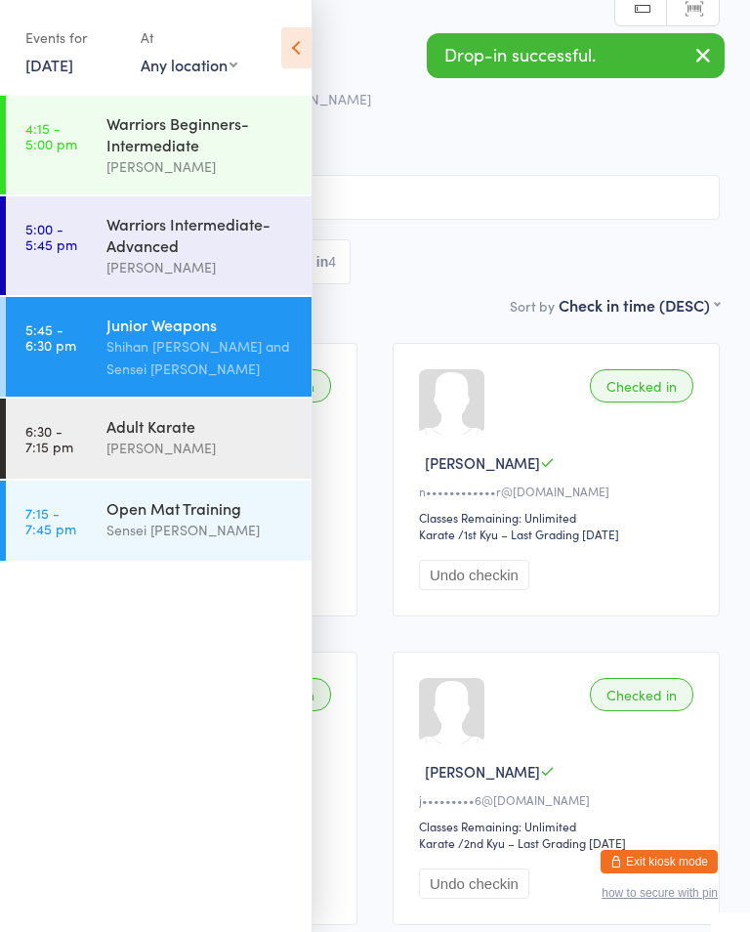
click at [260, 221] on div "Warriors Intermediate-Advanced" at bounding box center [201, 234] width 189 height 43
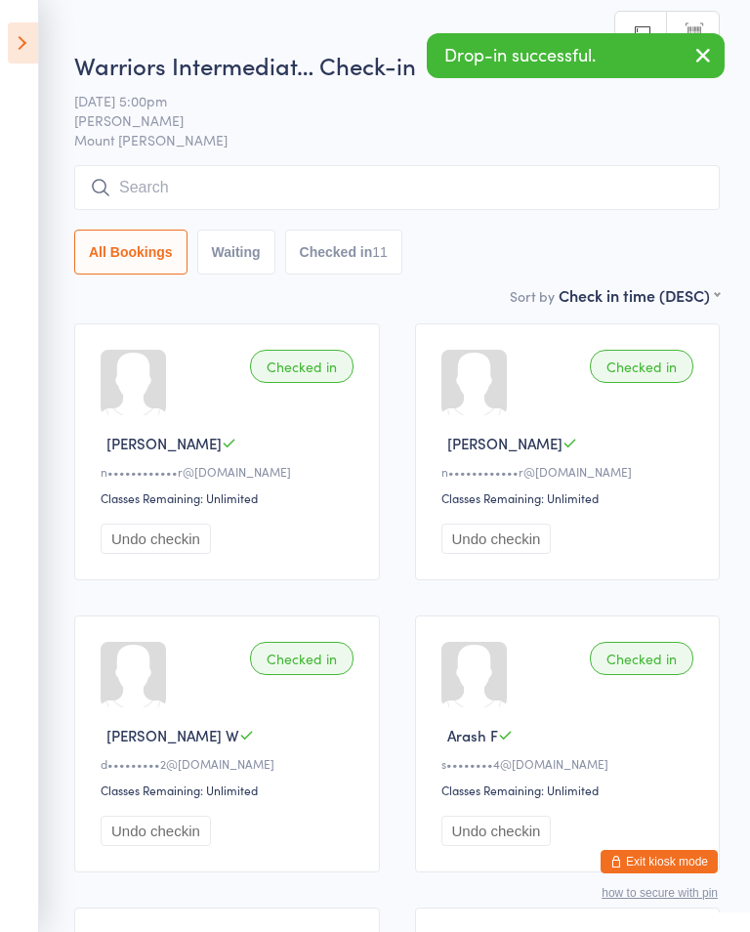
click at [335, 192] on input "search" at bounding box center [397, 187] width 646 height 45
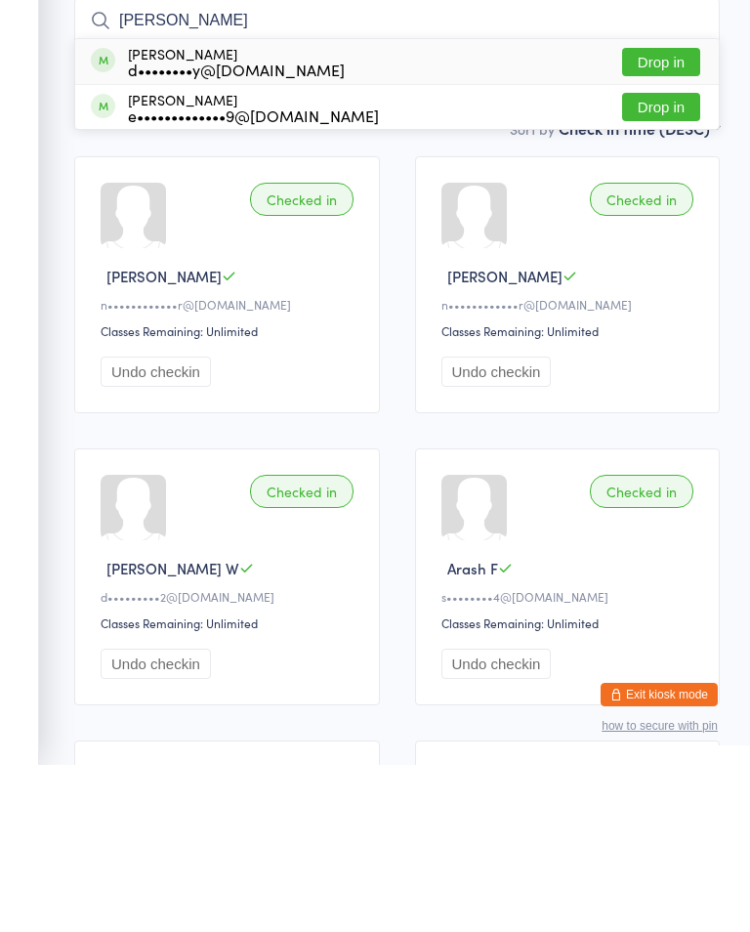
click at [290, 165] on input "[PERSON_NAME]" at bounding box center [397, 187] width 646 height 45
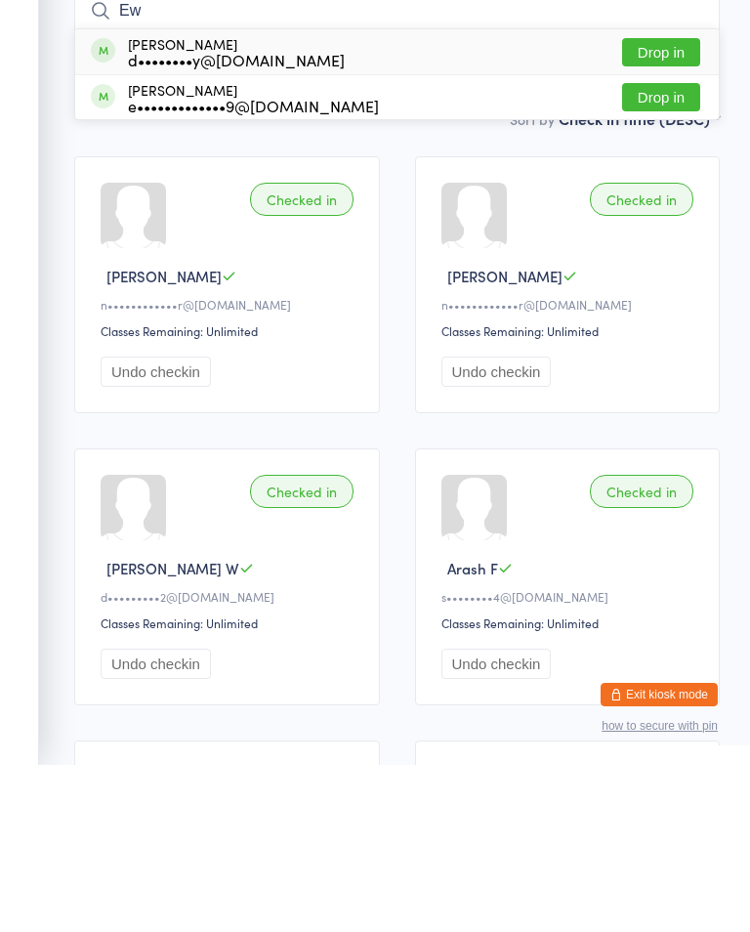
type input "E"
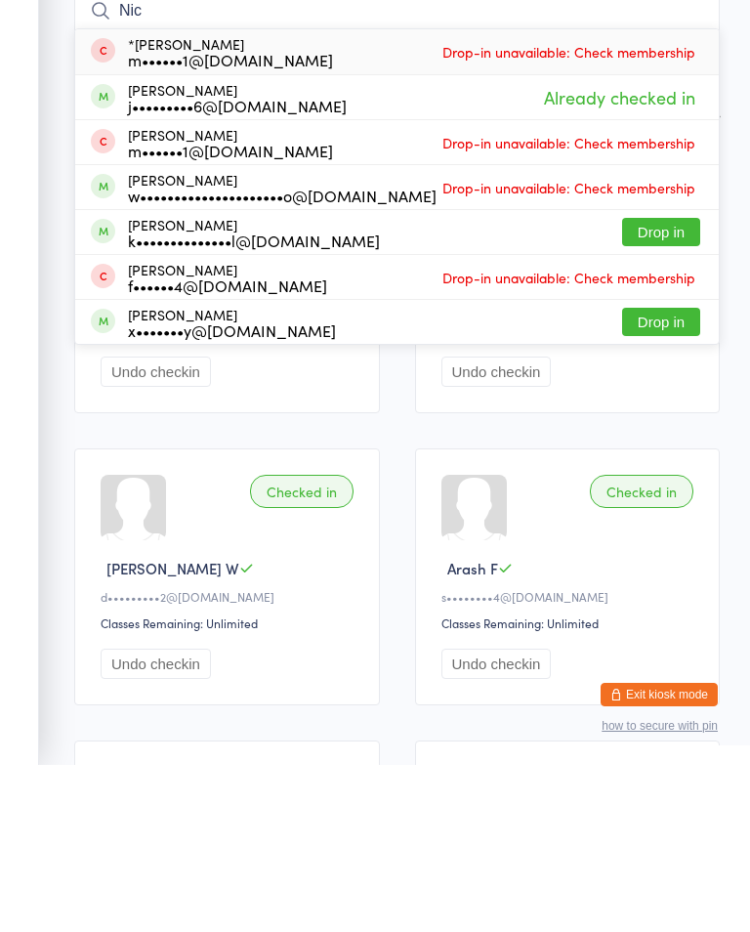
type input "Nic"
click at [679, 385] on button "Drop in" at bounding box center [661, 399] width 78 height 28
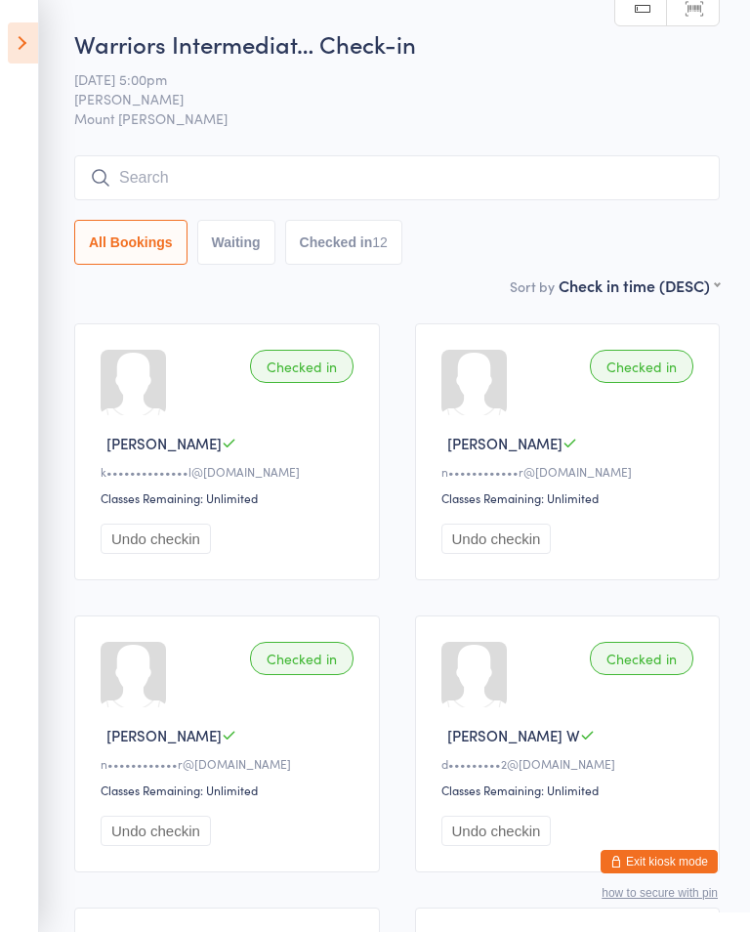
click at [34, 36] on icon at bounding box center [23, 42] width 30 height 41
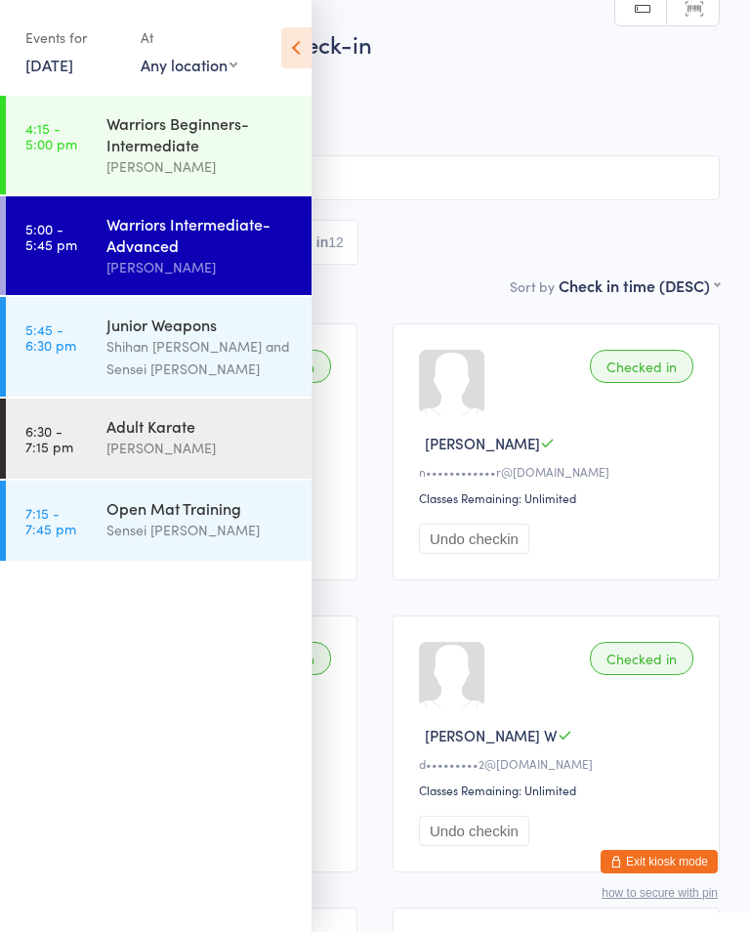
click at [193, 279] on div "[PERSON_NAME]" at bounding box center [201, 267] width 189 height 22
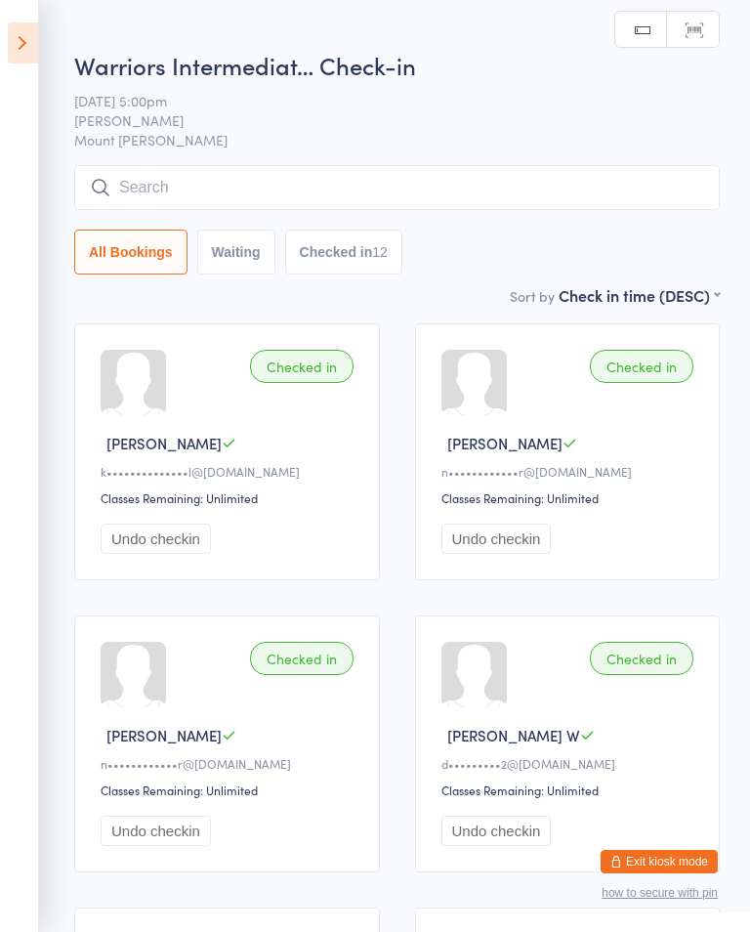
click at [36, 39] on icon at bounding box center [23, 42] width 30 height 41
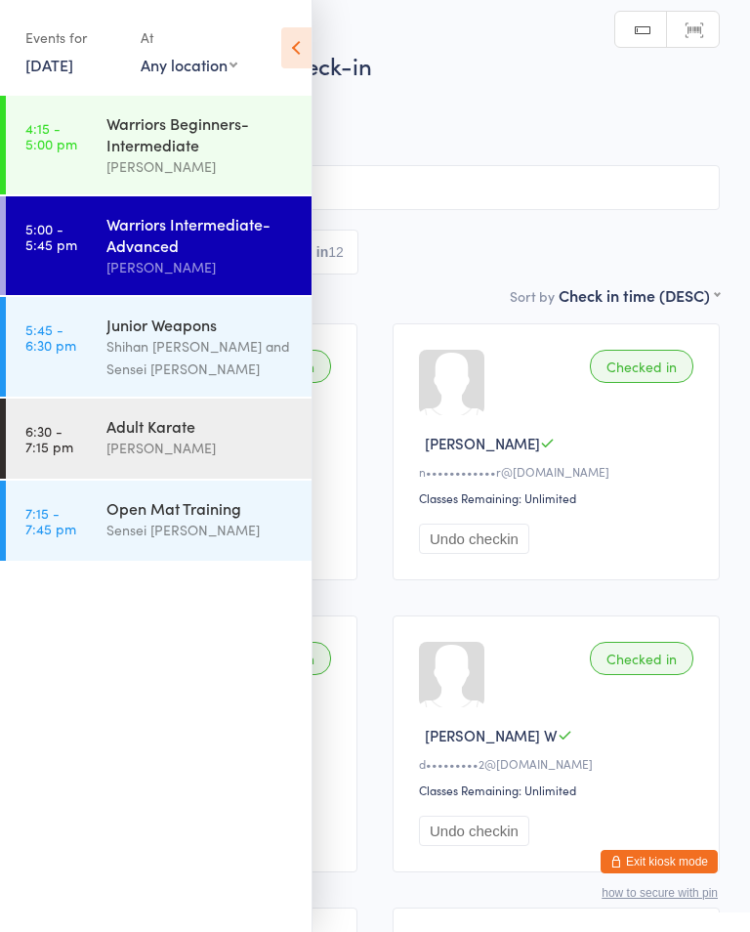
click at [187, 366] on div "Shihan [PERSON_NAME] and Sensei [PERSON_NAME]" at bounding box center [201, 357] width 189 height 45
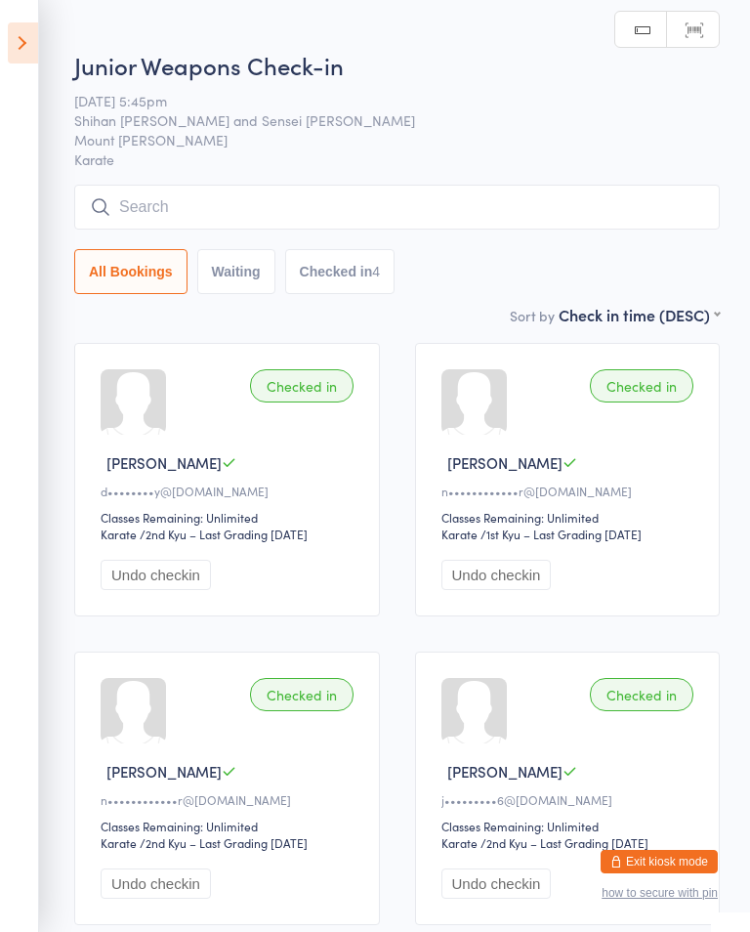
click at [37, 55] on icon at bounding box center [23, 42] width 30 height 41
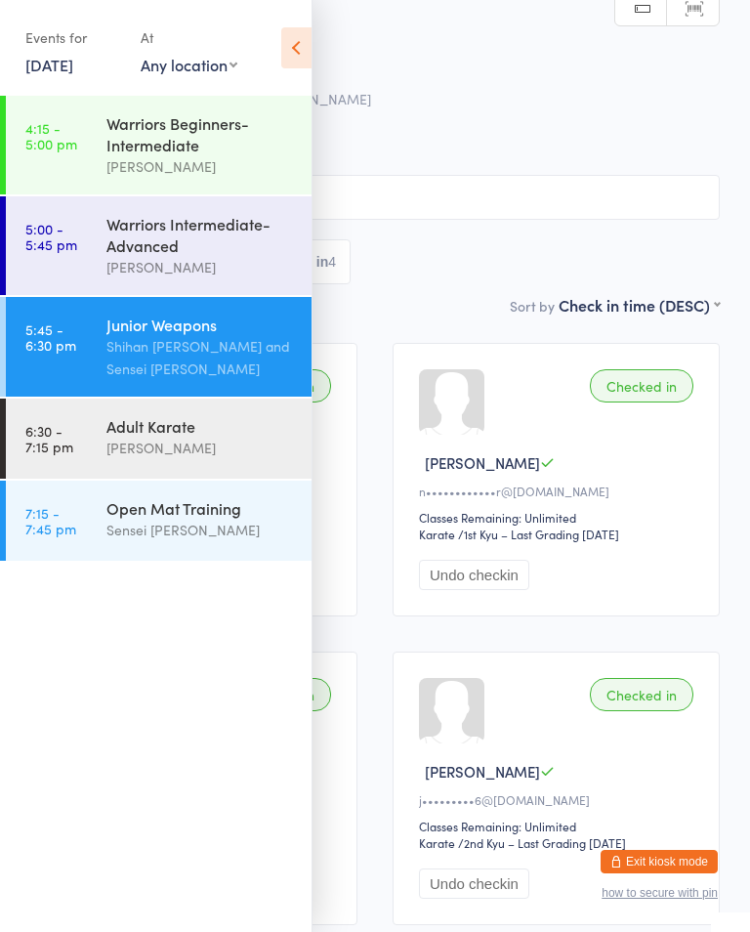
click at [542, 91] on span "Shihan [PERSON_NAME] and Sensei [PERSON_NAME]" at bounding box center [360, 99] width 660 height 20
click at [421, 36] on h2 "Junior Weapons Check-in" at bounding box center [375, 43] width 690 height 32
click at [615, 113] on span "Mount [PERSON_NAME]" at bounding box center [360, 118] width 660 height 20
click at [221, 352] on div "Shihan [PERSON_NAME] and Sensei [PERSON_NAME]" at bounding box center [201, 357] width 189 height 45
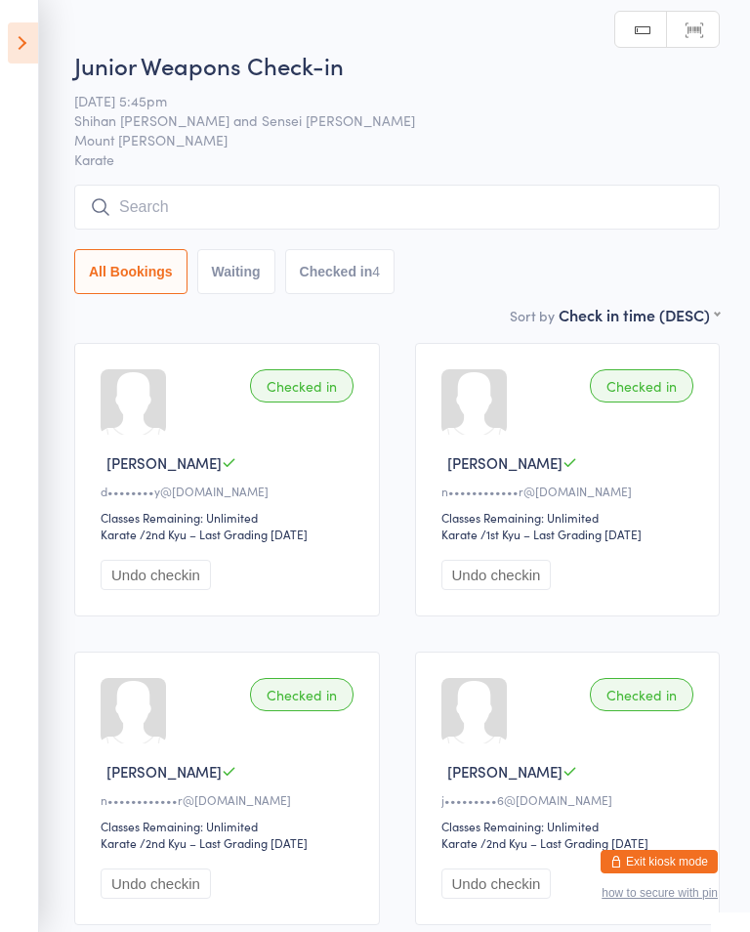
click at [451, 207] on input "search" at bounding box center [397, 207] width 646 height 45
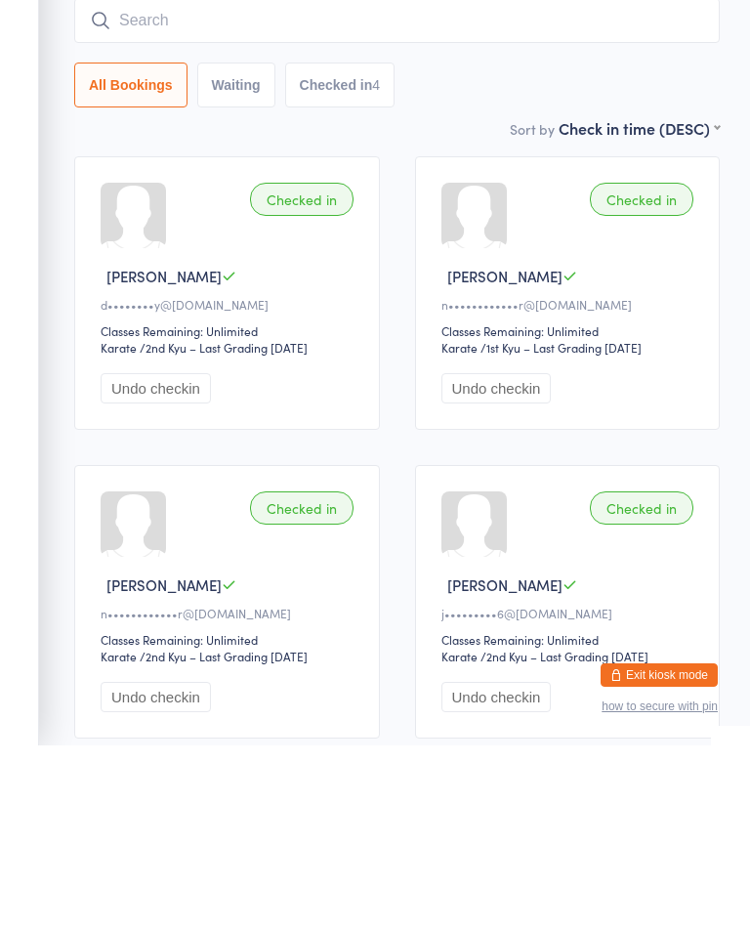
type input "N"
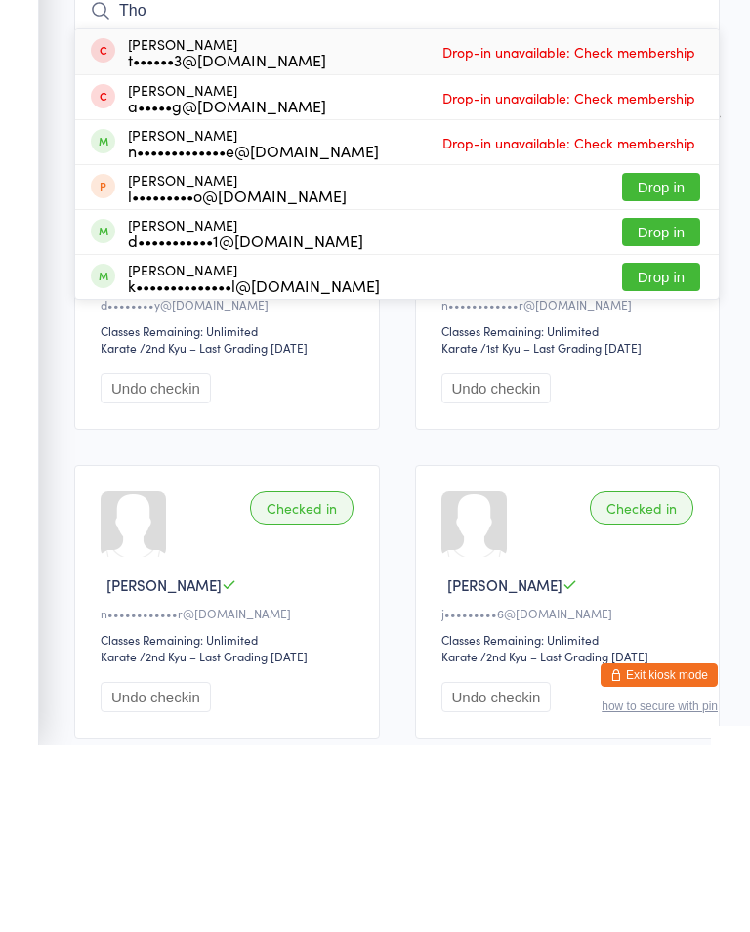
type input "Tho"
click at [659, 450] on button "Drop in" at bounding box center [661, 464] width 78 height 28
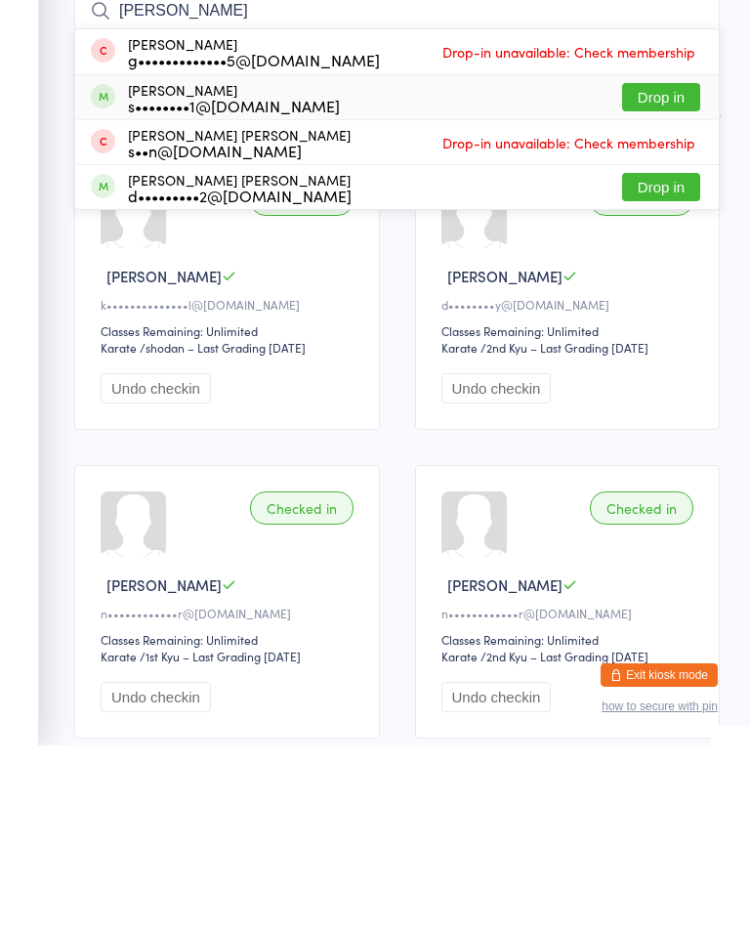
type input "[PERSON_NAME]"
click at [674, 270] on button "Drop in" at bounding box center [661, 284] width 78 height 28
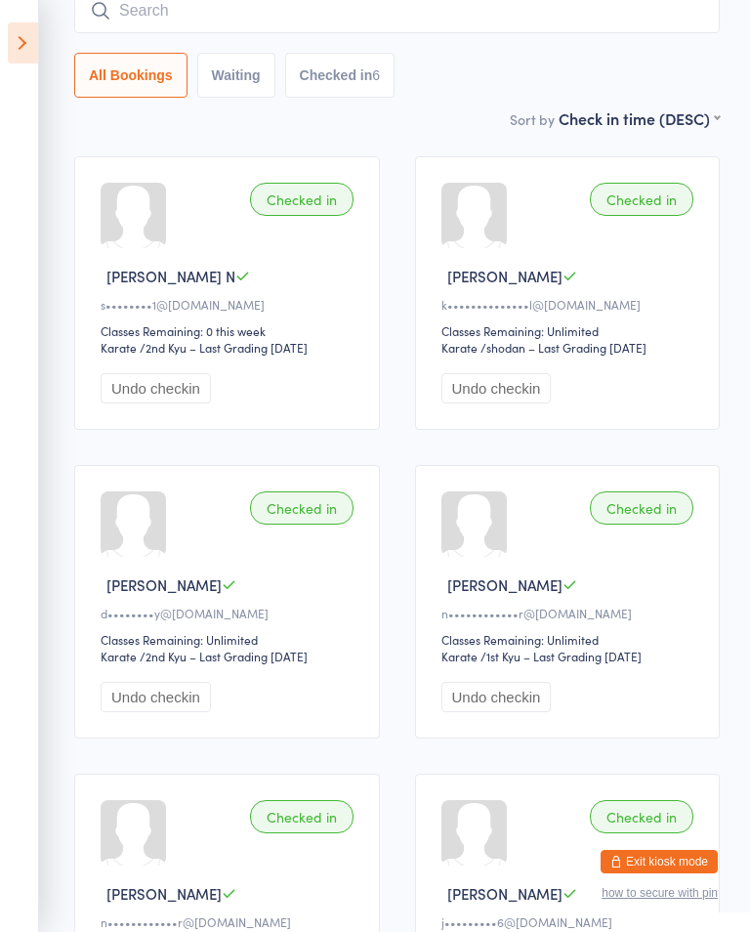
click at [403, 6] on input "search" at bounding box center [397, 10] width 646 height 45
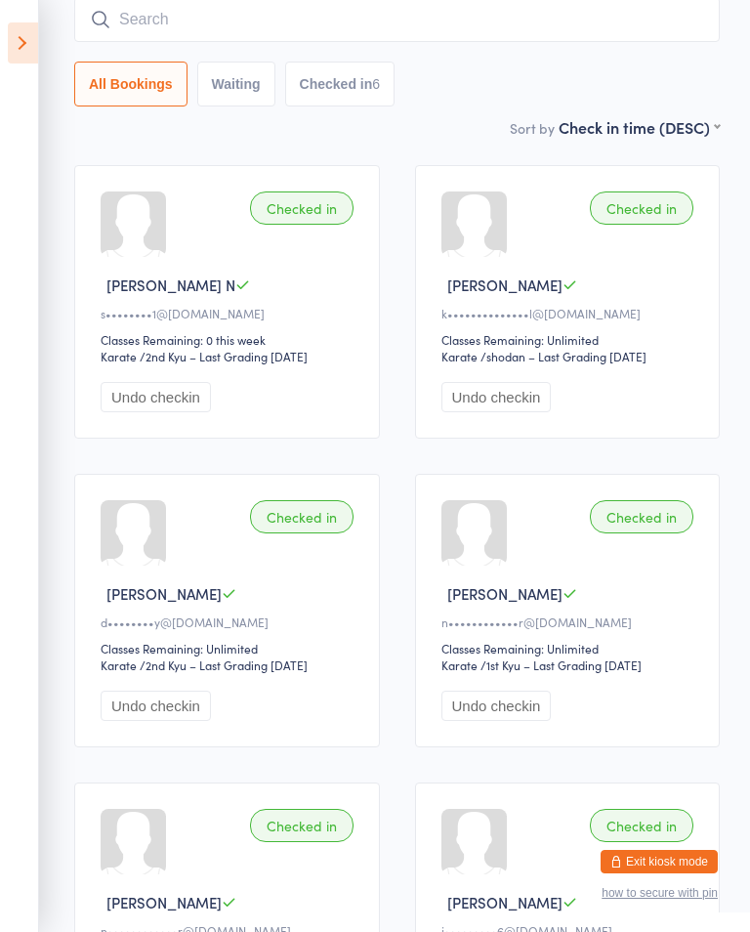
scroll to position [177, 0]
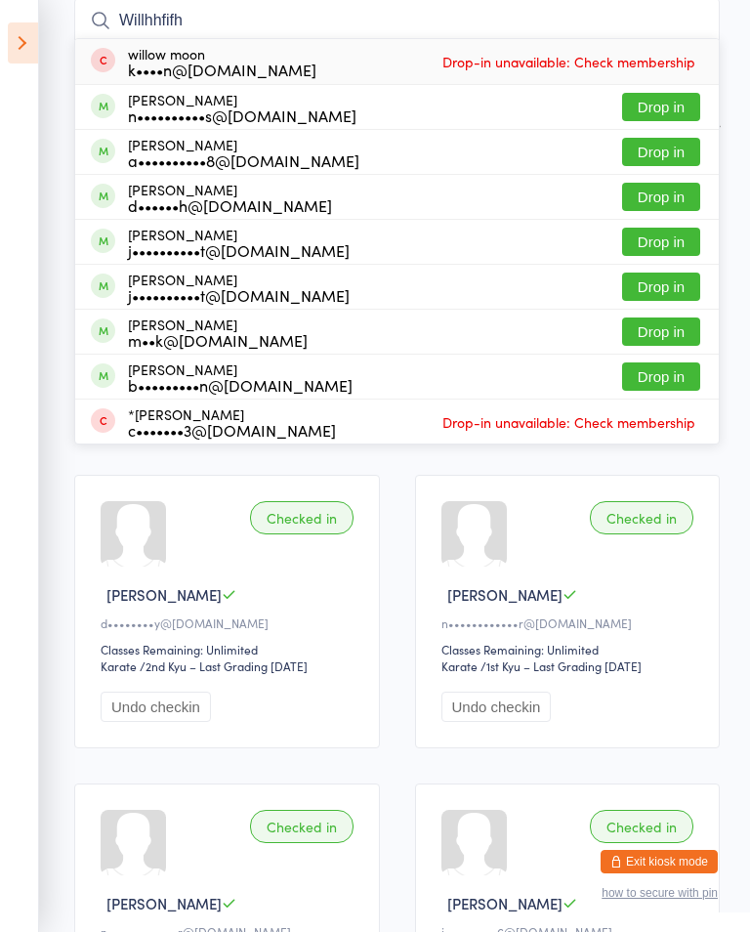
type input "Willhhfifh"
click at [344, 111] on div "Will [PERSON_NAME] n••••••••••s@[DOMAIN_NAME] Drop in" at bounding box center [397, 107] width 644 height 44
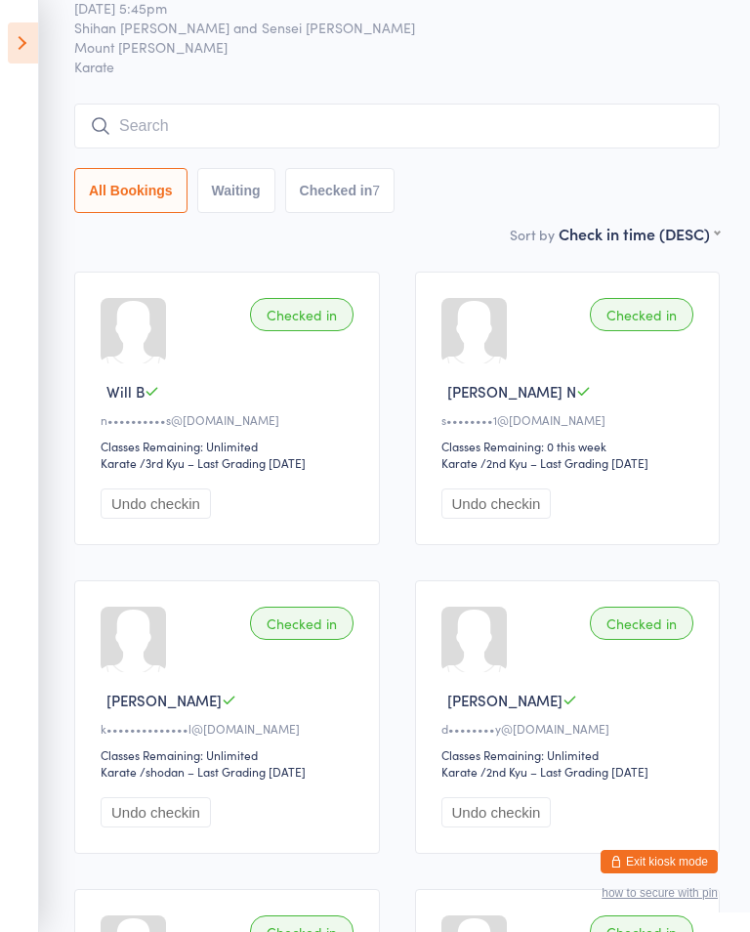
scroll to position [0, 0]
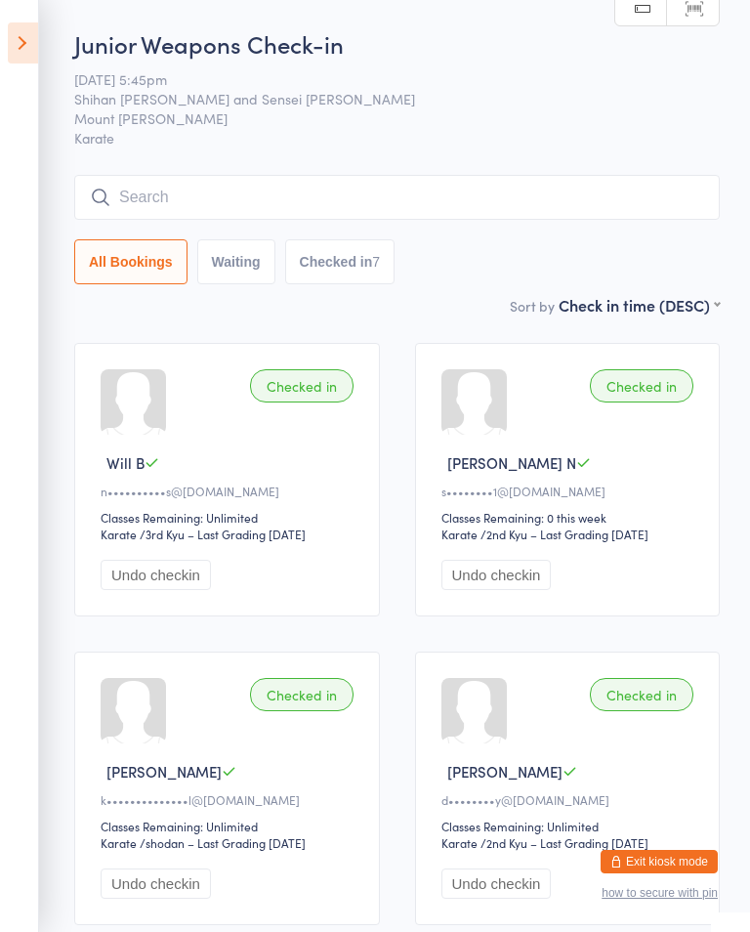
click at [28, 44] on icon at bounding box center [23, 42] width 30 height 41
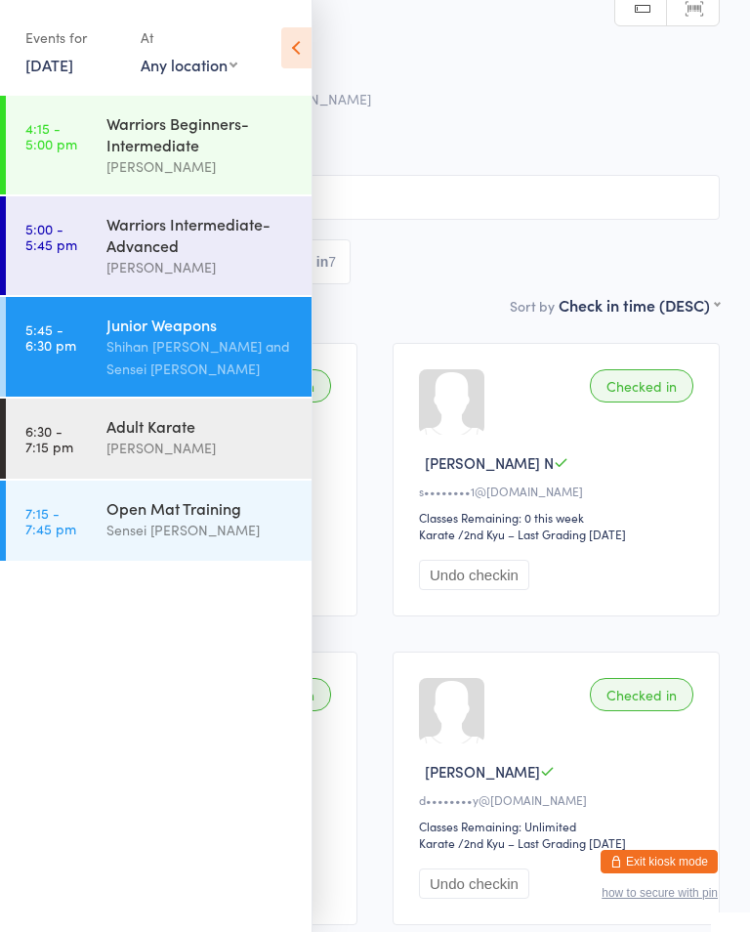
click at [274, 256] on div "Warriors Intermediate-Advanced" at bounding box center [201, 234] width 189 height 43
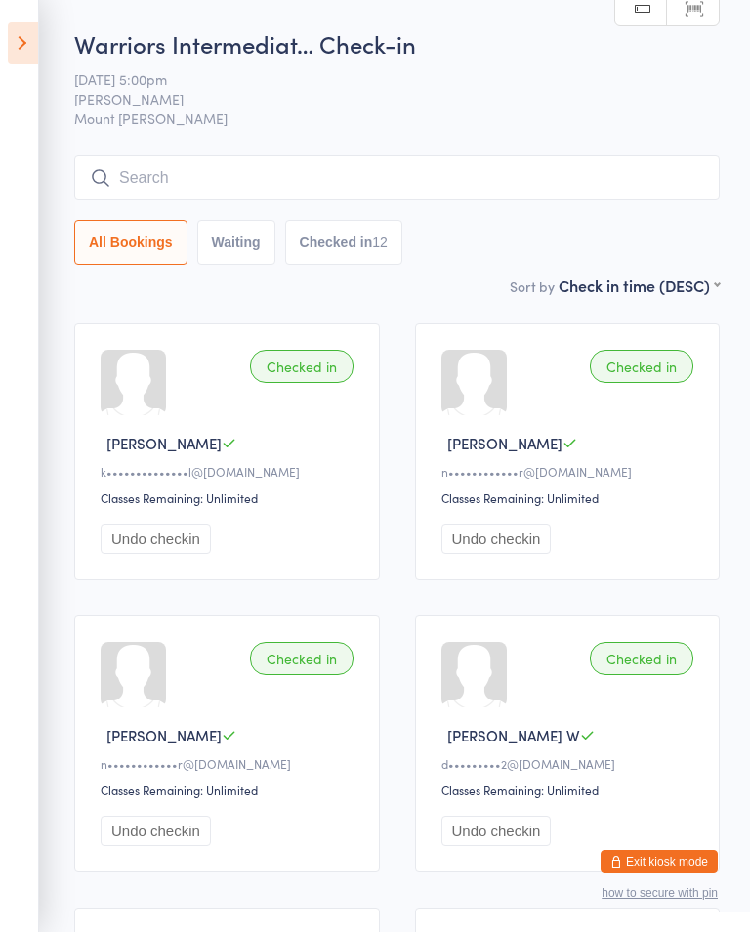
click at [623, 180] on input "search" at bounding box center [397, 177] width 646 height 45
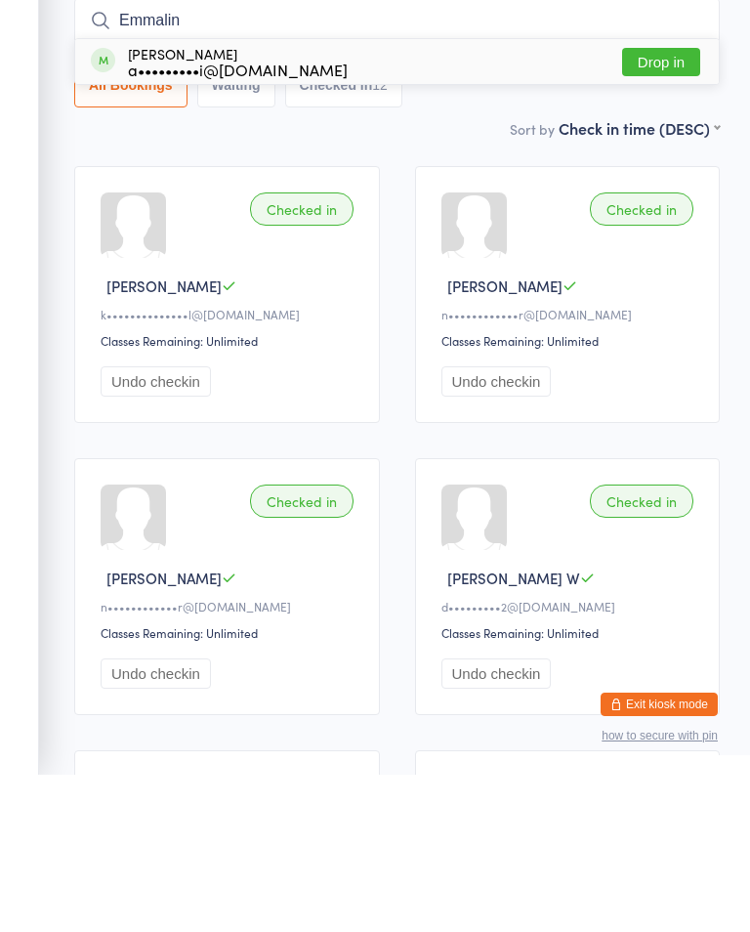
type input "Emmalin"
click at [667, 205] on button "Drop in" at bounding box center [661, 219] width 78 height 28
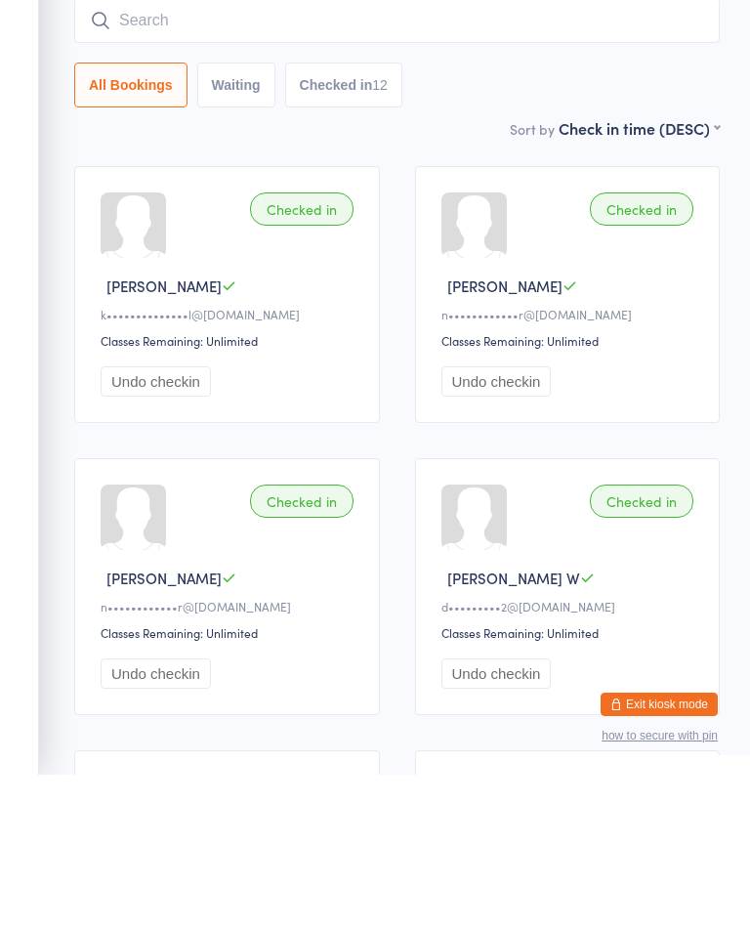
scroll to position [157, 0]
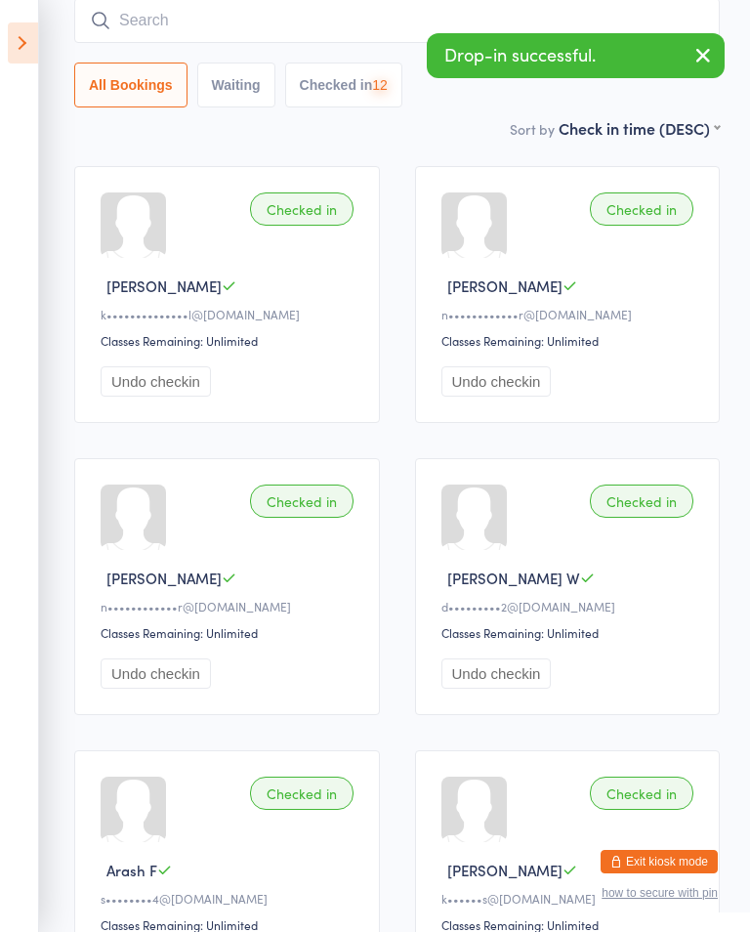
click at [539, 15] on input "search" at bounding box center [397, 20] width 646 height 45
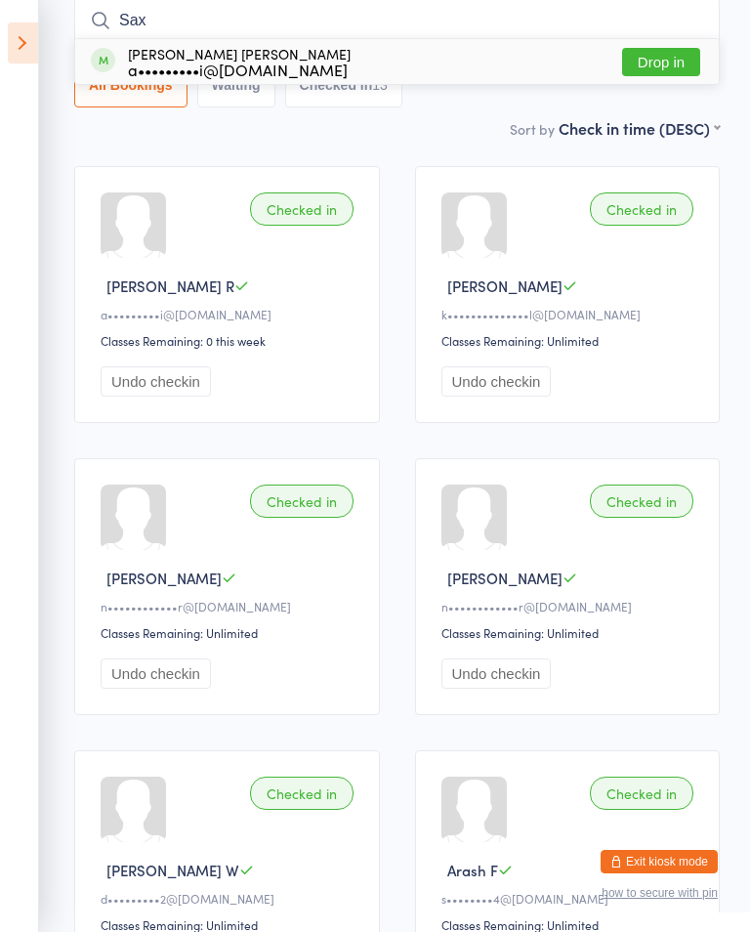
type input "Sax"
click at [657, 54] on button "Drop in" at bounding box center [661, 62] width 78 height 28
